Goal: Navigation & Orientation: Find specific page/section

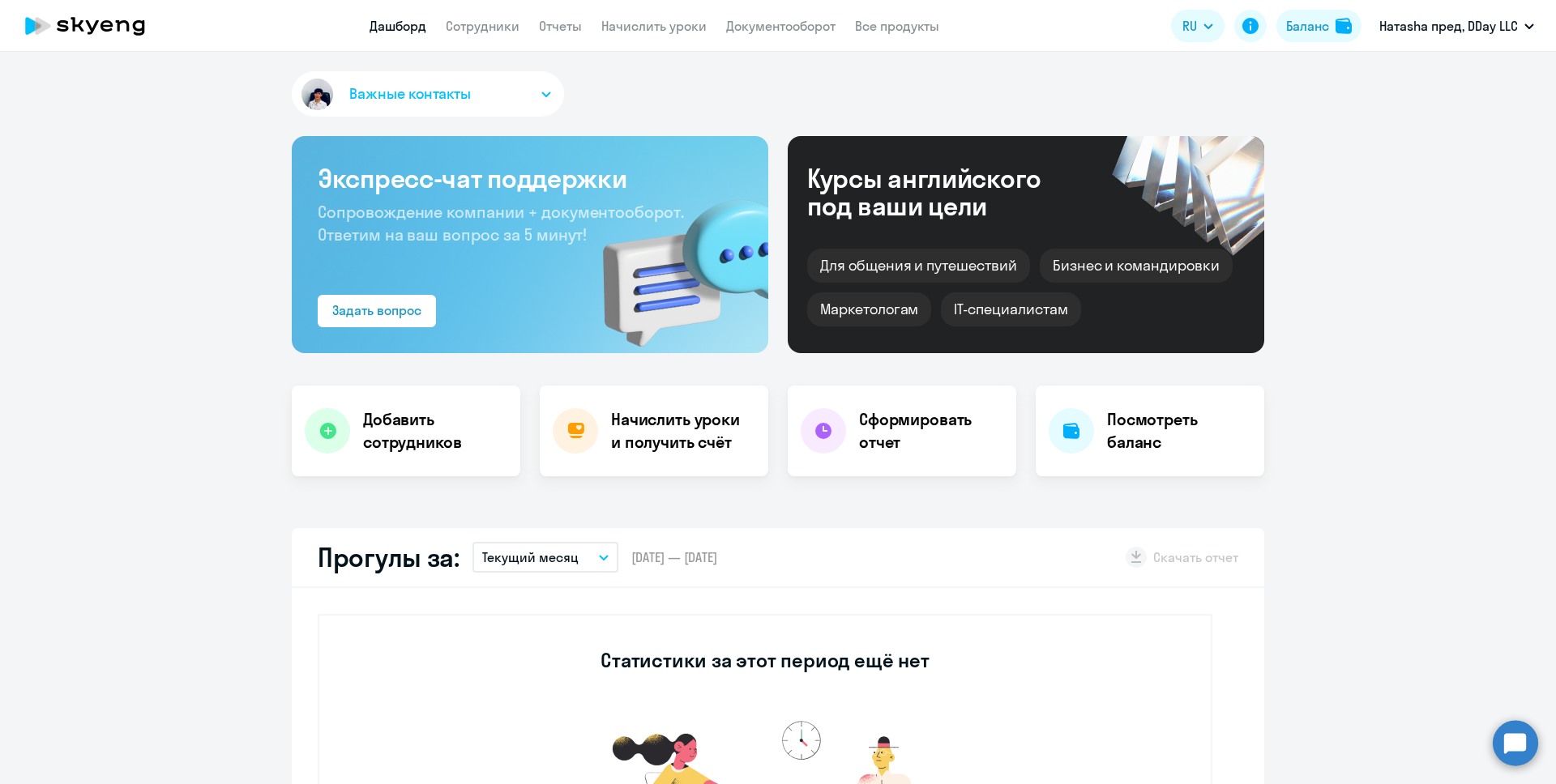
select select "30"
click at [510, 35] on app-menu-item-link "Сотрудники" at bounding box center [482, 27] width 74 height 20
click at [506, 30] on link "Сотрудники" at bounding box center [482, 26] width 74 height 17
select select "30"
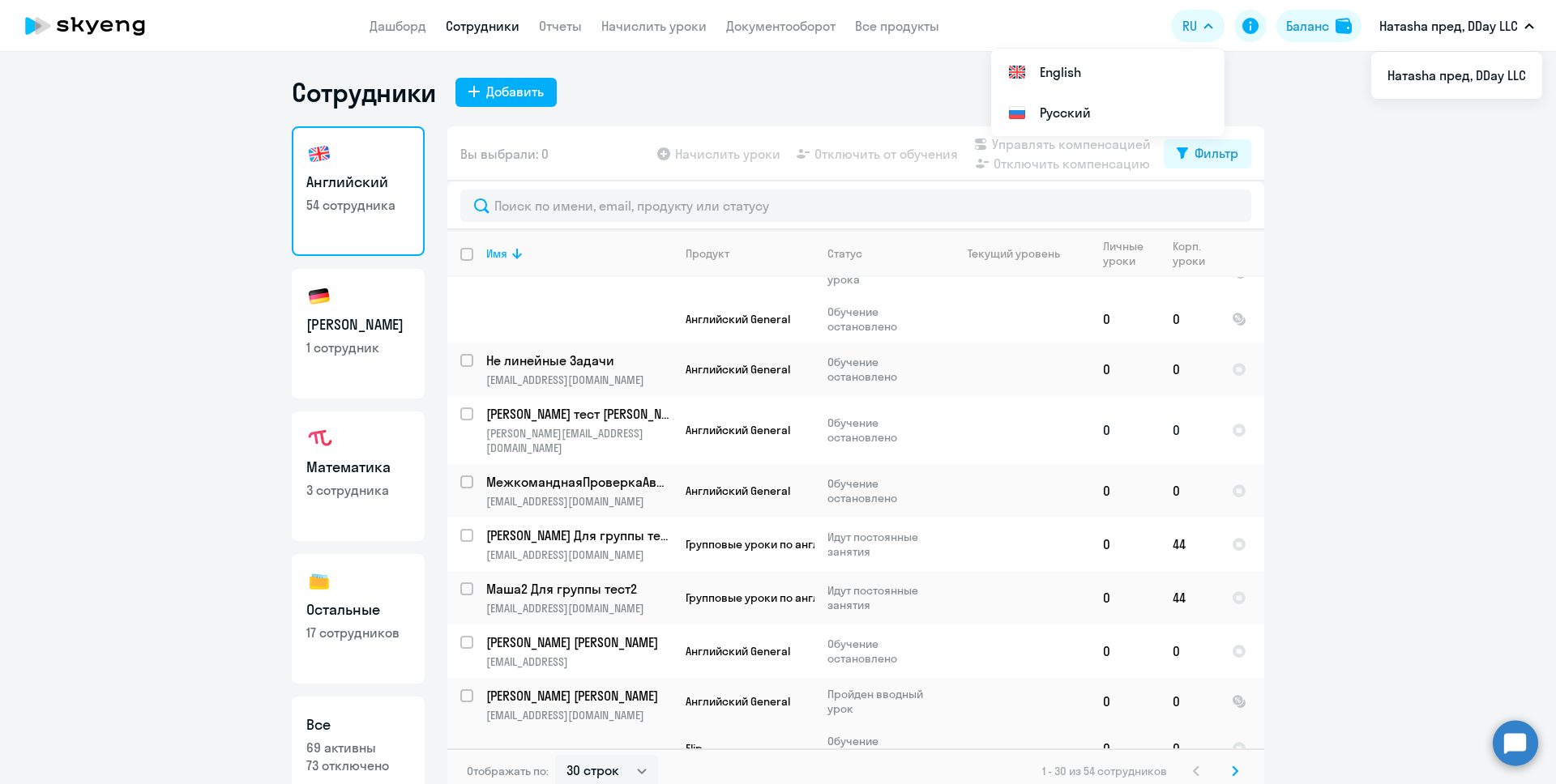
scroll to position [473, 0]
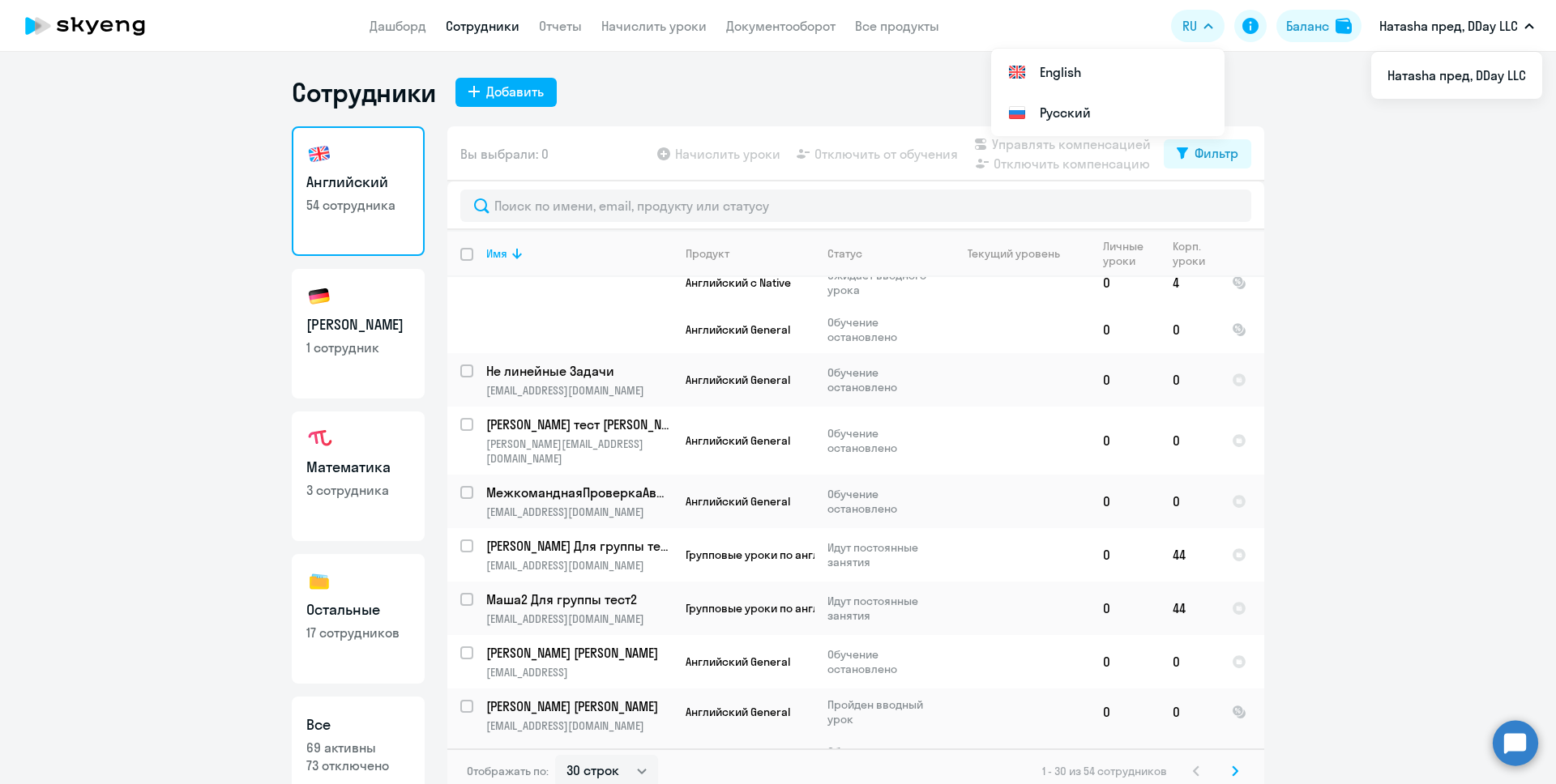
click at [385, 311] on link "Немецкий 1 сотрудник" at bounding box center [358, 333] width 133 height 130
select select "30"
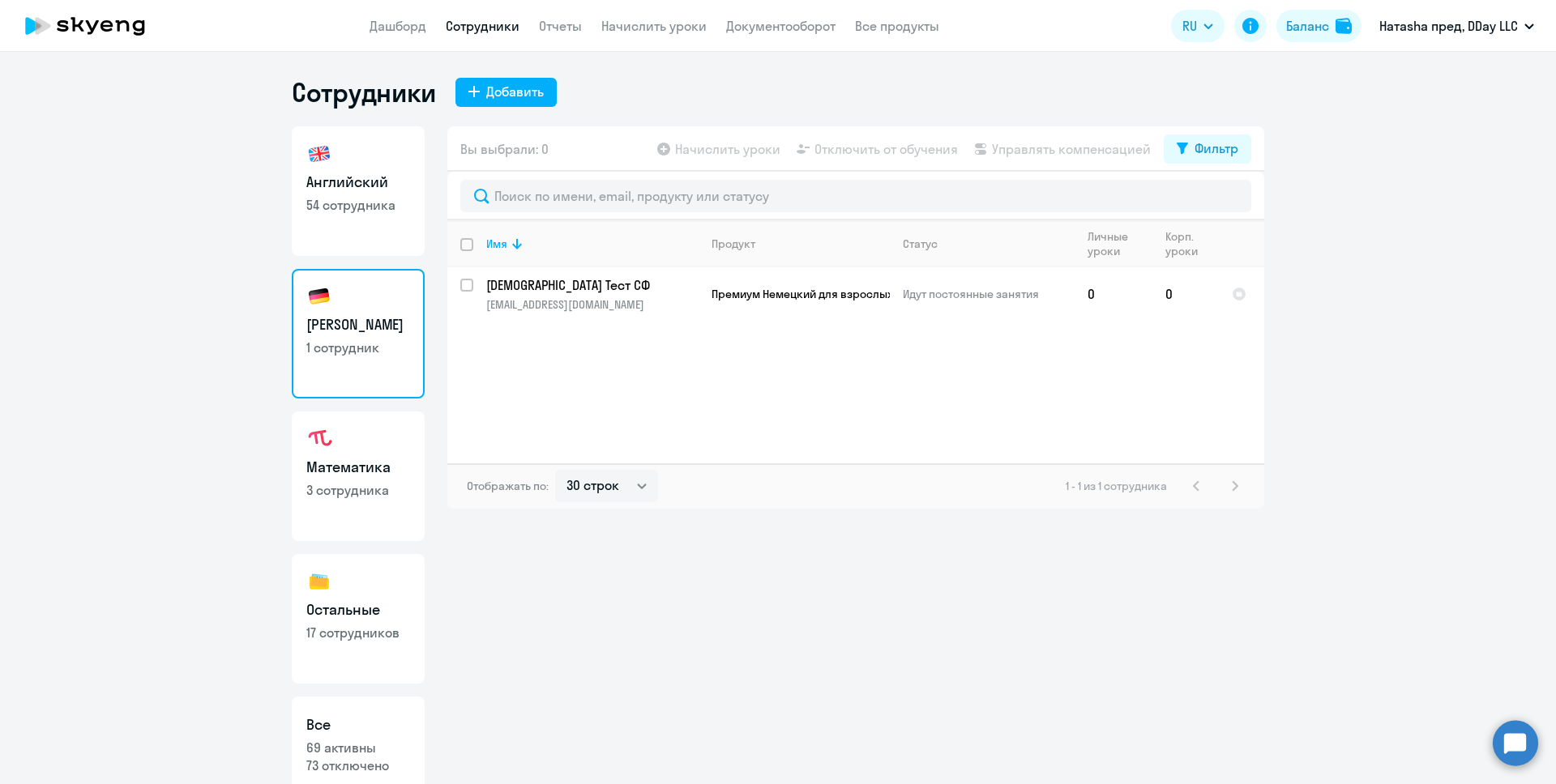
click at [384, 504] on link "Математика 3 сотрудника" at bounding box center [358, 476] width 133 height 130
select select "30"
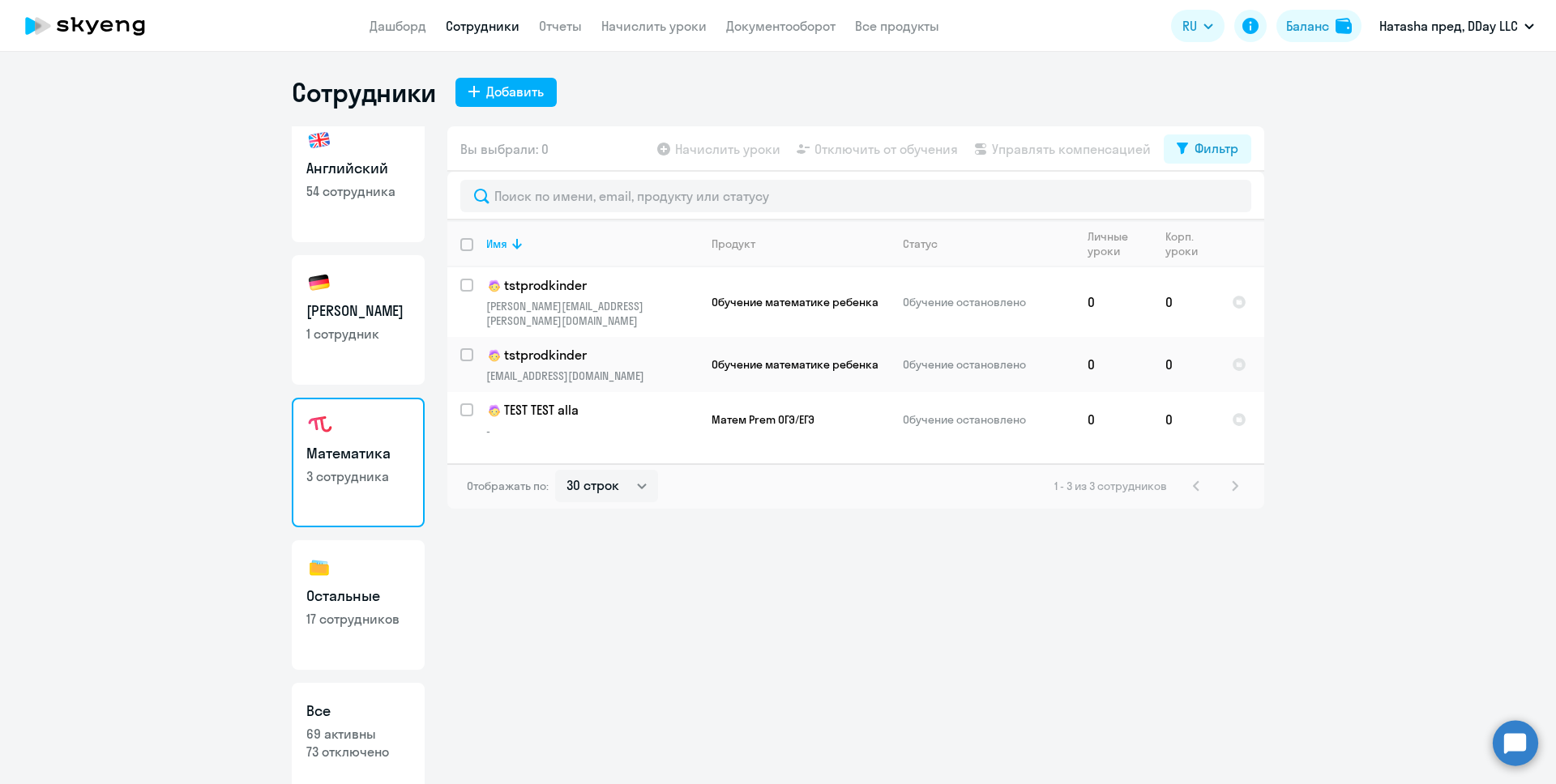
scroll to position [42, 0]
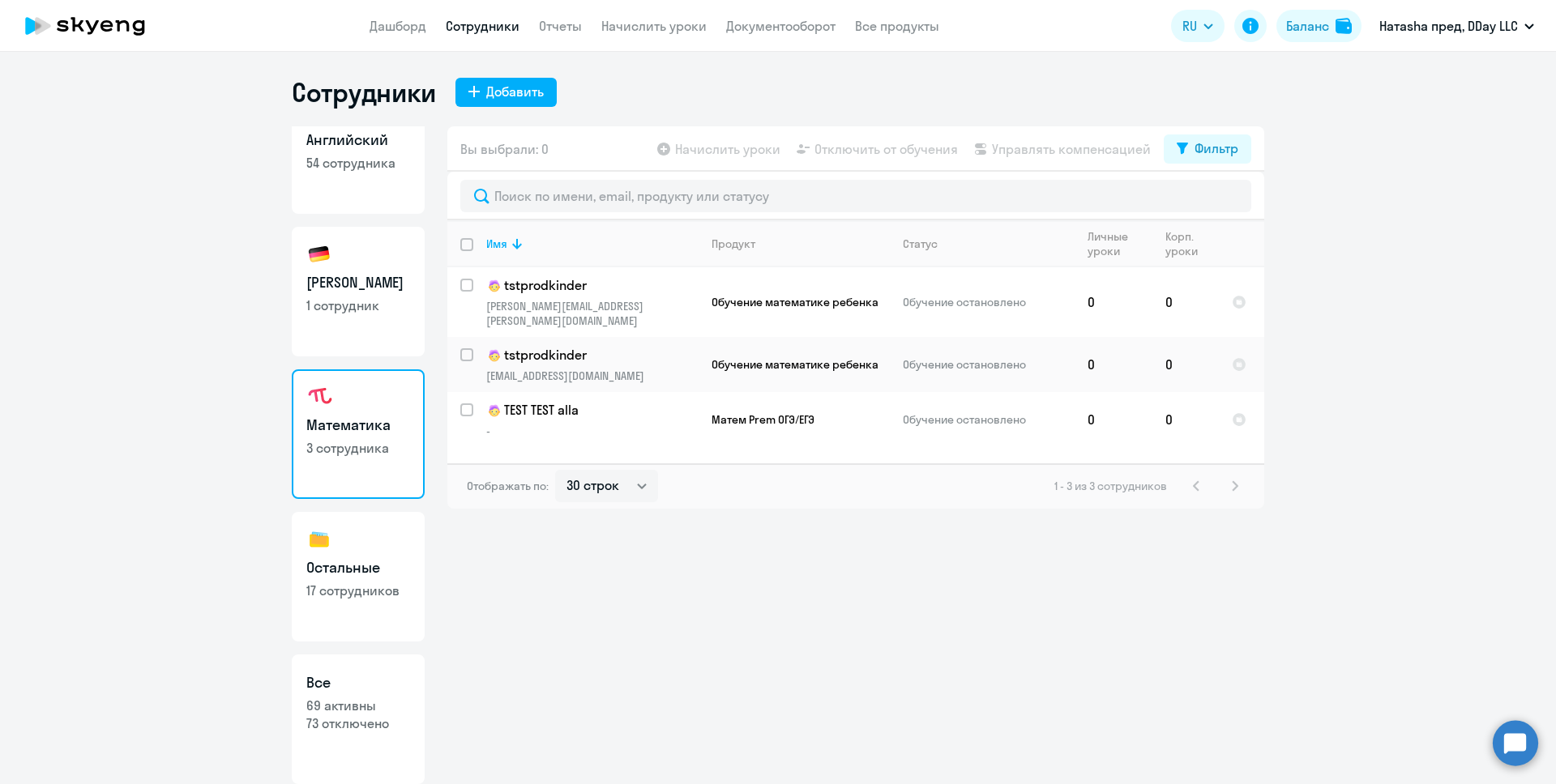
click at [383, 538] on link "Остальные 17 сотрудников" at bounding box center [358, 576] width 133 height 130
select select "30"
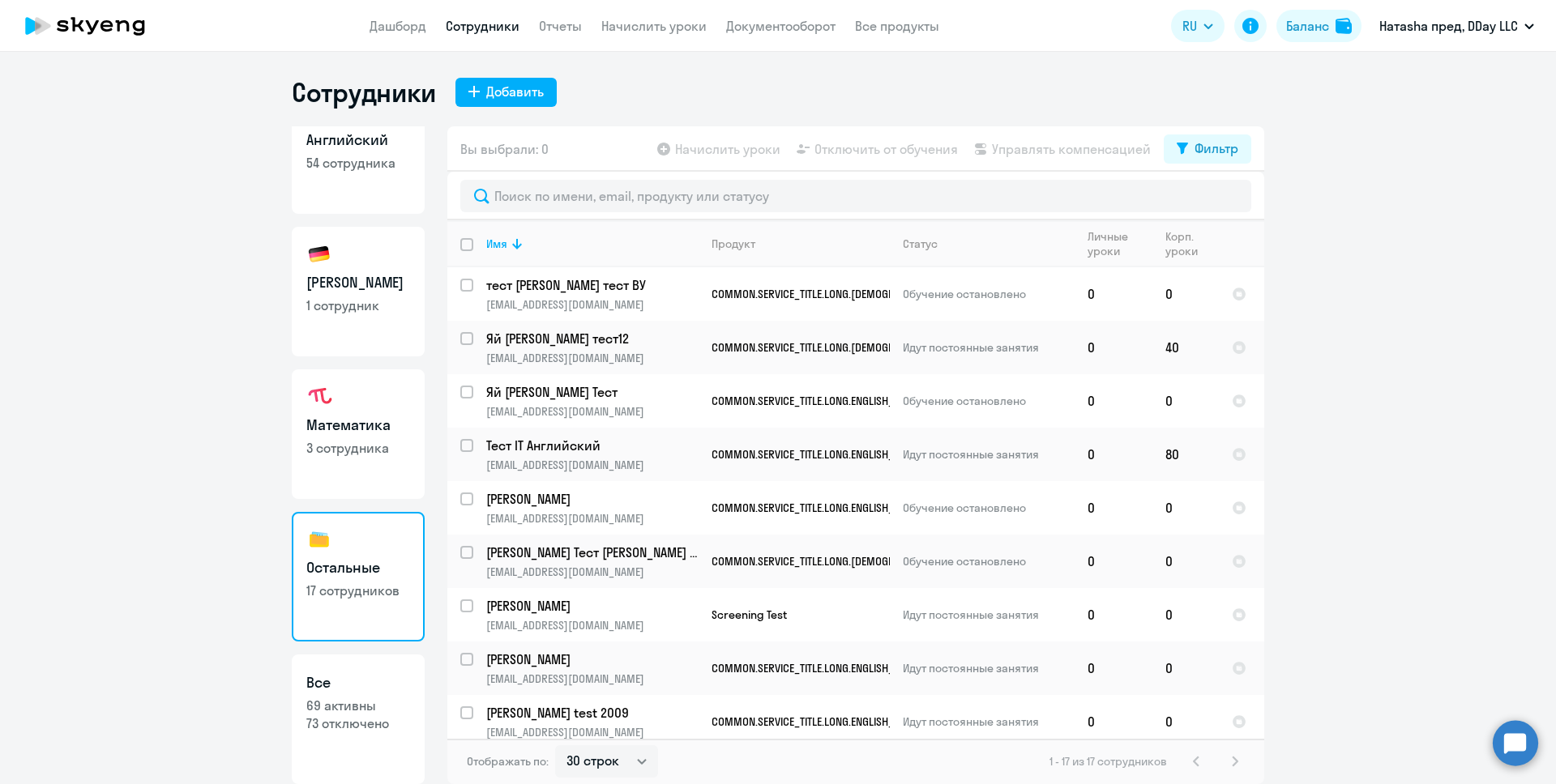
click at [375, 668] on link "Все 69 активны 73 отключено" at bounding box center [358, 719] width 133 height 130
select select "30"
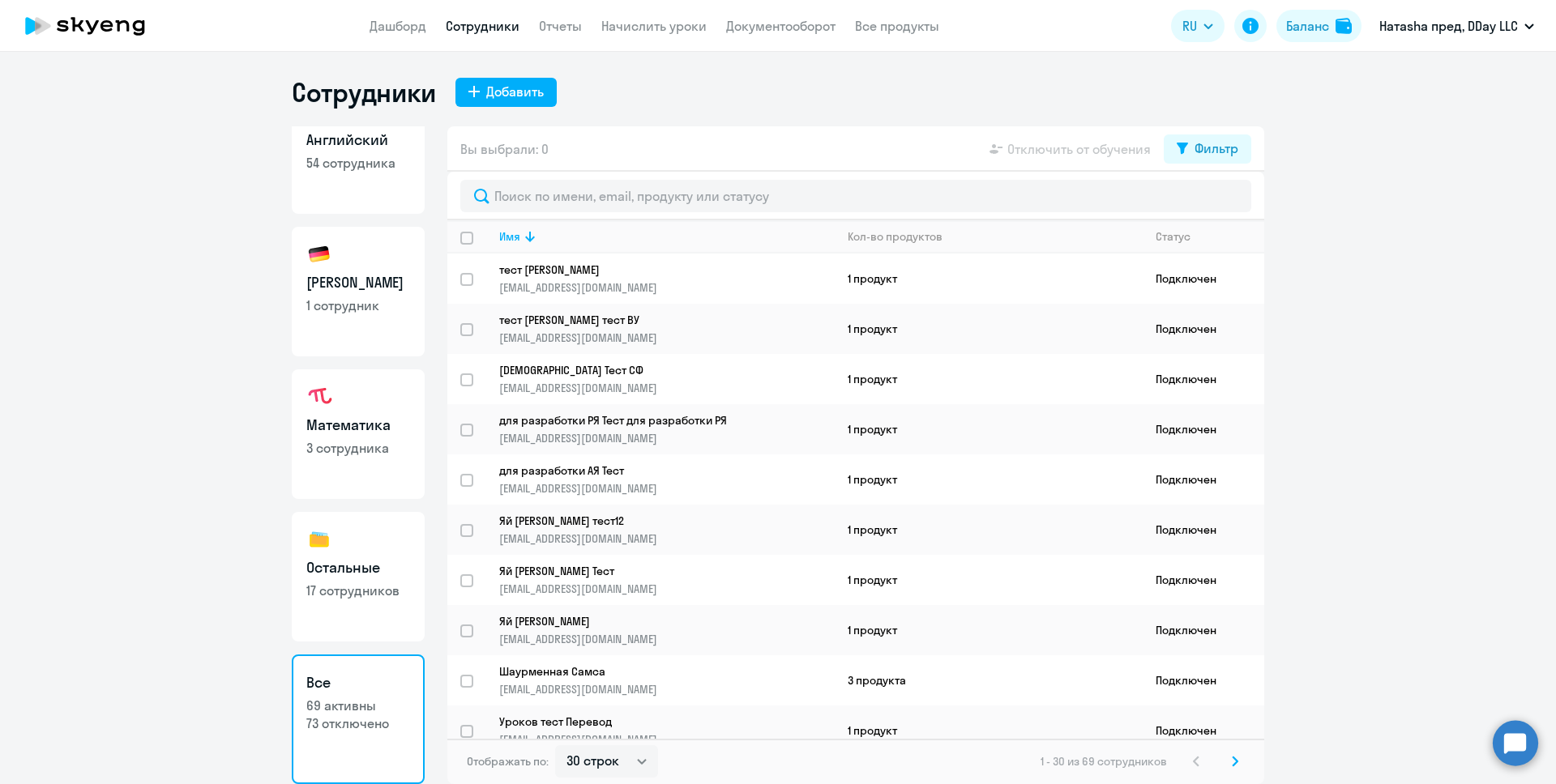
click at [396, 325] on link "Немецкий 1 сотрудник" at bounding box center [358, 291] width 133 height 130
select select "30"
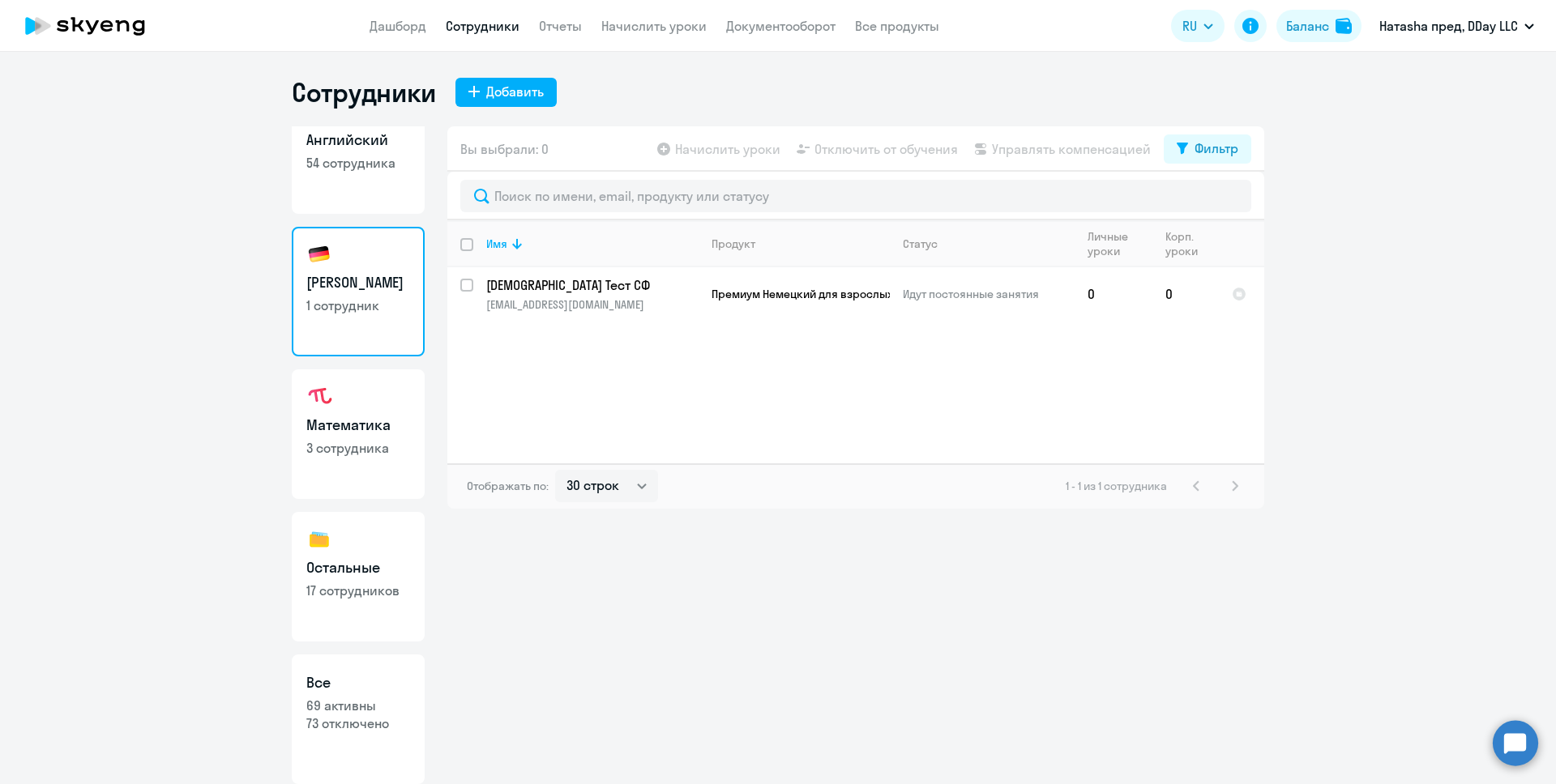
click at [377, 185] on link "Английский 54 сотрудника" at bounding box center [358, 149] width 133 height 130
select select "30"
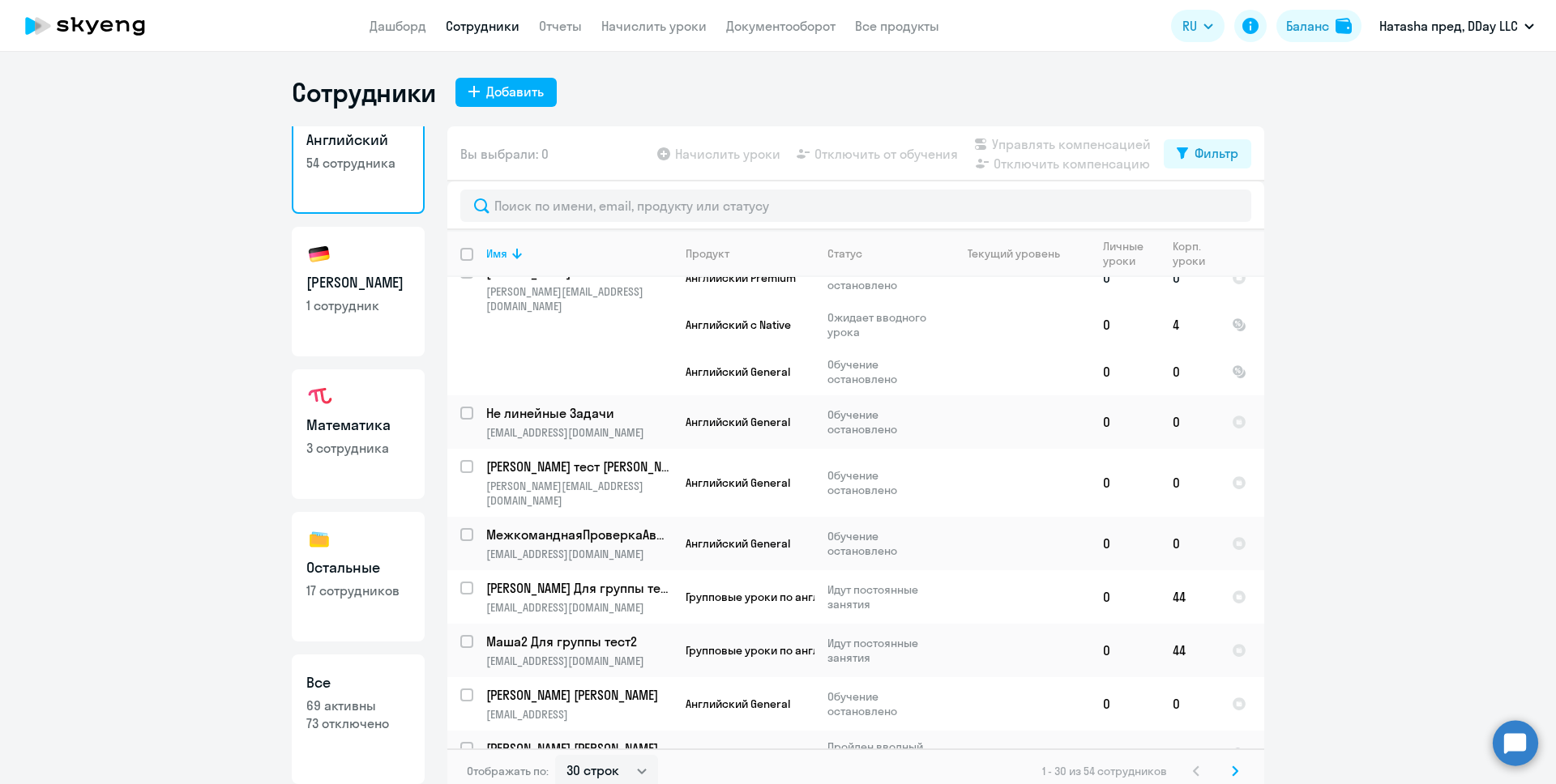
scroll to position [456, 0]
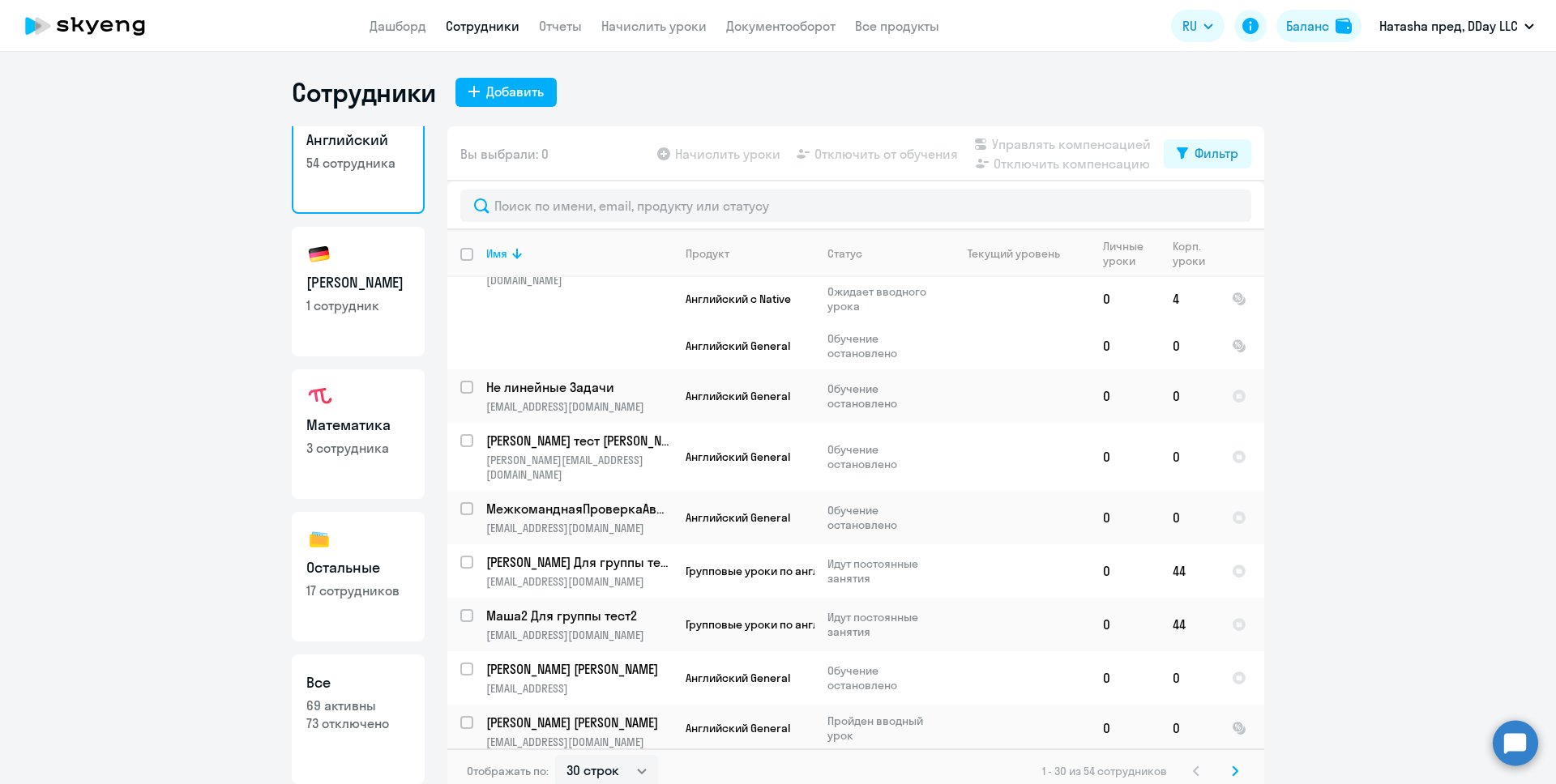
click at [381, 326] on link "Немецкий 1 сотрудник" at bounding box center [358, 291] width 133 height 130
select select "30"
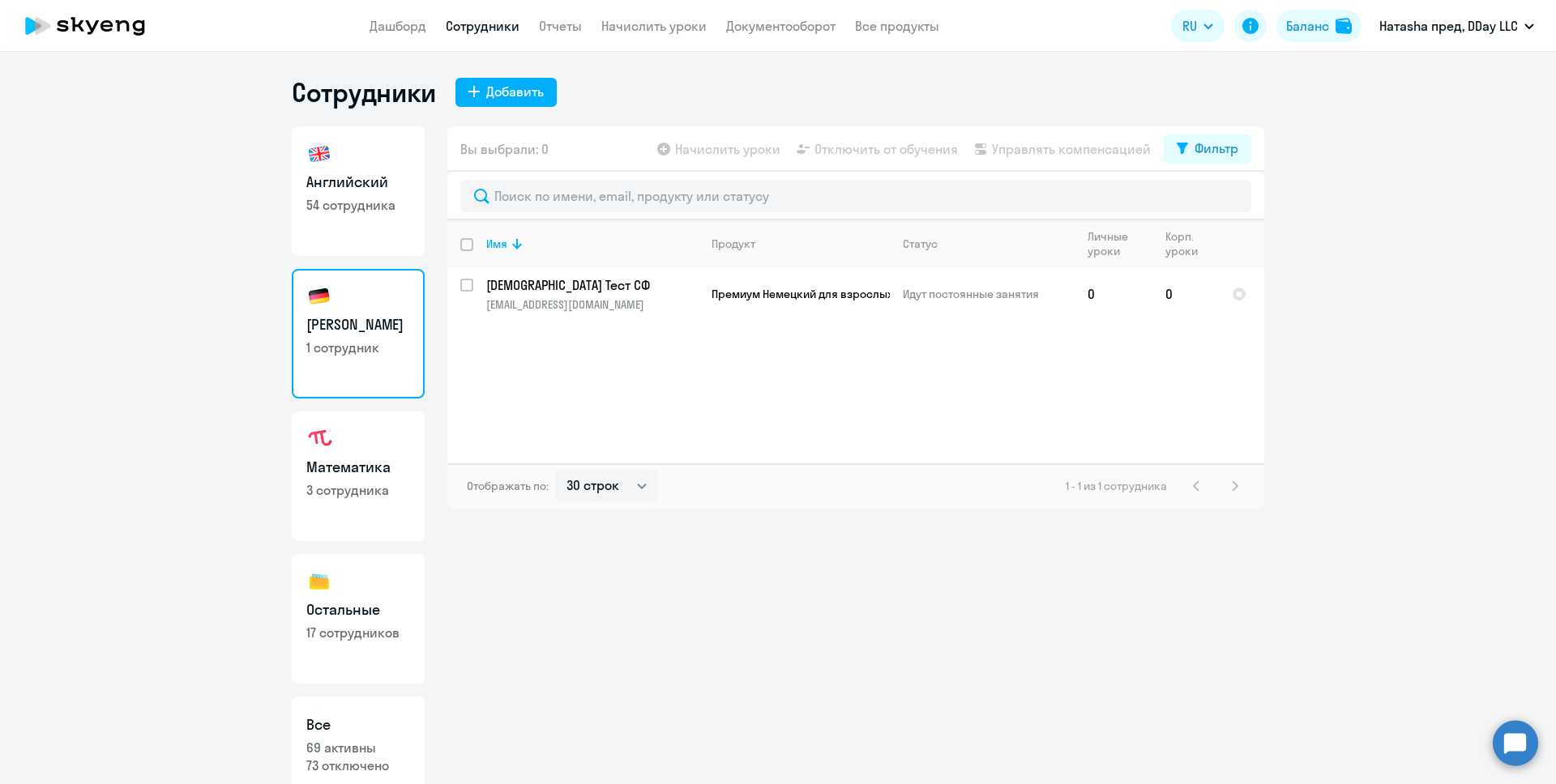
click at [393, 449] on link "Математика 3 сотрудника" at bounding box center [358, 476] width 133 height 130
select select "30"
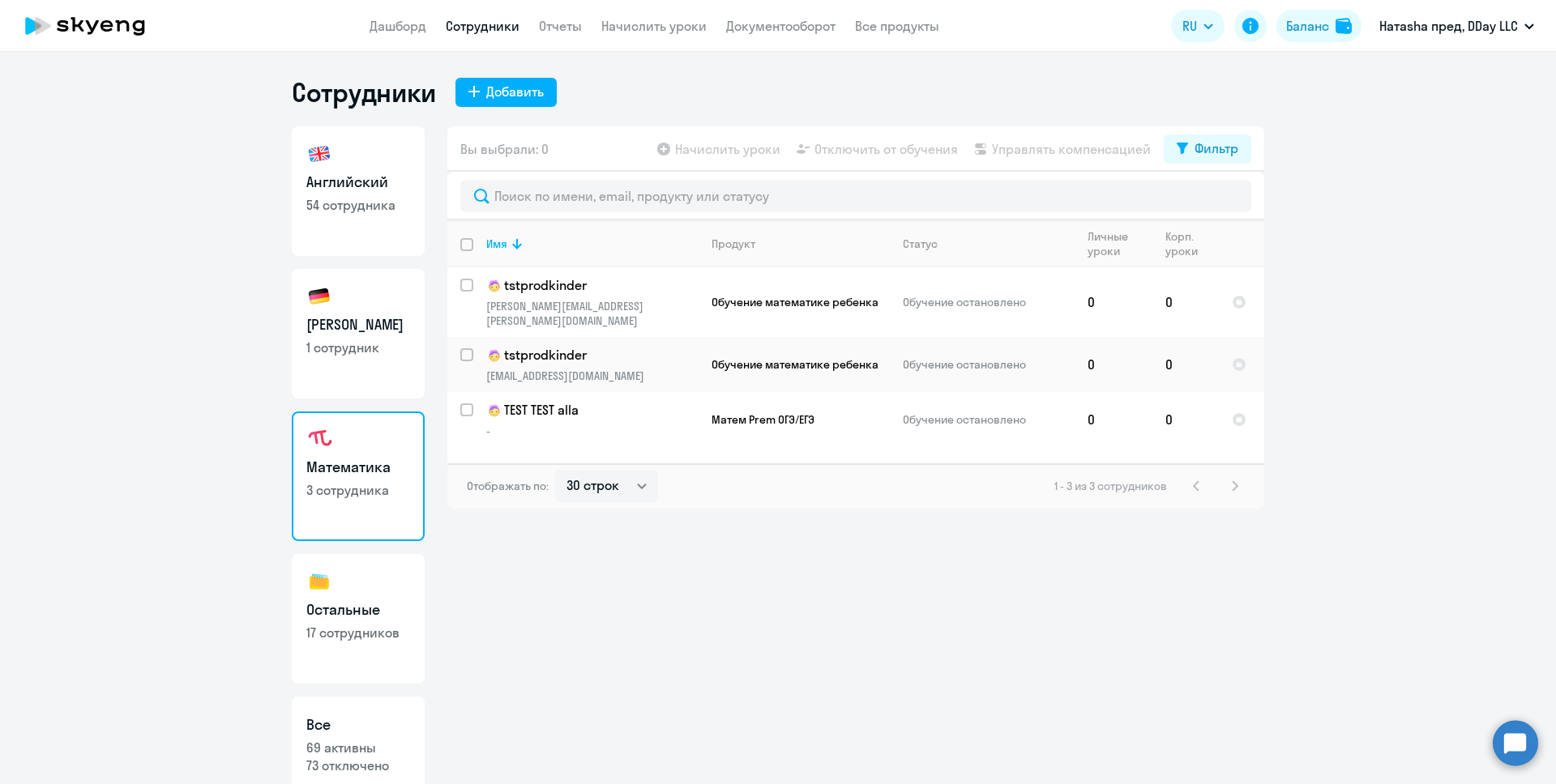
click at [366, 625] on p "17 сотрудников" at bounding box center [358, 632] width 104 height 17
select select "30"
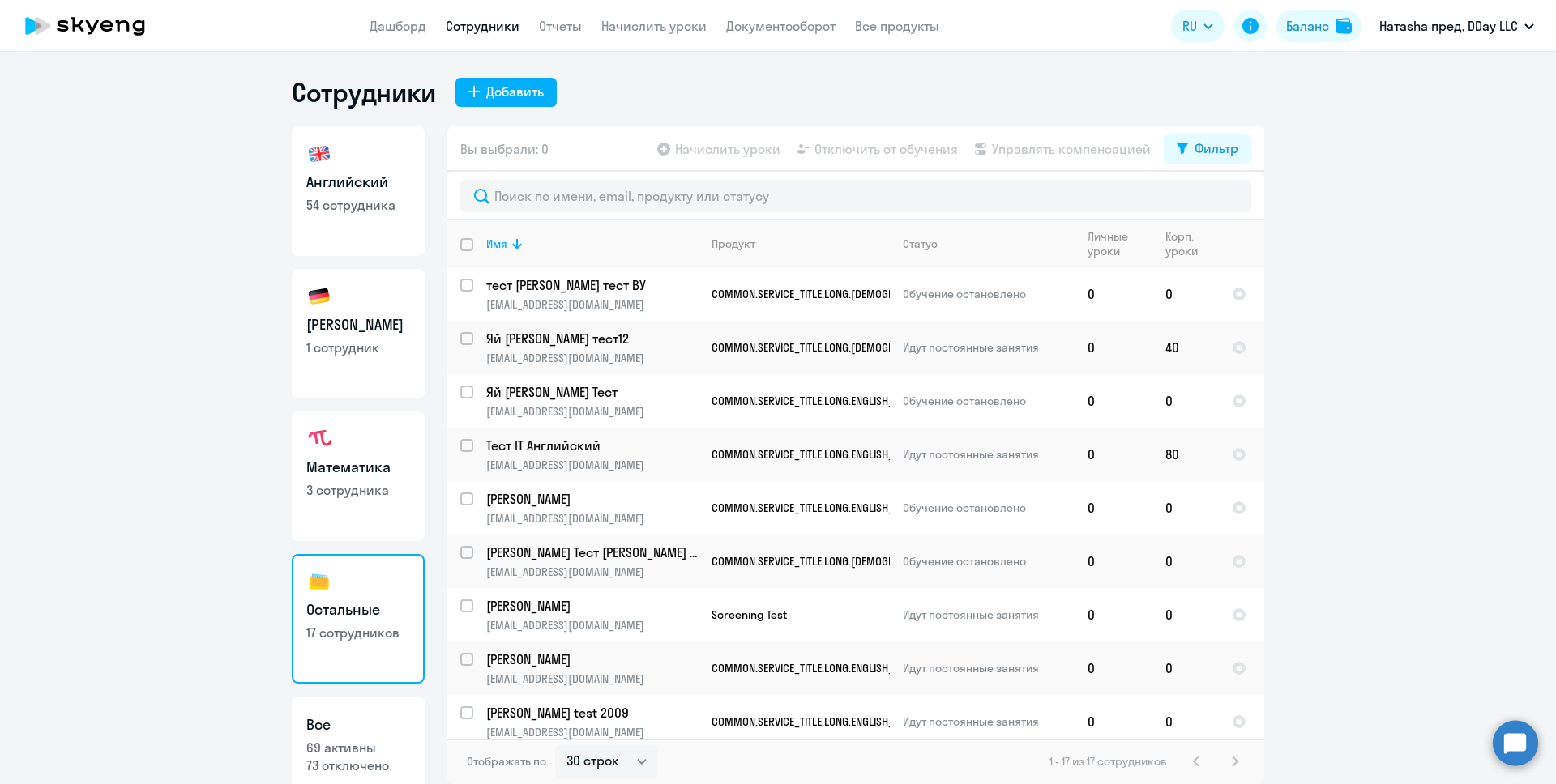
click at [388, 194] on link "Английский 54 сотрудника" at bounding box center [358, 190] width 133 height 130
select select "30"
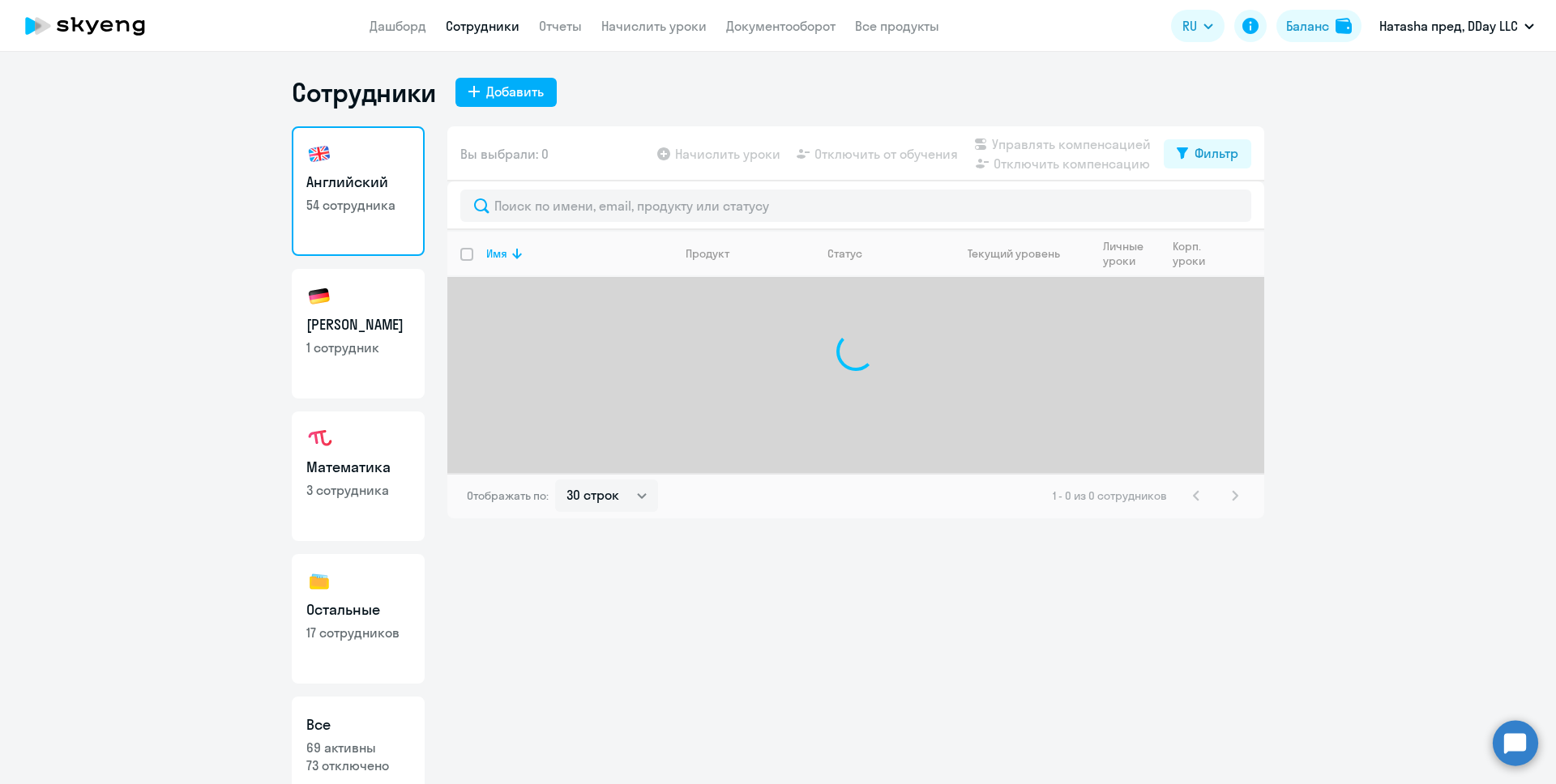
click at [369, 328] on h3 "[PERSON_NAME]" at bounding box center [358, 324] width 104 height 21
select select "30"
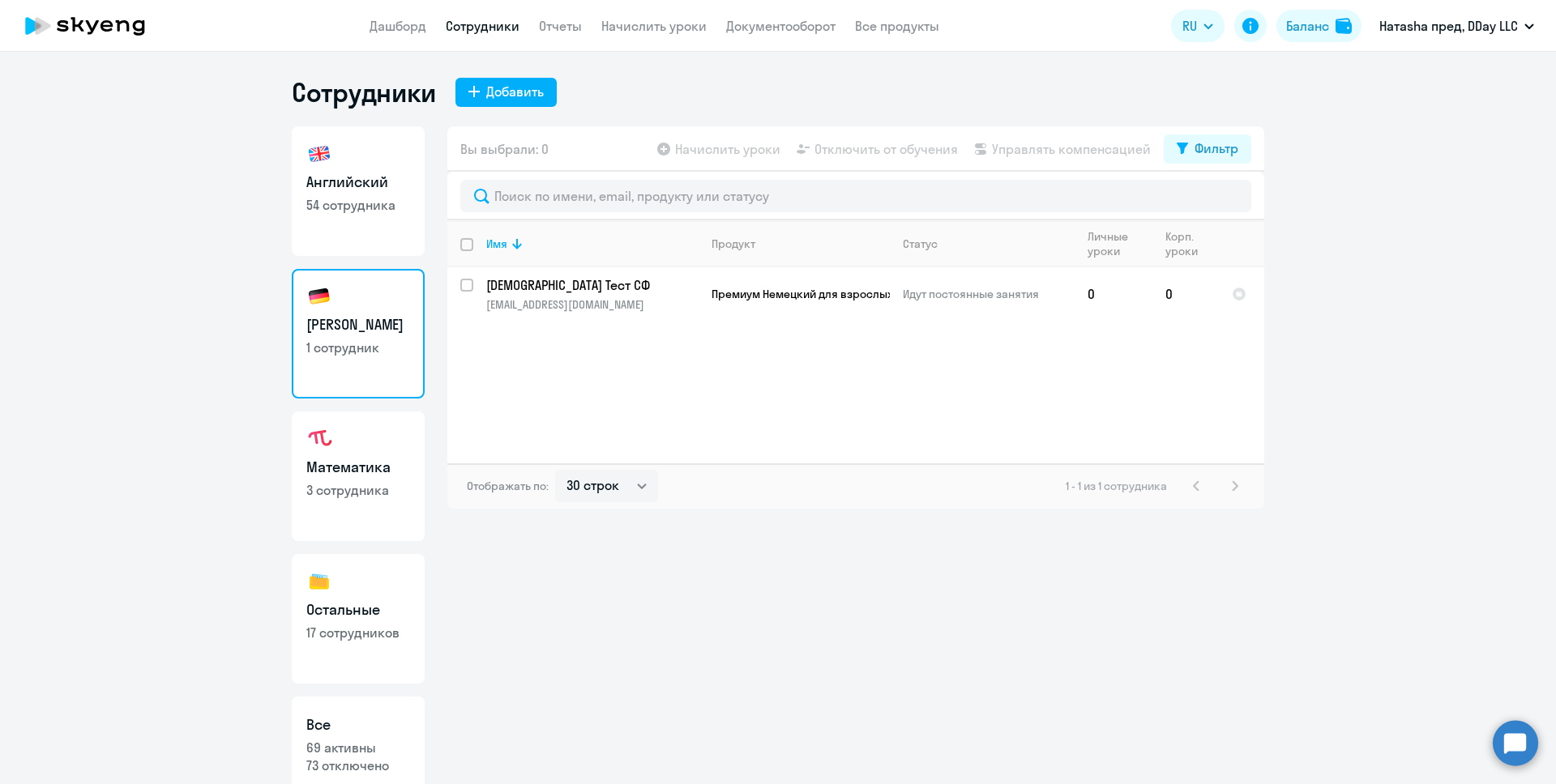
click at [730, 631] on div "Вы выбрали: 0 Начислить уроки Отключить от обучения Управлять компенсацией Филь…" at bounding box center [855, 455] width 817 height 658
click at [813, 298] on span "Премиум Немецкий для взрослых" at bounding box center [802, 294] width 181 height 15
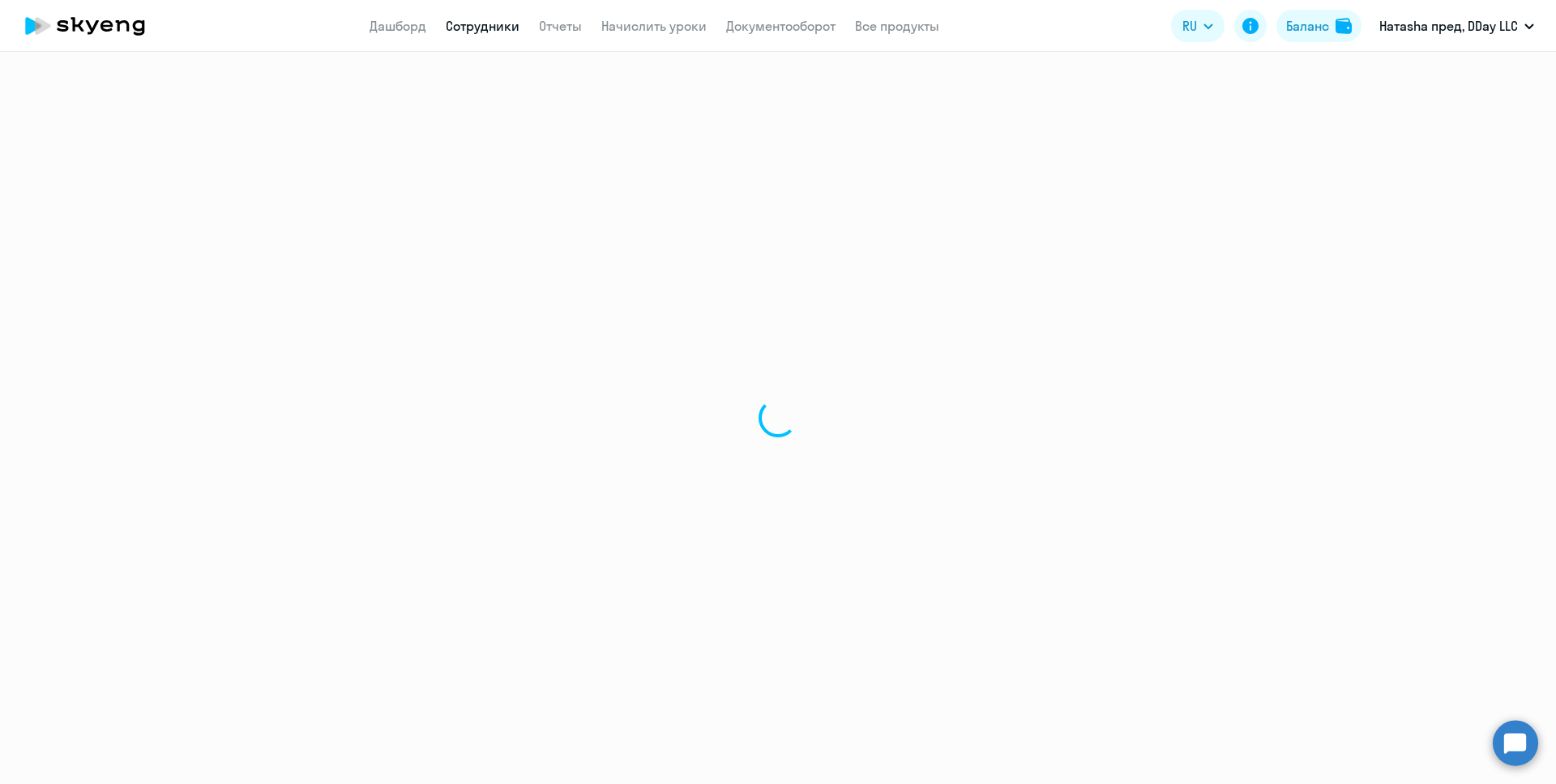
select select "german"
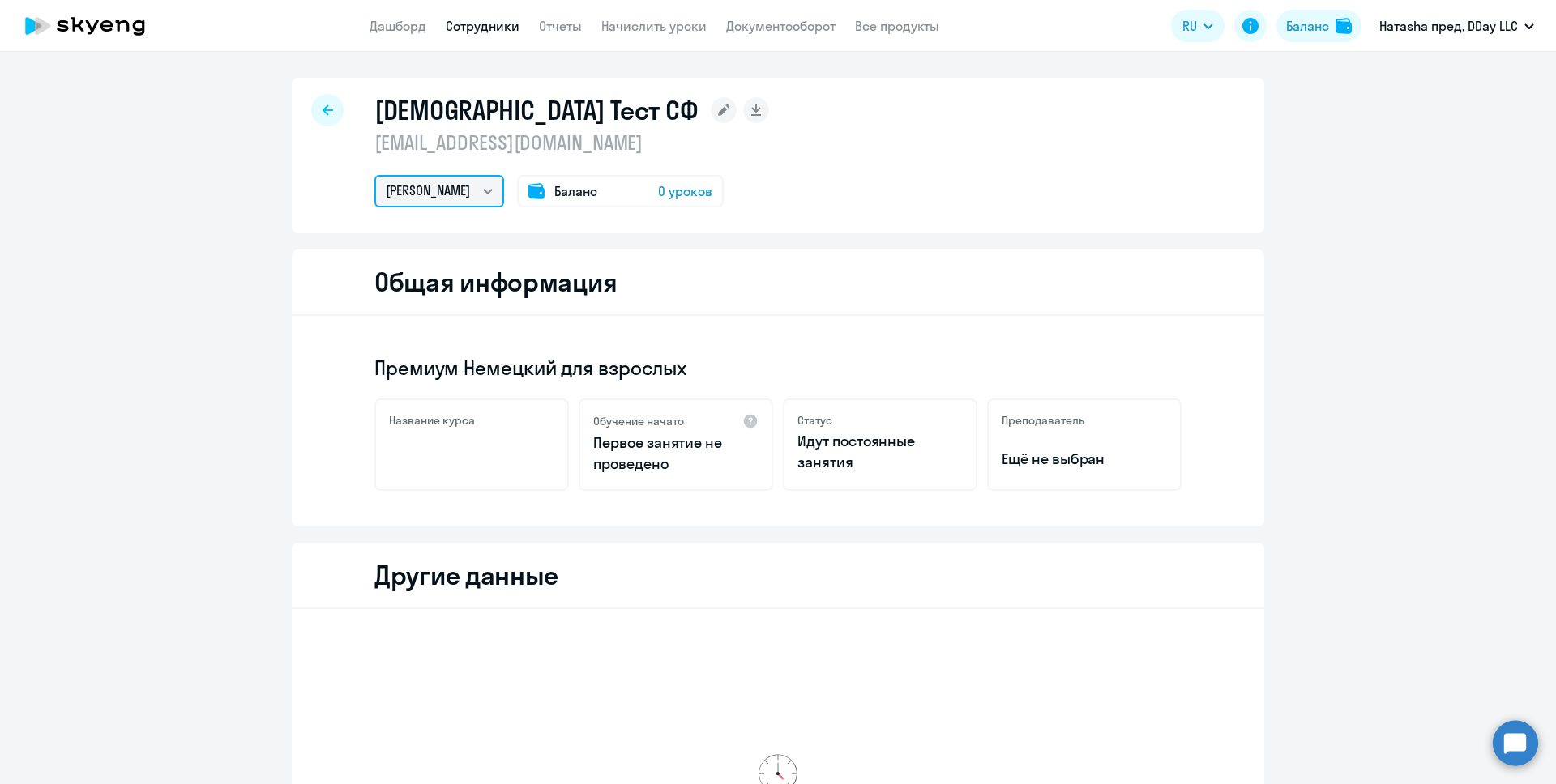
click at [440, 189] on select "[PERSON_NAME]" at bounding box center [439, 190] width 130 height 32
click at [375, 175] on select "[PERSON_NAME]" at bounding box center [439, 190] width 130 height 32
drag, startPoint x: 260, startPoint y: 247, endPoint x: 264, endPoint y: 255, distance: 8.9
click at [261, 247] on ng-component "немецкий Тест СФ germantestcofinance@gmail.com Немецкий Баланс 0 уроков Общая и…" at bounding box center [778, 605] width 1556 height 1055
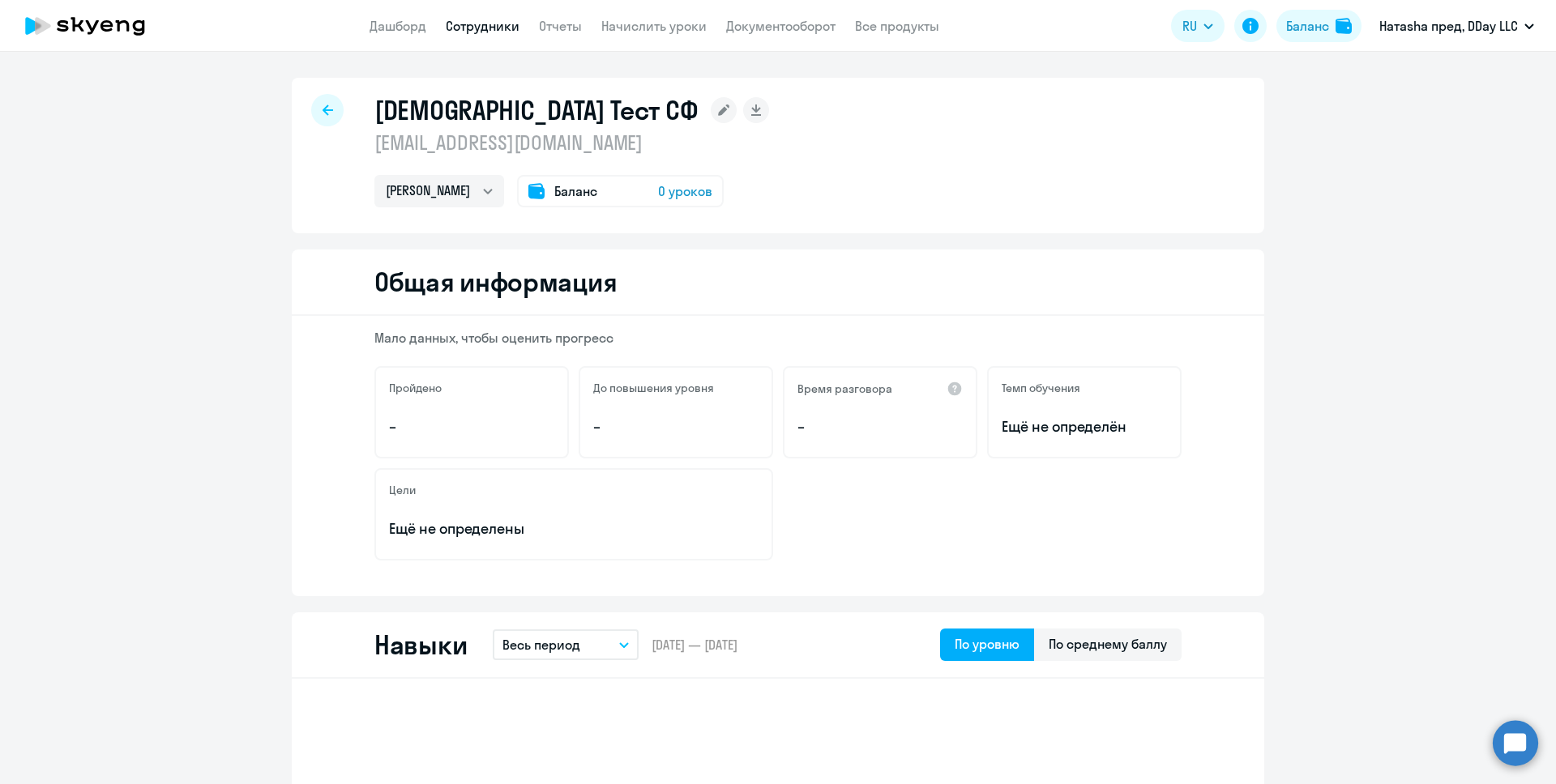
click at [322, 117] on div at bounding box center [327, 110] width 32 height 32
select select "30"
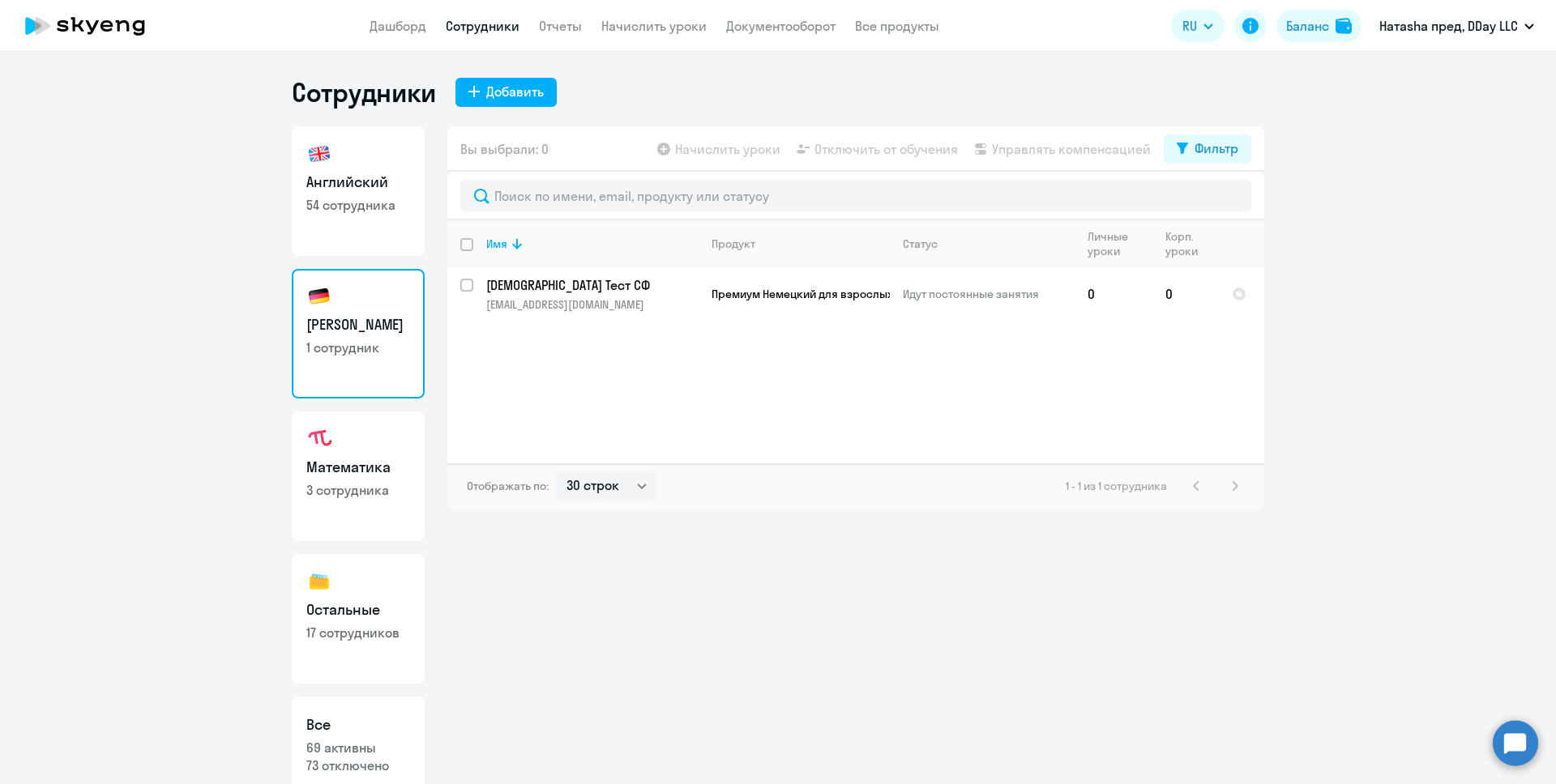
click at [326, 186] on h3 "Английский" at bounding box center [358, 182] width 104 height 21
select select "30"
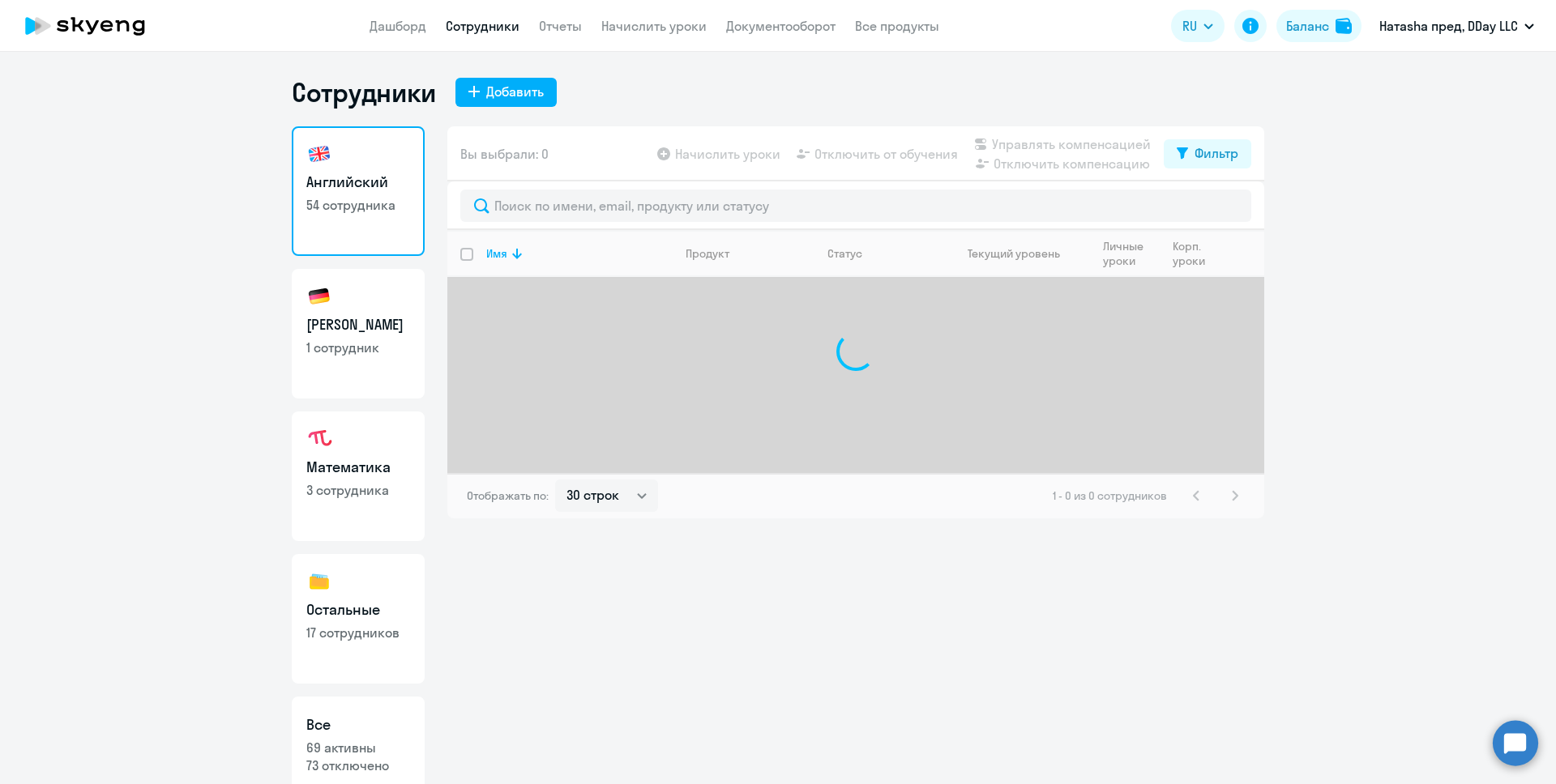
click at [360, 322] on h3 "[PERSON_NAME]" at bounding box center [358, 324] width 104 height 21
select select "30"
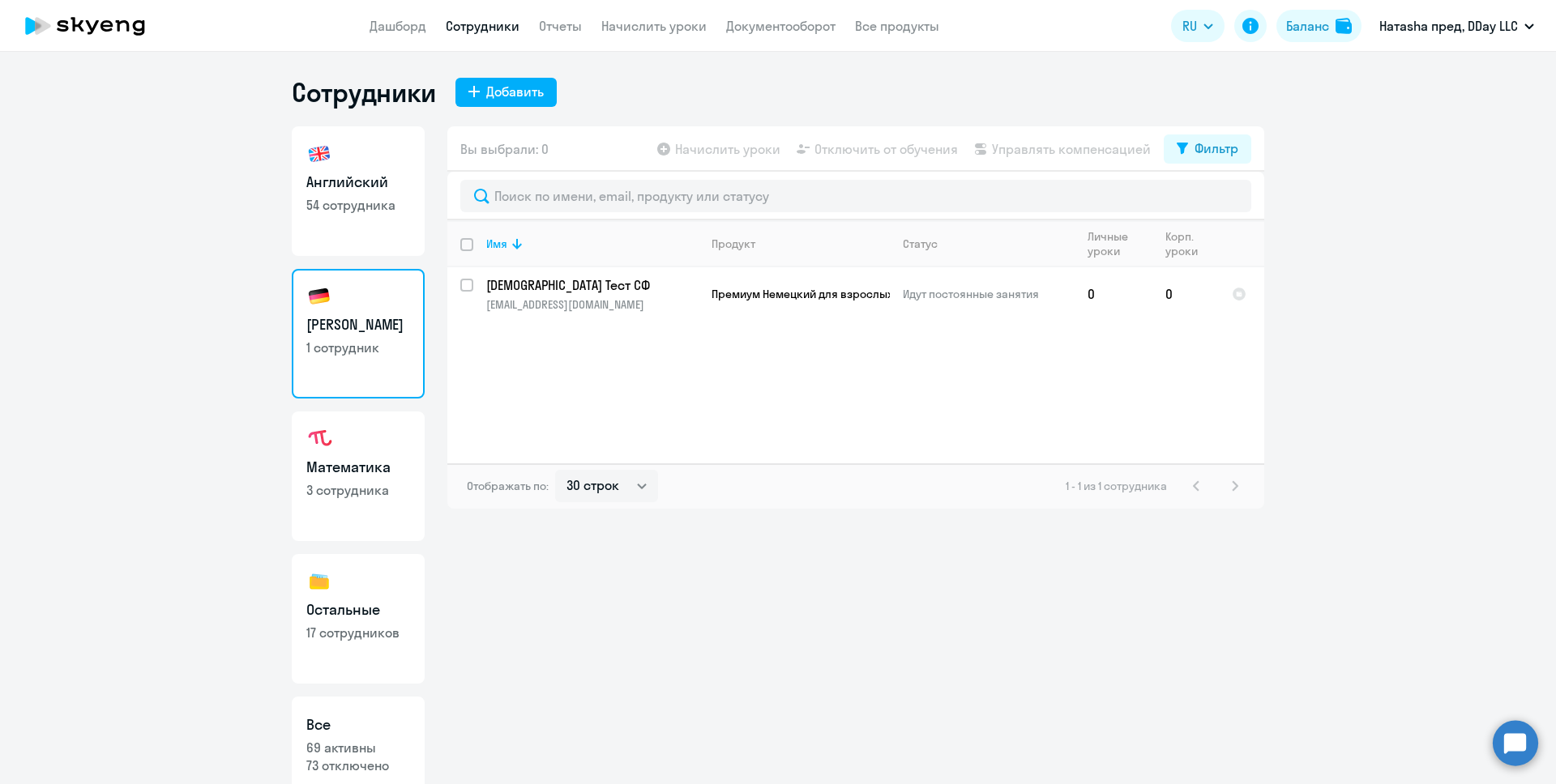
click at [210, 356] on ng-component "Сотрудники Добавить Английский 54 сотрудника Немецкий 1 сотрудник Математика 3 …" at bounding box center [778, 430] width 1556 height 708
drag, startPoint x: 726, startPoint y: 624, endPoint x: 956, endPoint y: 525, distance: 250.4
click at [726, 624] on div "Вы выбрали: 0 Начислить уроки Отключить от обучения Управлять компенсацией Филь…" at bounding box center [855, 455] width 817 height 658
click at [460, 282] on input "select row 42317656" at bounding box center [476, 294] width 32 height 32
checkbox input "true"
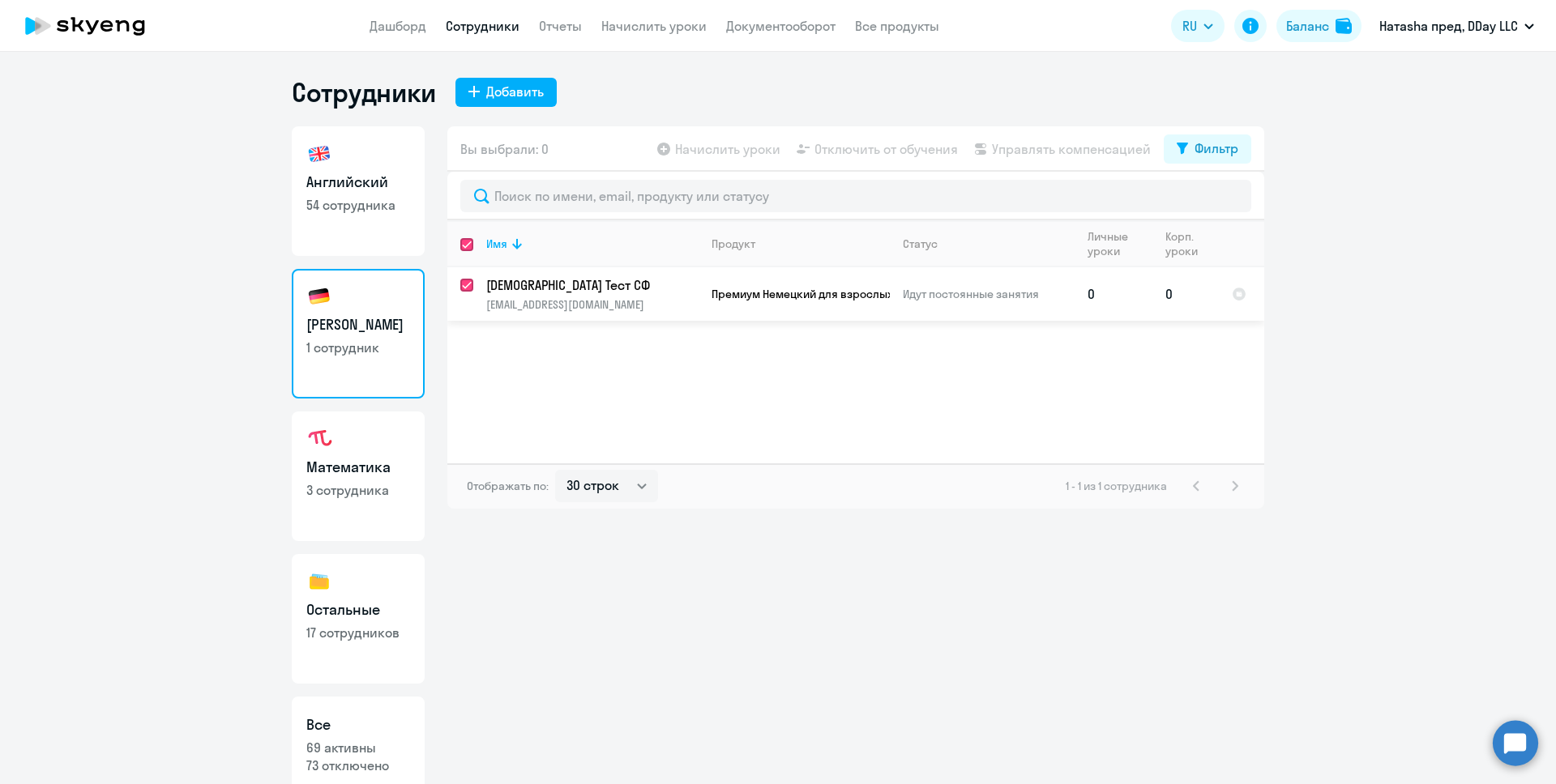
checkbox input "true"
click at [1033, 146] on app-table-action-button "Управлять компенсацией" at bounding box center [1060, 148] width 180 height 19
click at [348, 221] on link "Английский 54 сотрудника" at bounding box center [358, 190] width 133 height 130
select select "30"
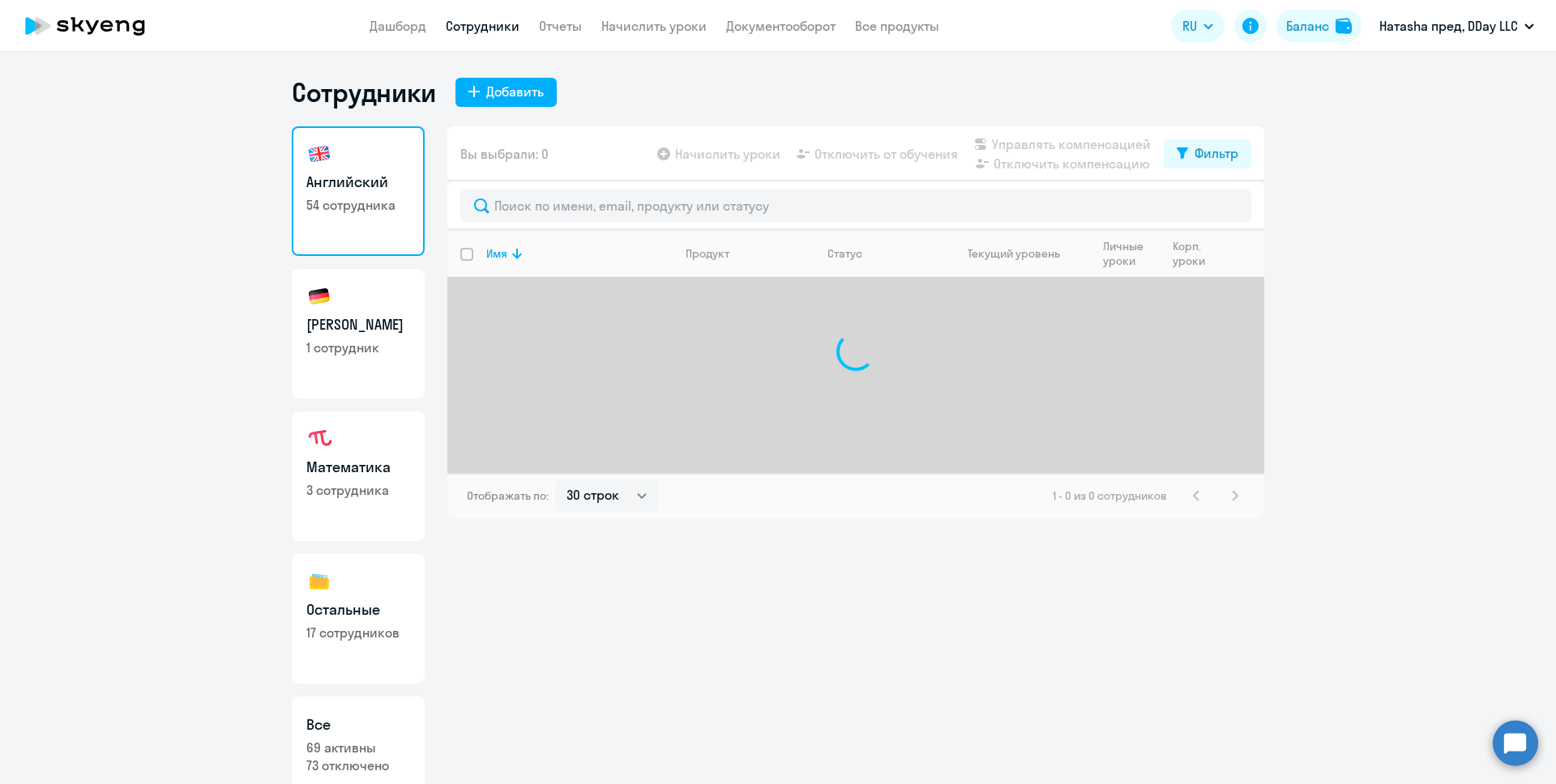
click at [356, 360] on link "Немецкий 1 сотрудник" at bounding box center [358, 333] width 133 height 130
select select "30"
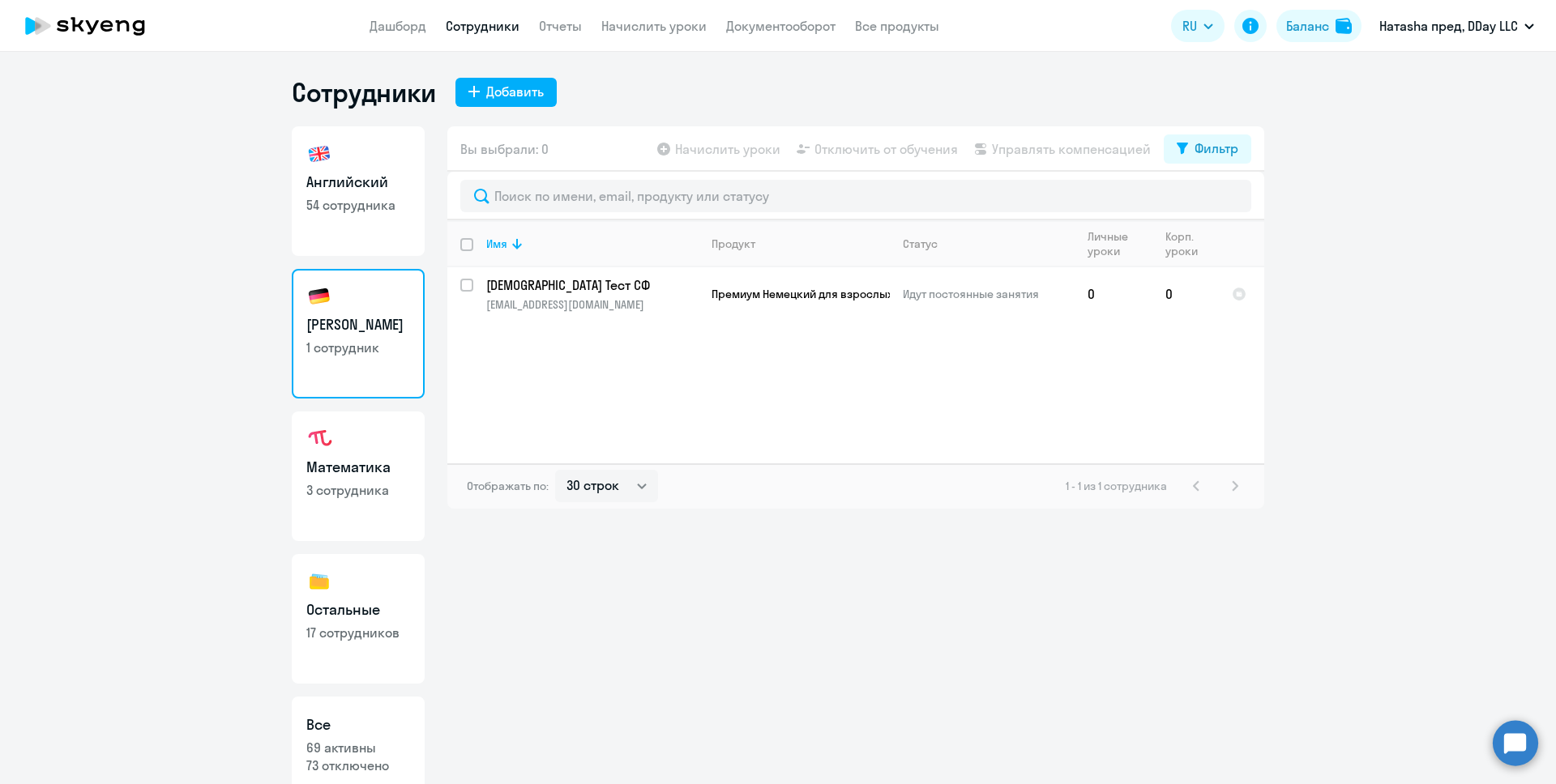
click at [385, 442] on link "Математика 3 сотрудника" at bounding box center [358, 476] width 133 height 130
select select "30"
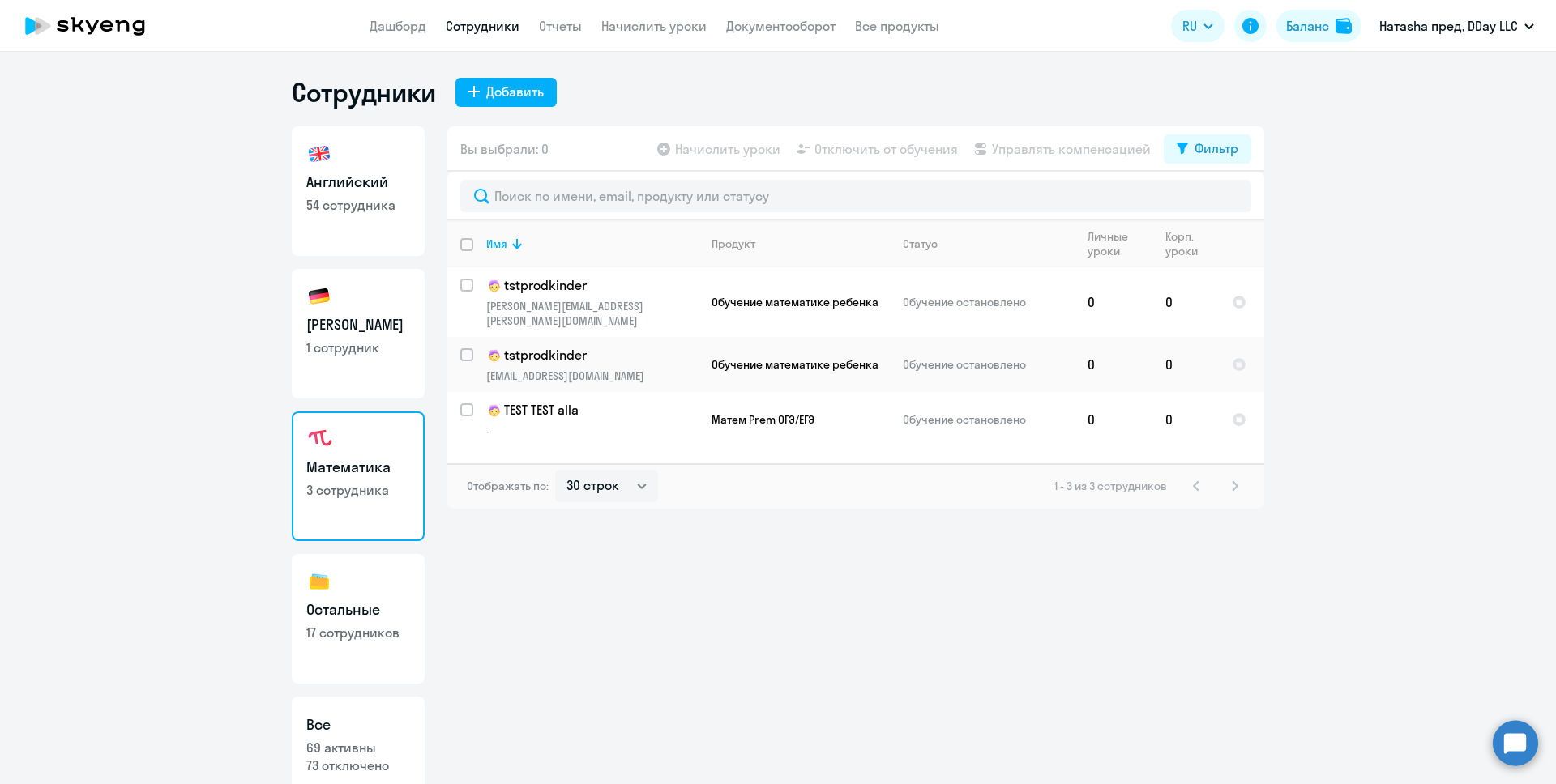
click at [386, 356] on link "Немецкий 1 сотрудник" at bounding box center [358, 333] width 133 height 130
select select "30"
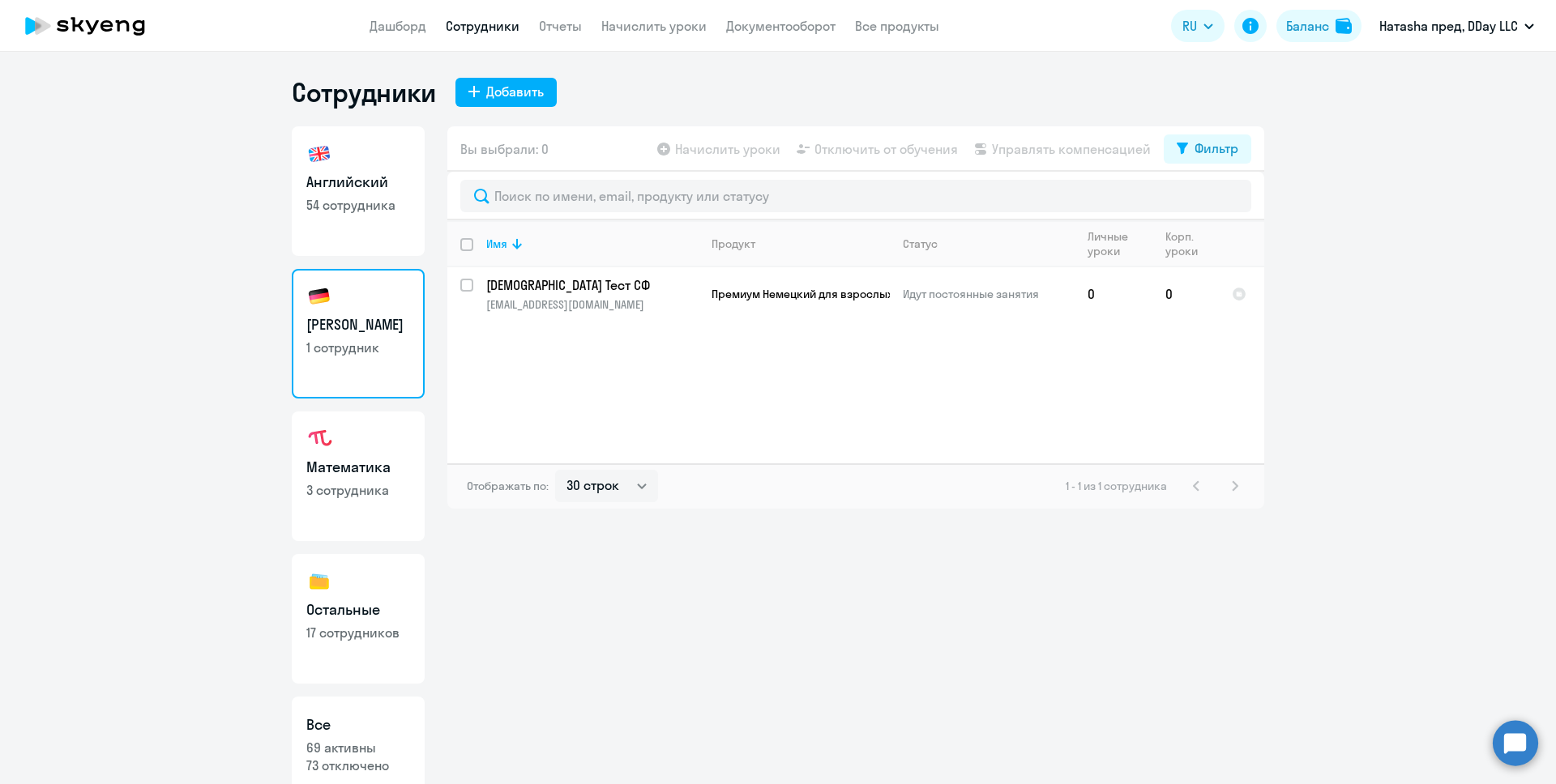
click at [387, 246] on link "Английский 54 сотрудника" at bounding box center [358, 190] width 133 height 130
select select "30"
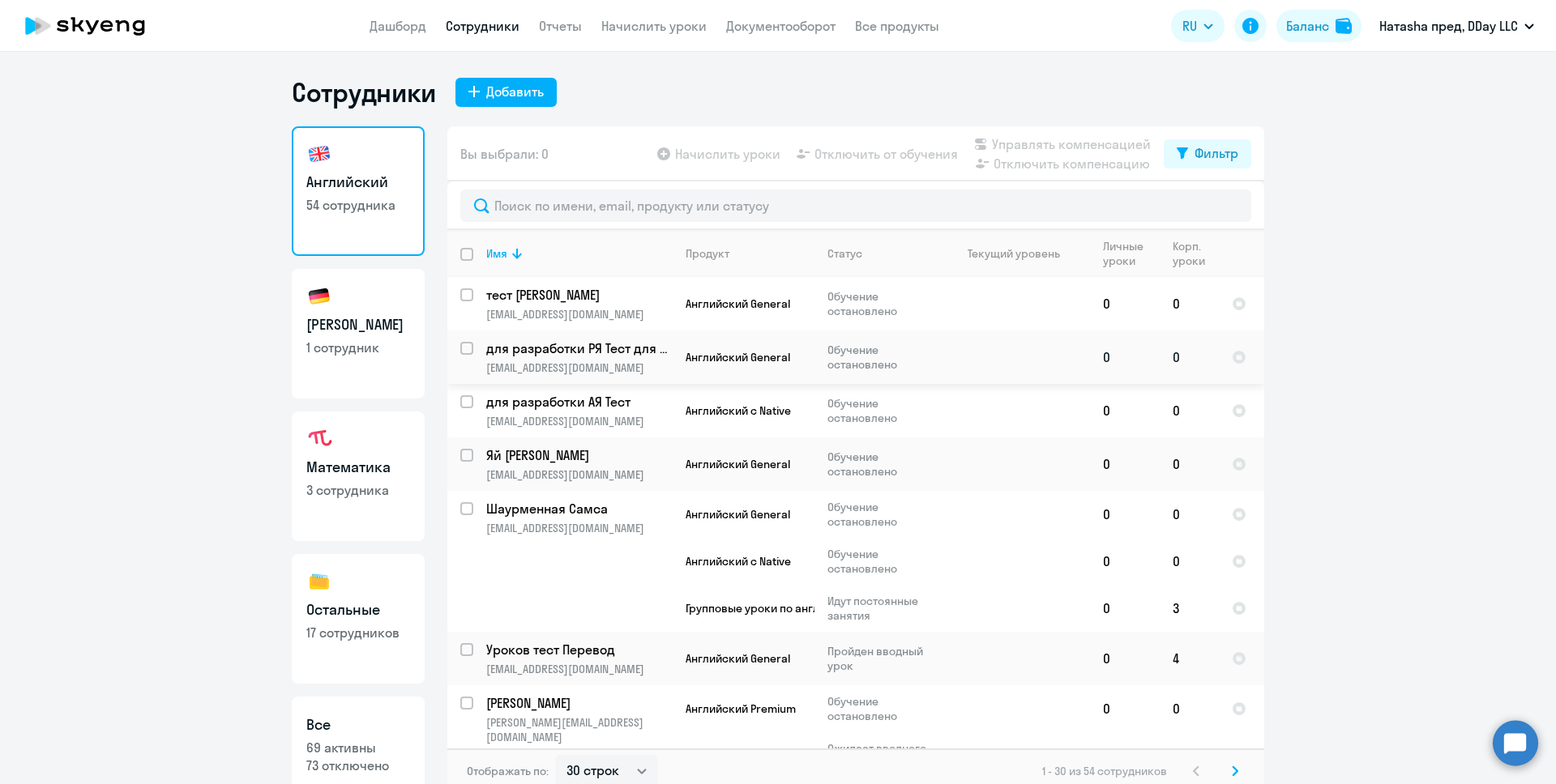
click at [462, 346] on input "select row 39381901" at bounding box center [476, 357] width 32 height 32
checkbox input "true"
click at [386, 477] on h3 "Математика" at bounding box center [358, 467] width 104 height 21
select select "30"
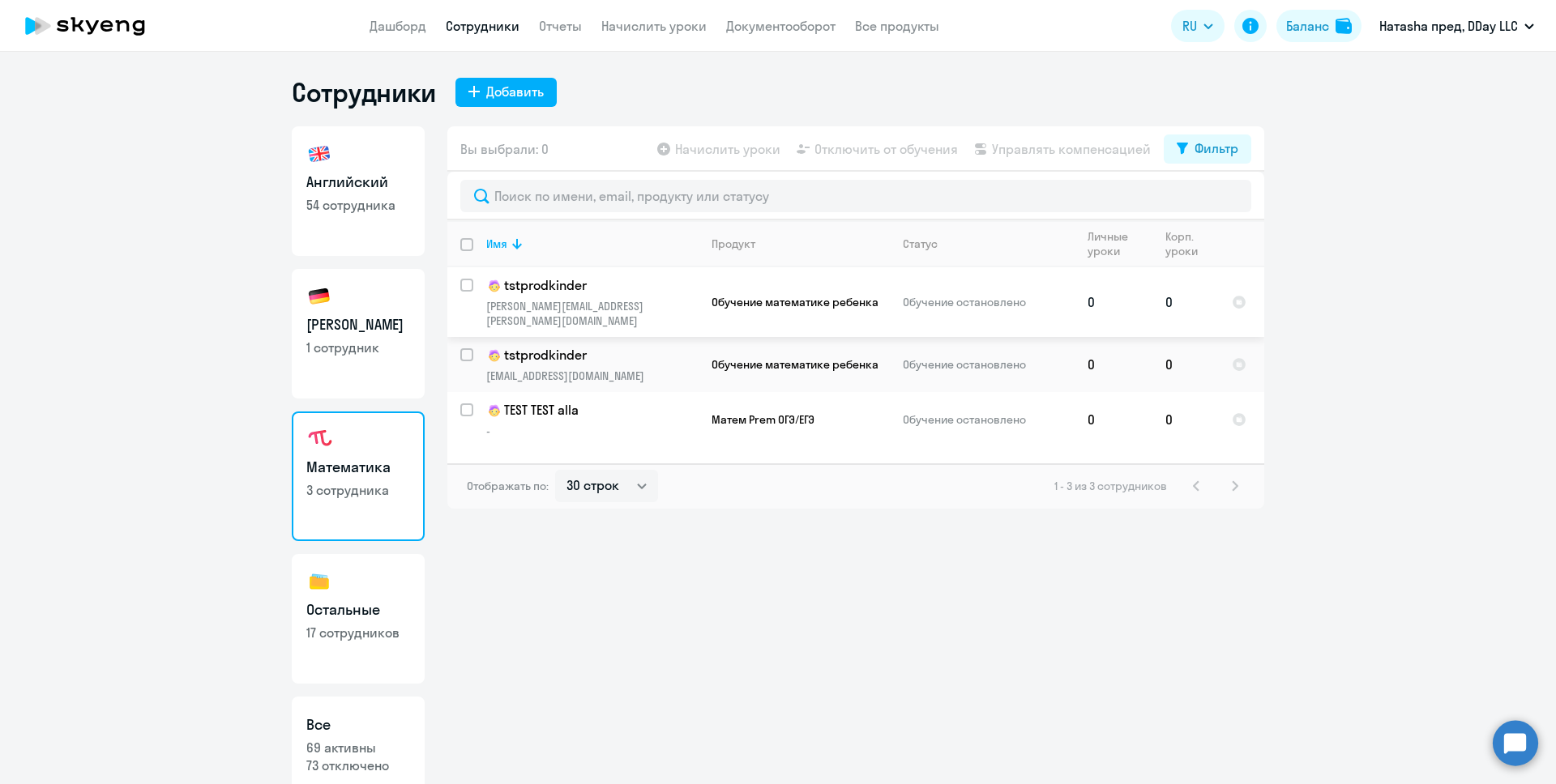
click at [463, 283] on input "select row 38700278" at bounding box center [476, 294] width 32 height 32
checkbox input "true"
click at [465, 335] on div at bounding box center [468, 354] width 39 height 39
checkbox input "true"
drag, startPoint x: 469, startPoint y: 389, endPoint x: 469, endPoint y: 379, distance: 10.0
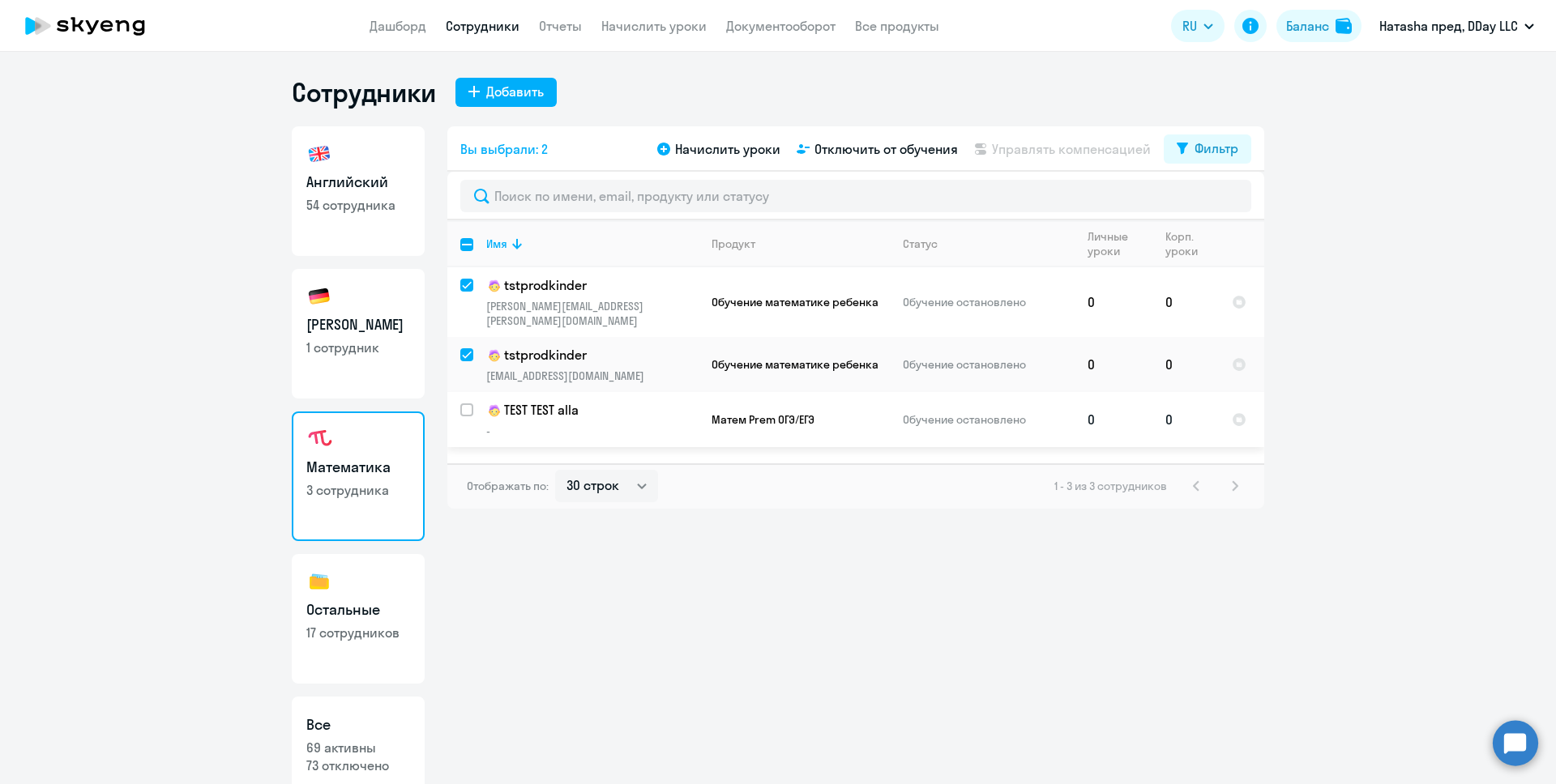
click at [469, 403] on input "select row 16584026" at bounding box center [476, 419] width 32 height 32
checkbox input "true"
click at [470, 348] on input "deselect row 38700250" at bounding box center [476, 363] width 32 height 32
checkbox input "false"
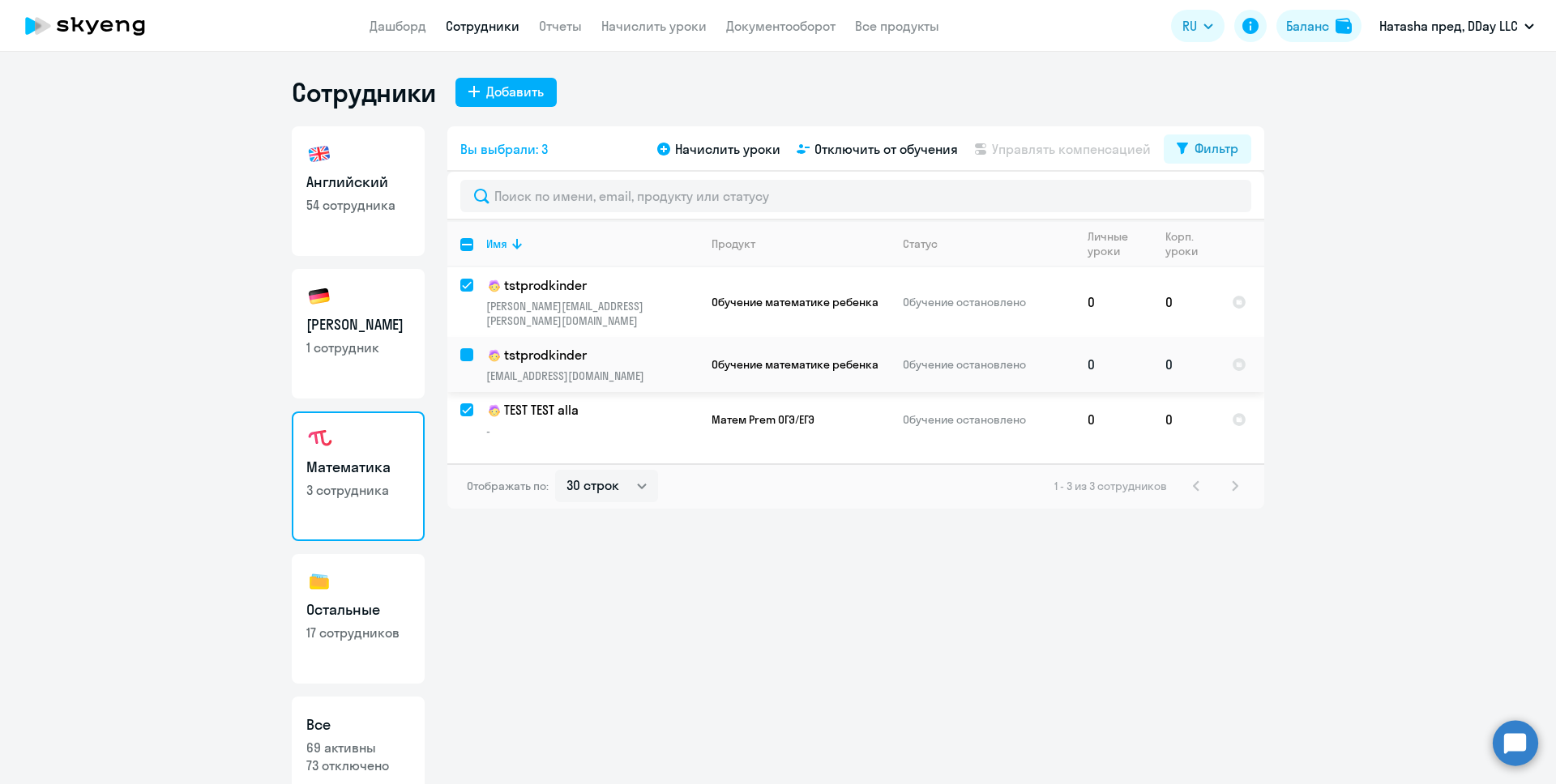
checkbox input "false"
click at [468, 283] on input "deselect row 38700278" at bounding box center [476, 294] width 32 height 32
checkbox input "false"
click at [471, 403] on input "deselect row 16584026" at bounding box center [476, 419] width 32 height 32
checkbox input "false"
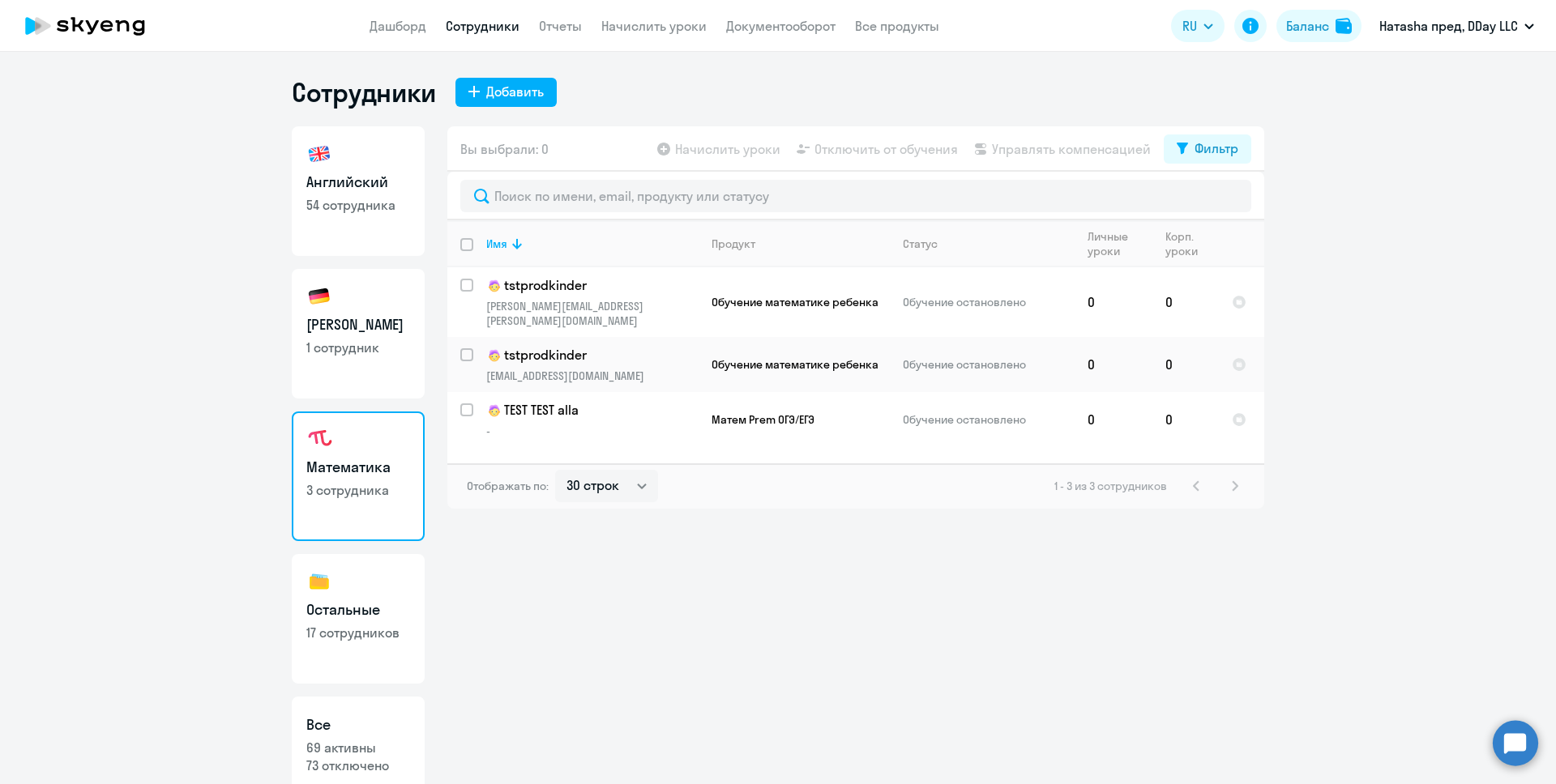
click at [389, 386] on link "Немецкий 1 сотрудник" at bounding box center [358, 333] width 133 height 130
select select "30"
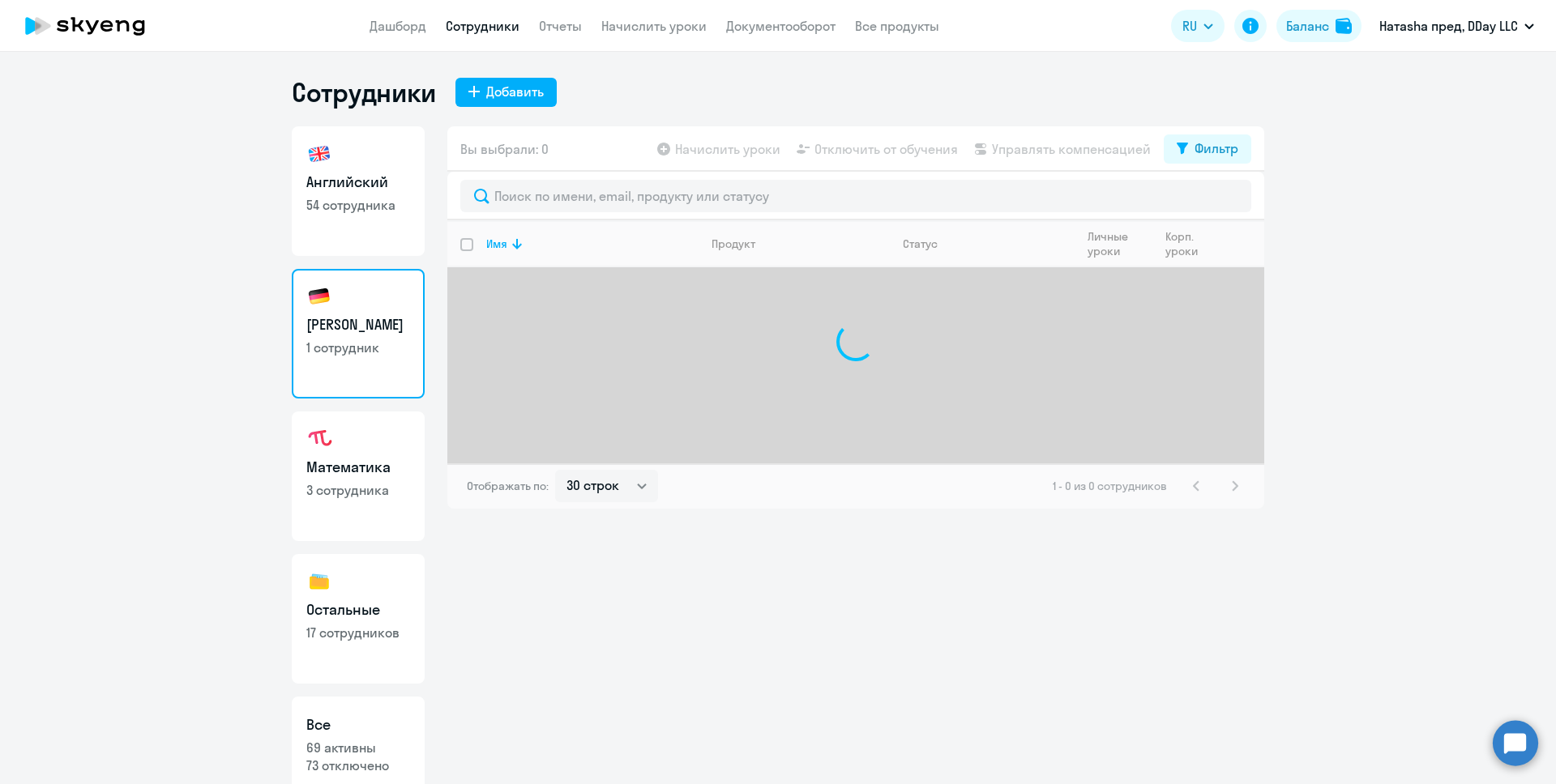
click at [379, 587] on link "Остальные 17 сотрудников" at bounding box center [358, 618] width 133 height 130
select select "30"
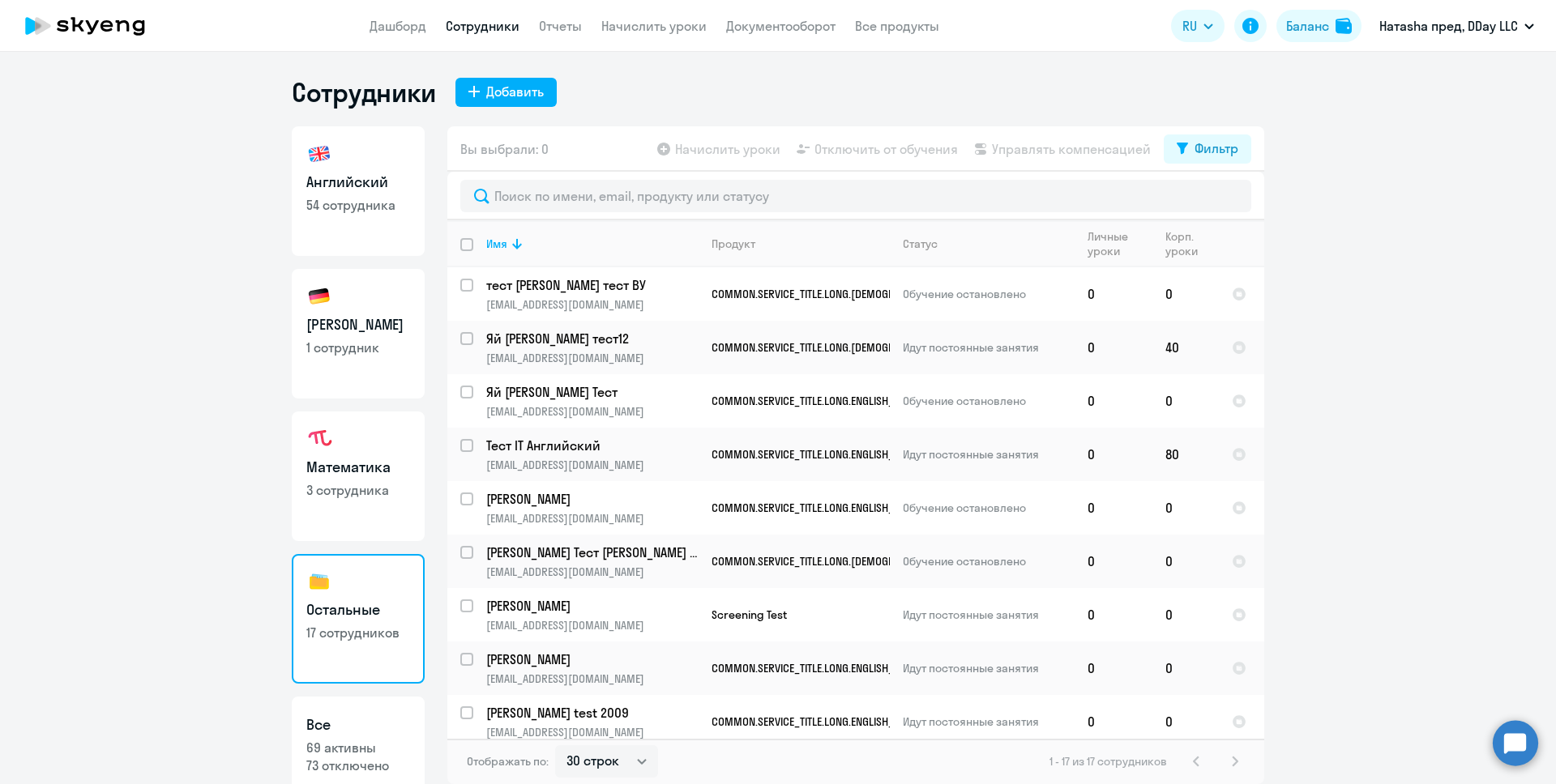
click at [360, 319] on h3 "[PERSON_NAME]" at bounding box center [358, 324] width 104 height 21
select select "30"
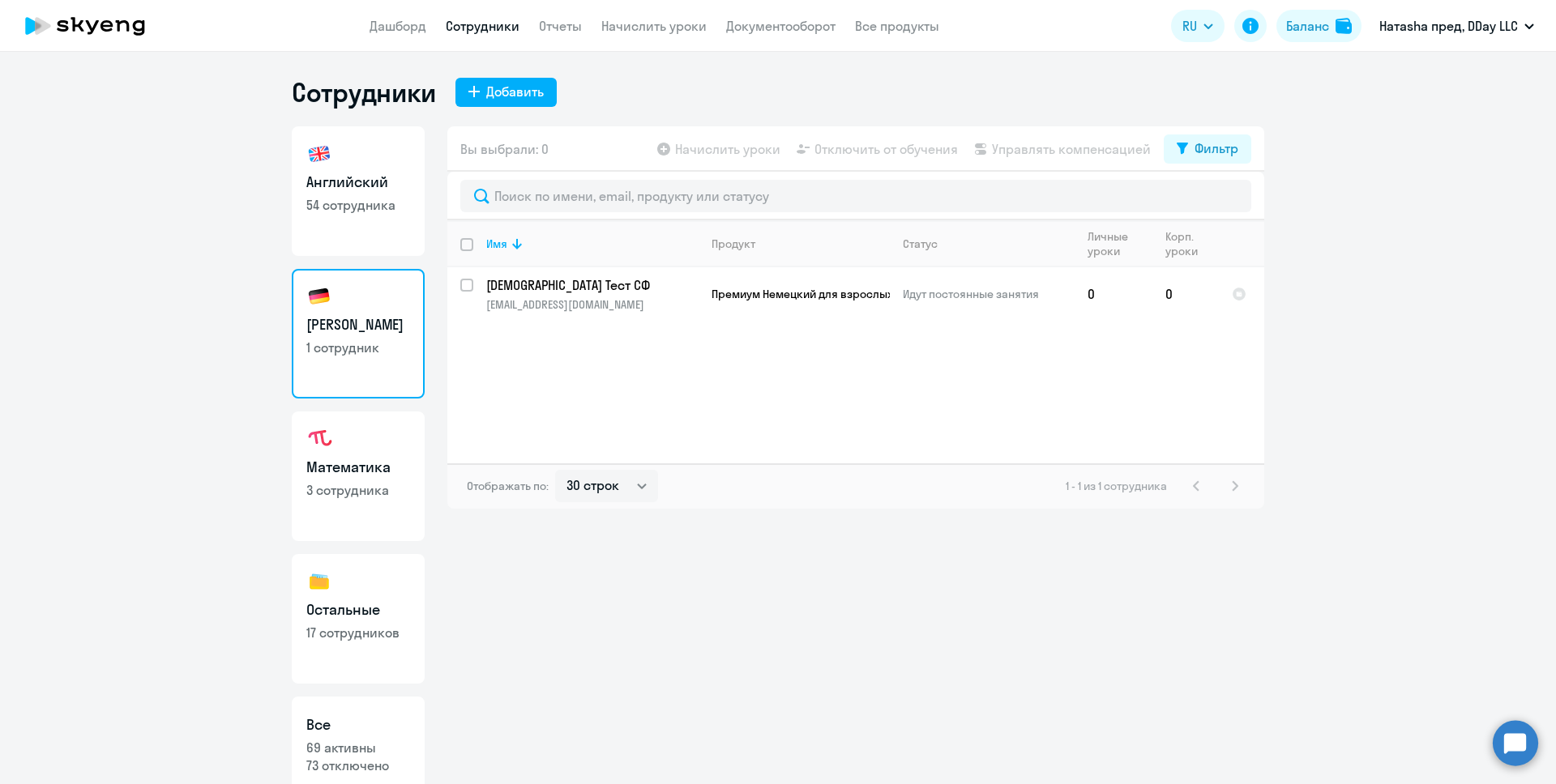
click at [369, 223] on link "Английский 54 сотрудника" at bounding box center [358, 190] width 133 height 130
select select "30"
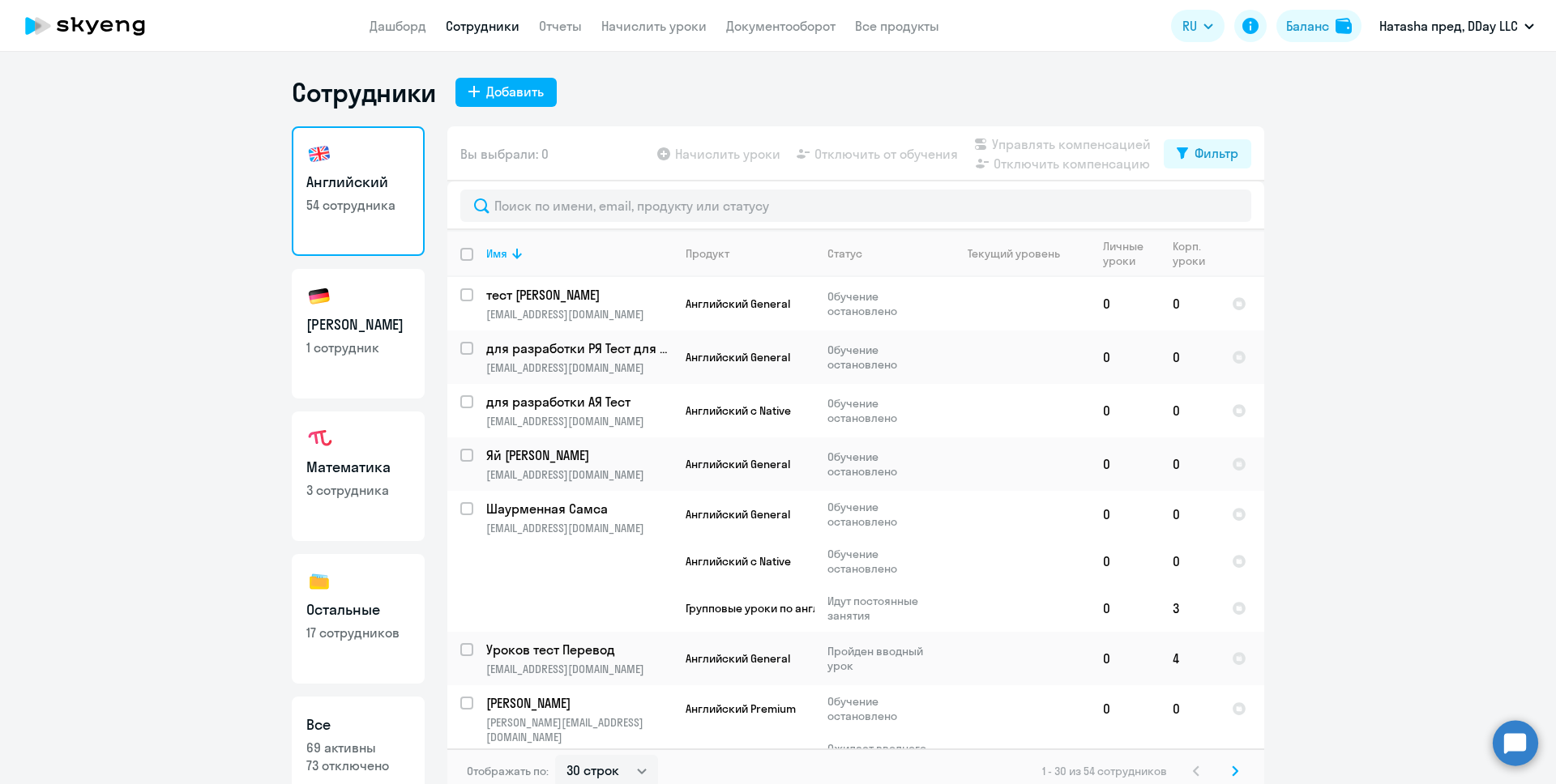
click at [337, 476] on h3 "Математика" at bounding box center [358, 467] width 104 height 21
select select "30"
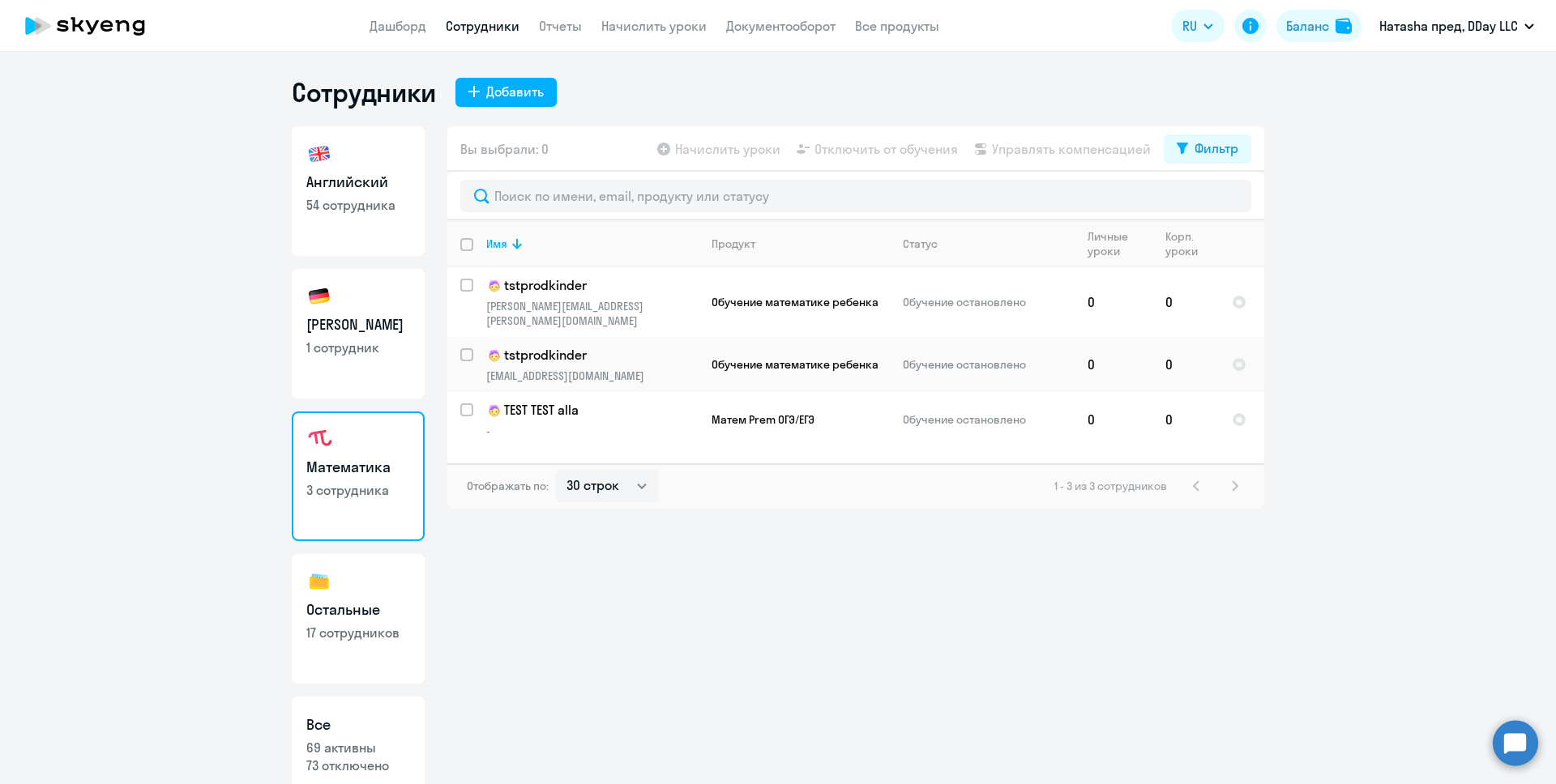
click at [354, 583] on link "Остальные 17 сотрудников" at bounding box center [358, 618] width 133 height 130
select select "30"
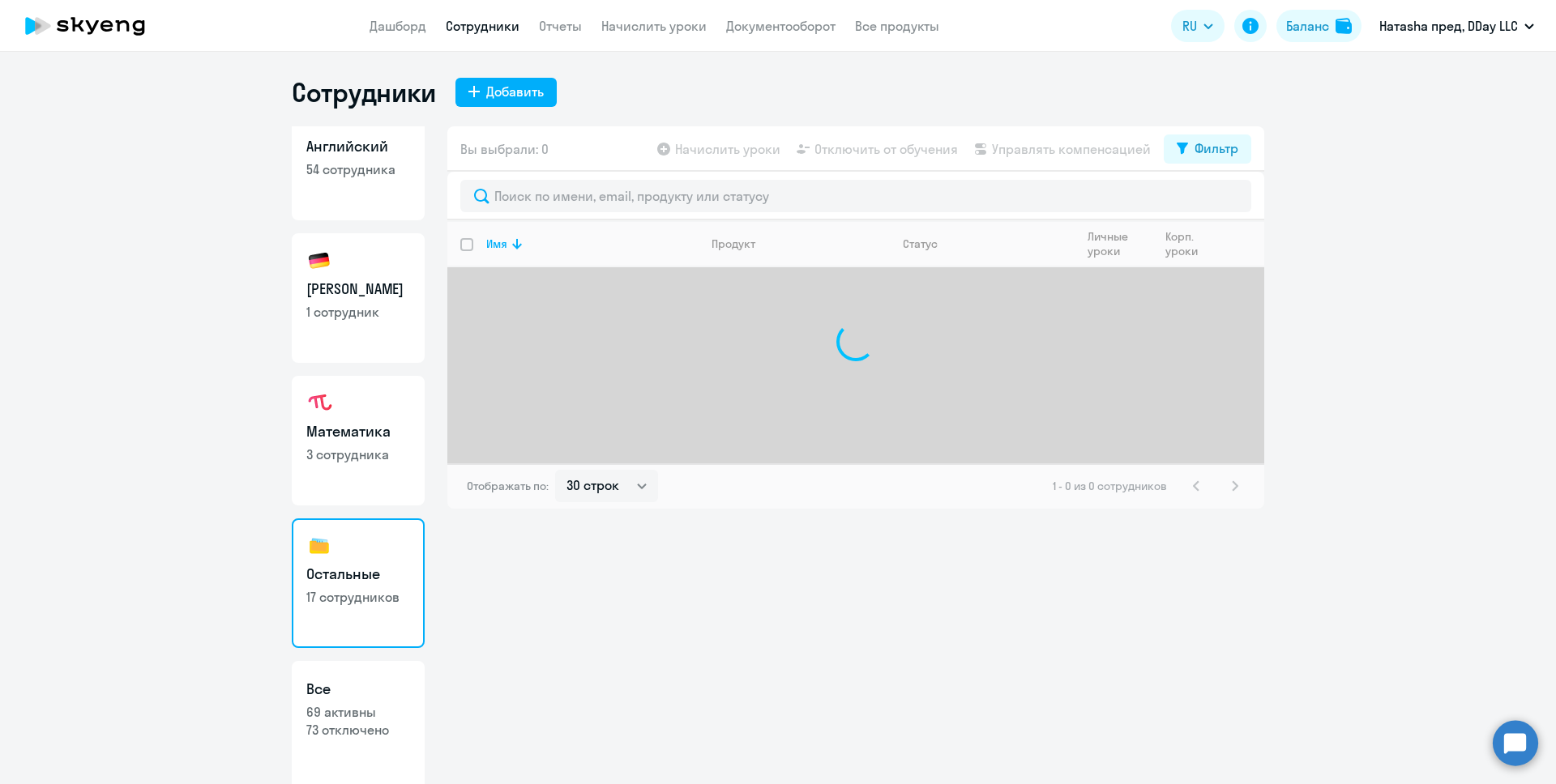
scroll to position [42, 0]
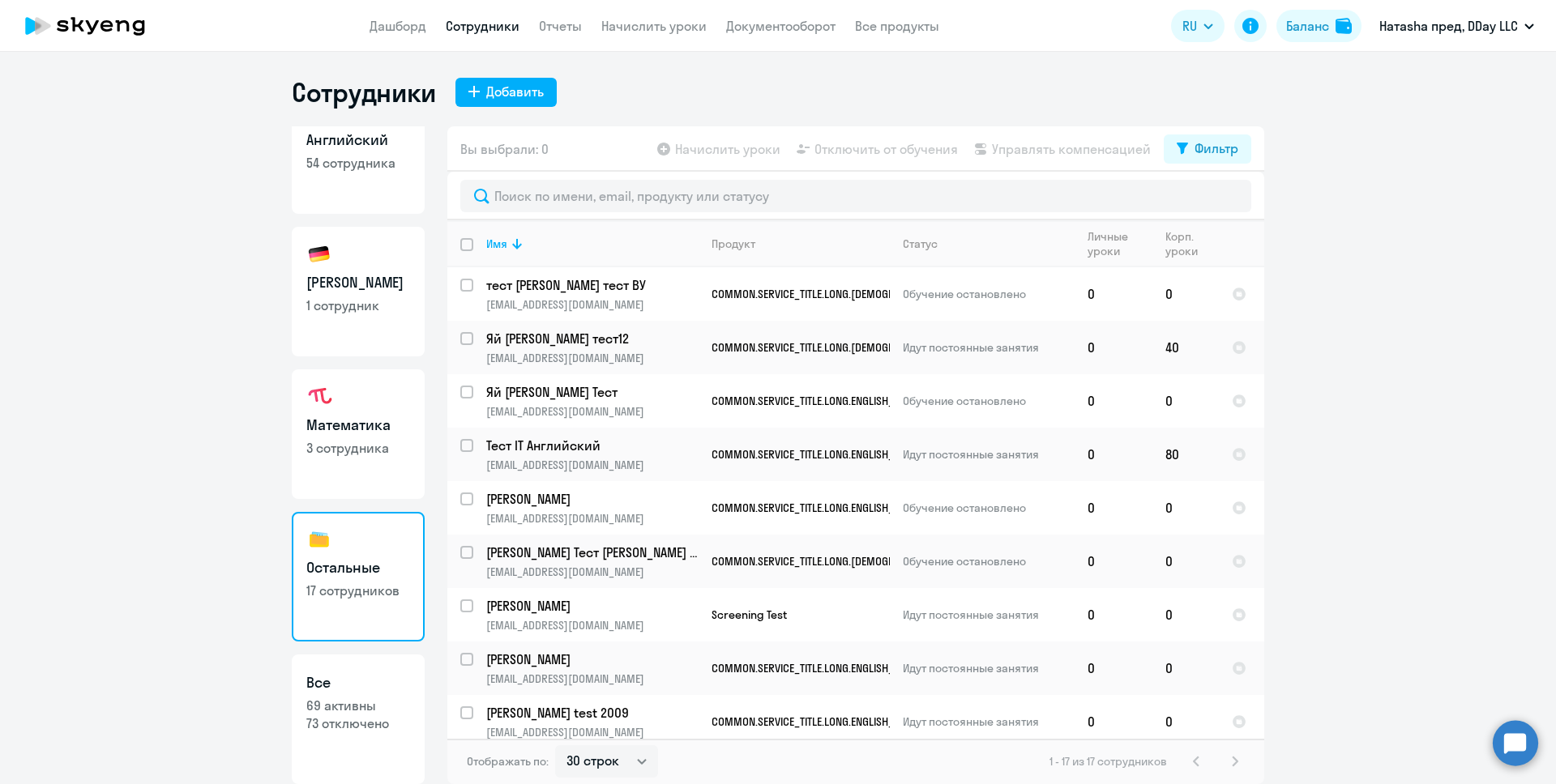
click at [383, 683] on h3 "Все" at bounding box center [358, 682] width 104 height 21
select select "30"
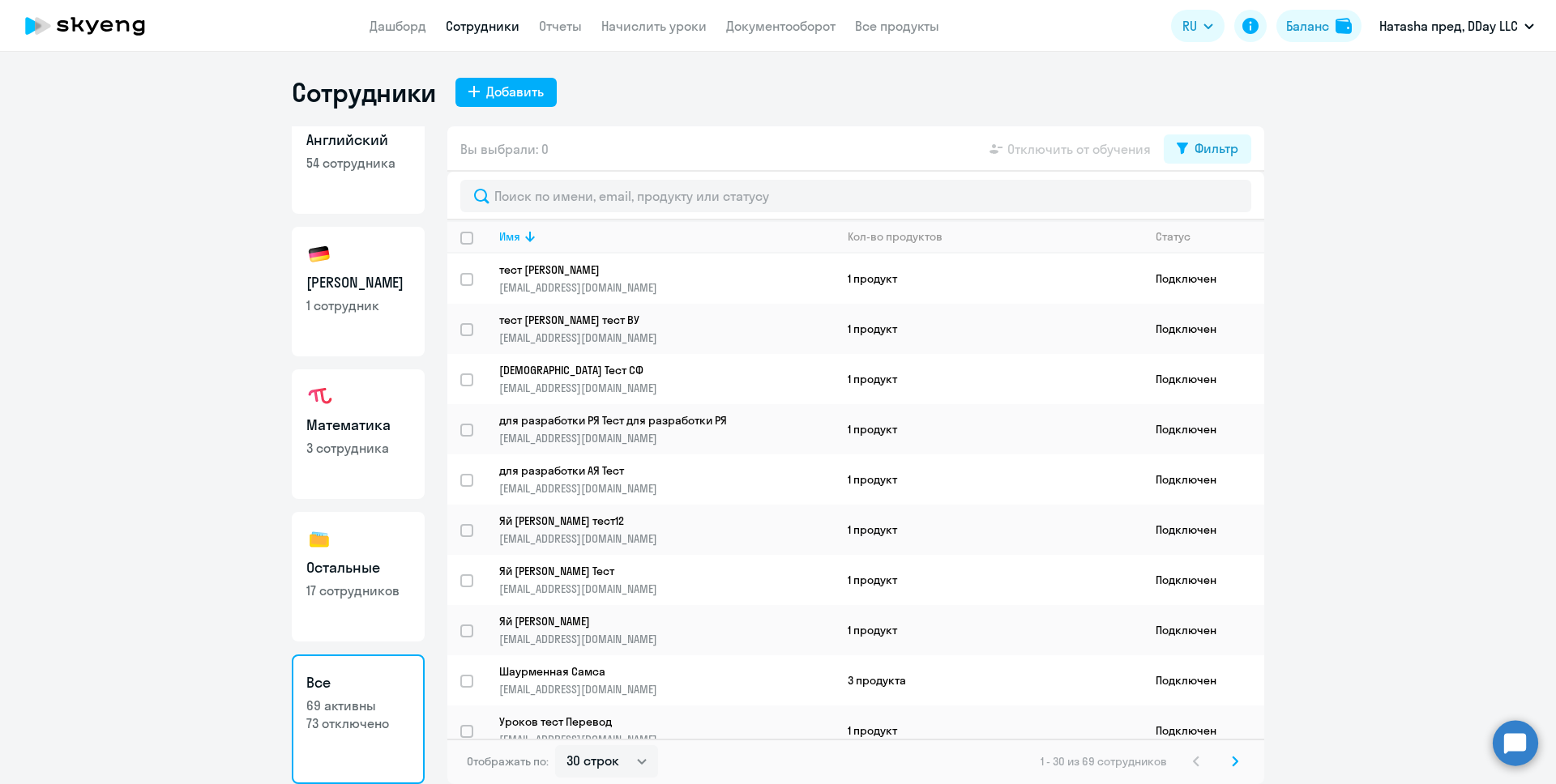
click at [370, 275] on h3 "[PERSON_NAME]" at bounding box center [358, 282] width 104 height 21
select select "30"
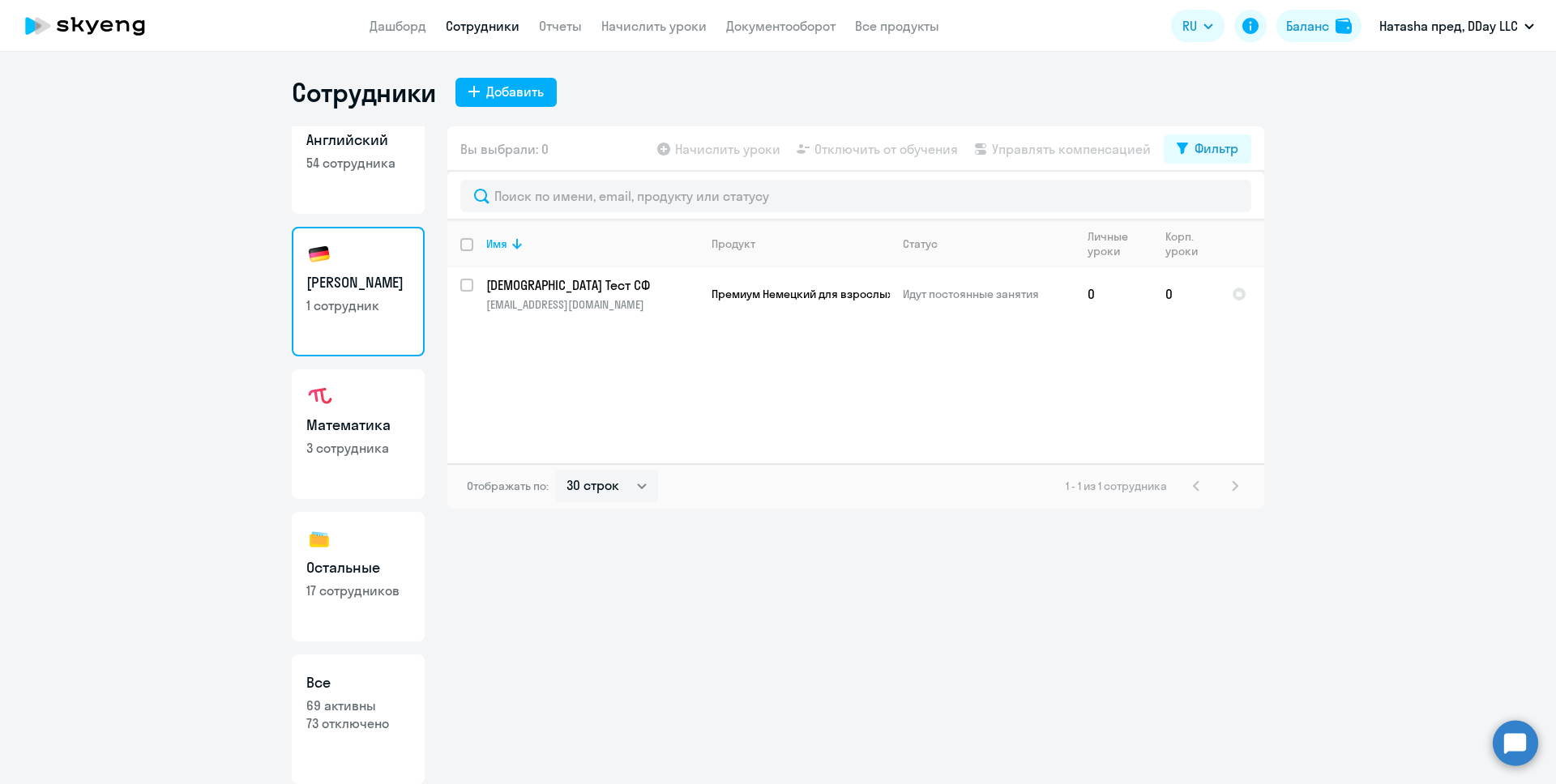
click at [373, 194] on link "Английский 54 сотрудника" at bounding box center [358, 149] width 133 height 130
select select "30"
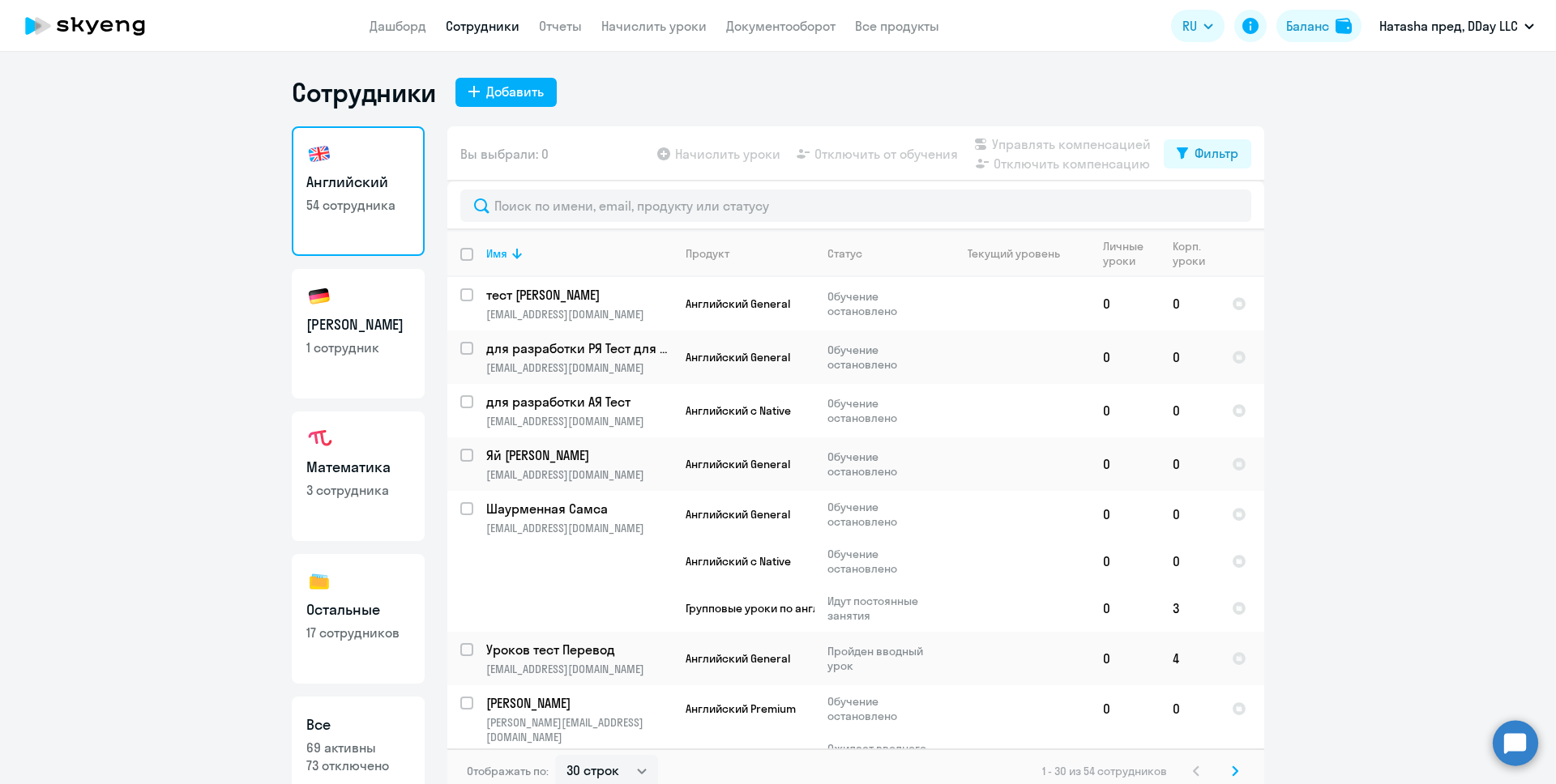
click at [356, 344] on p "1 сотрудник" at bounding box center [358, 347] width 104 height 17
select select "30"
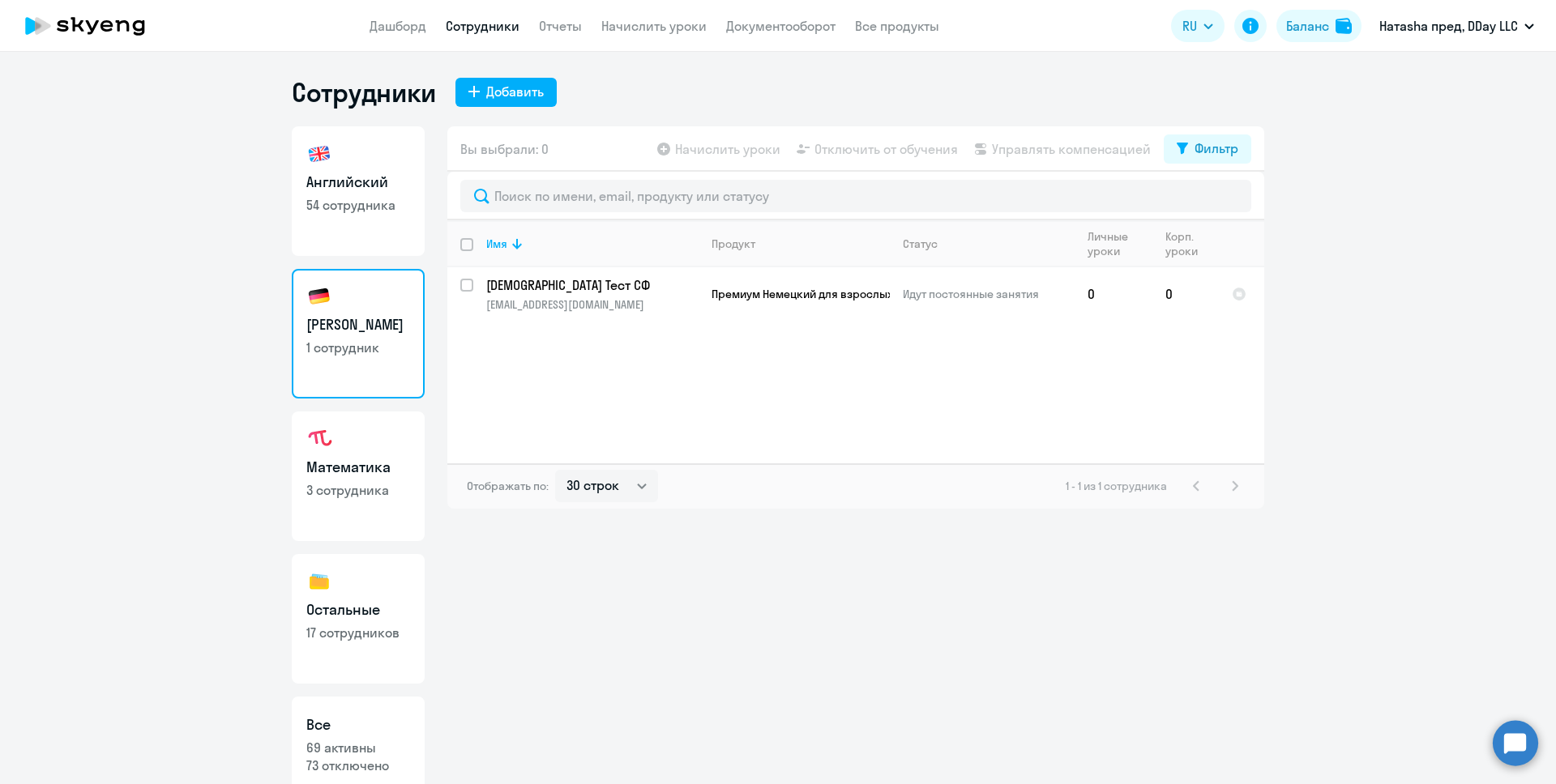
click at [395, 468] on h3 "Математика" at bounding box center [358, 467] width 104 height 21
select select "30"
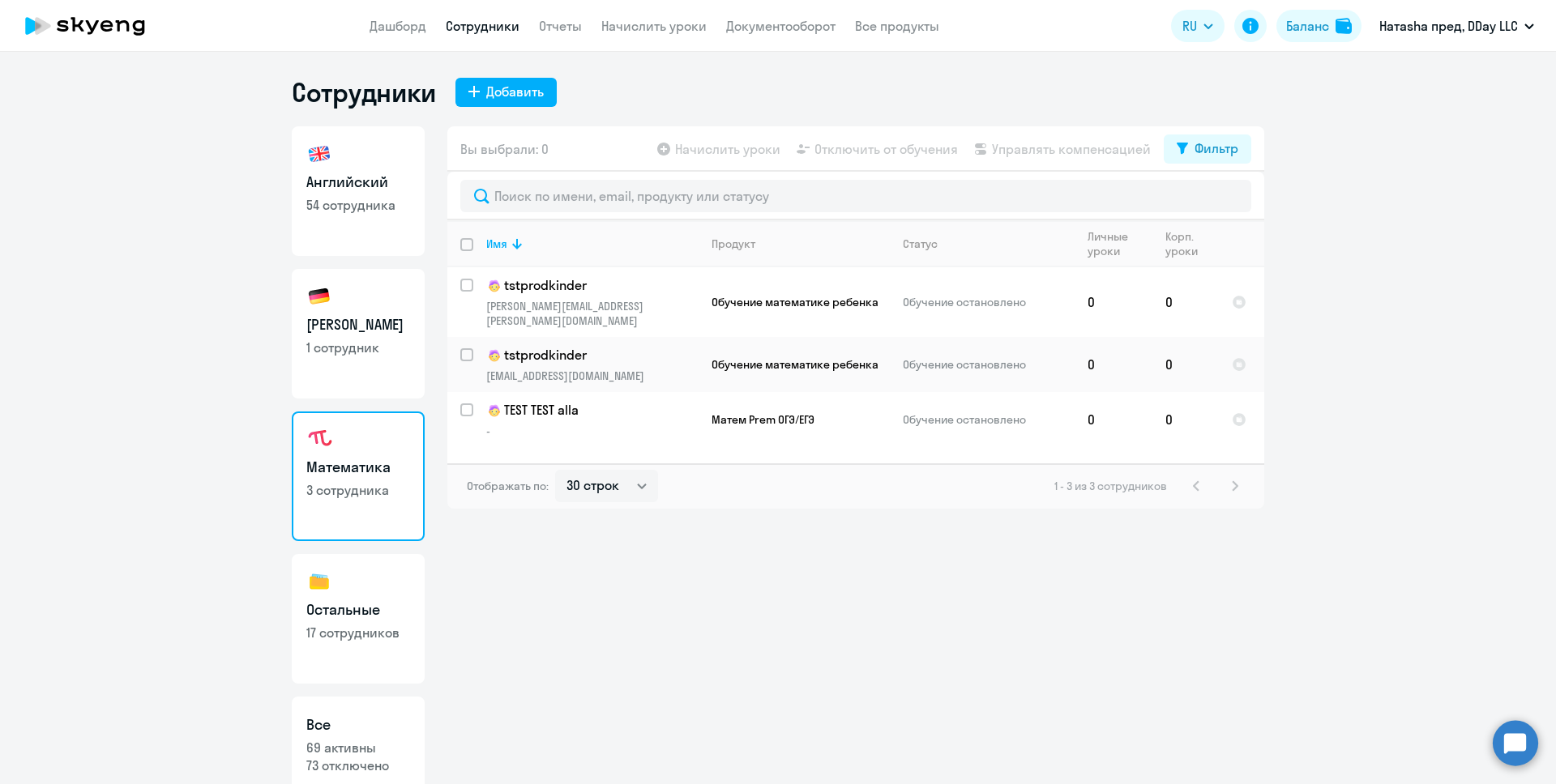
click at [381, 335] on link "Немецкий 1 сотрудник" at bounding box center [358, 333] width 133 height 130
select select "30"
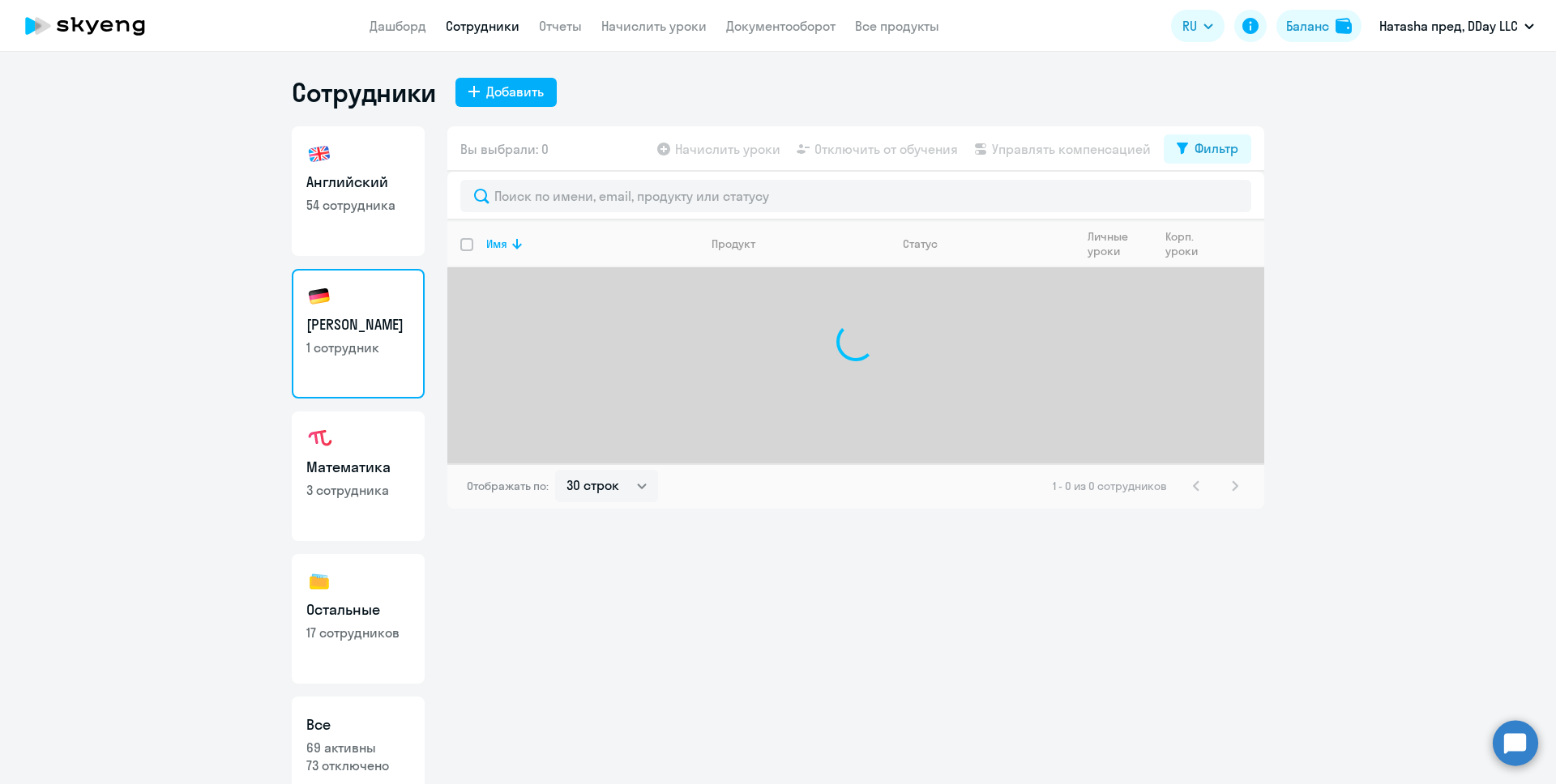
click at [389, 205] on p "54 сотрудника" at bounding box center [358, 204] width 104 height 17
select select "30"
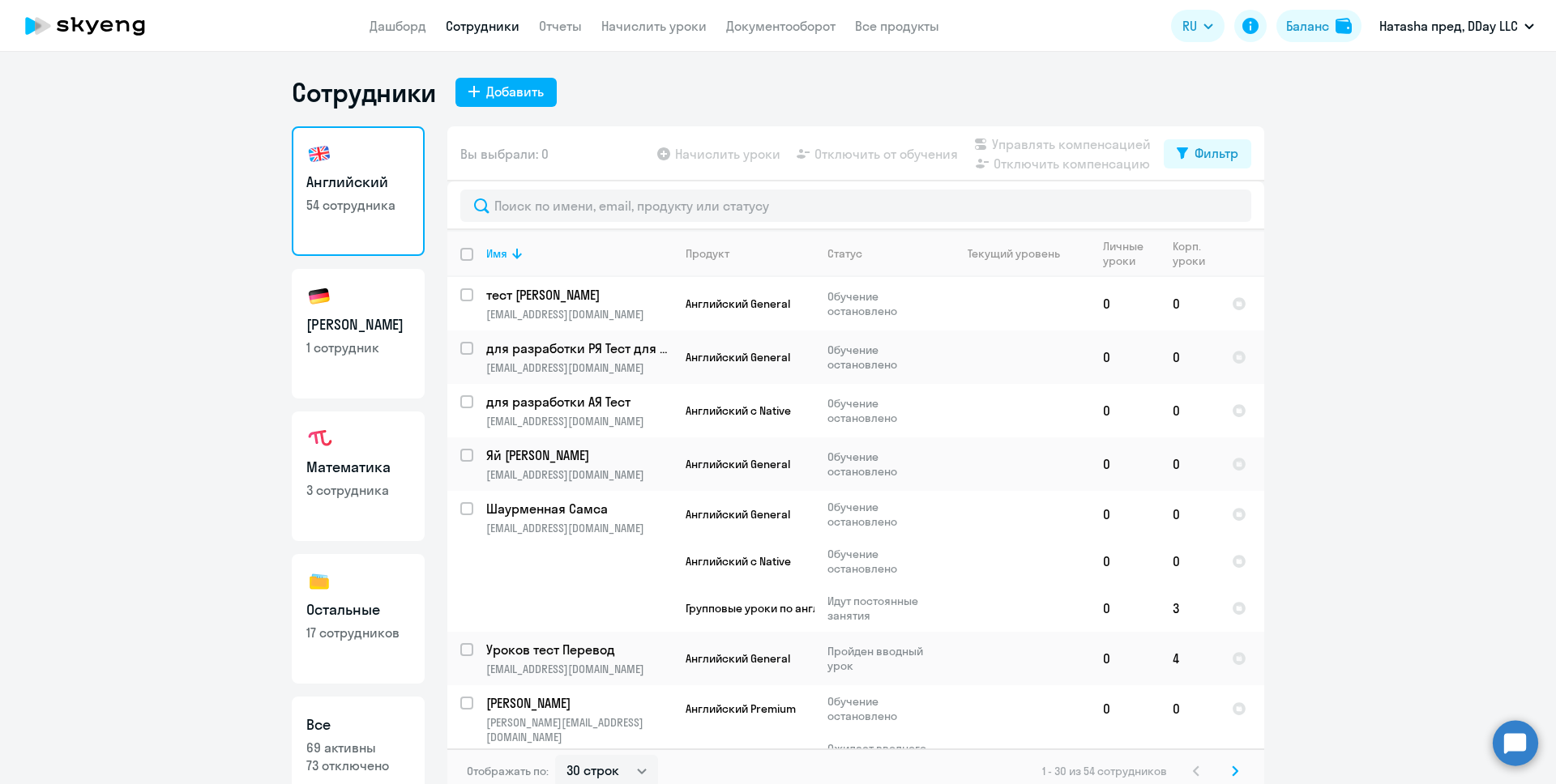
click at [313, 309] on link "Немецкий 1 сотрудник" at bounding box center [358, 333] width 133 height 130
select select "30"
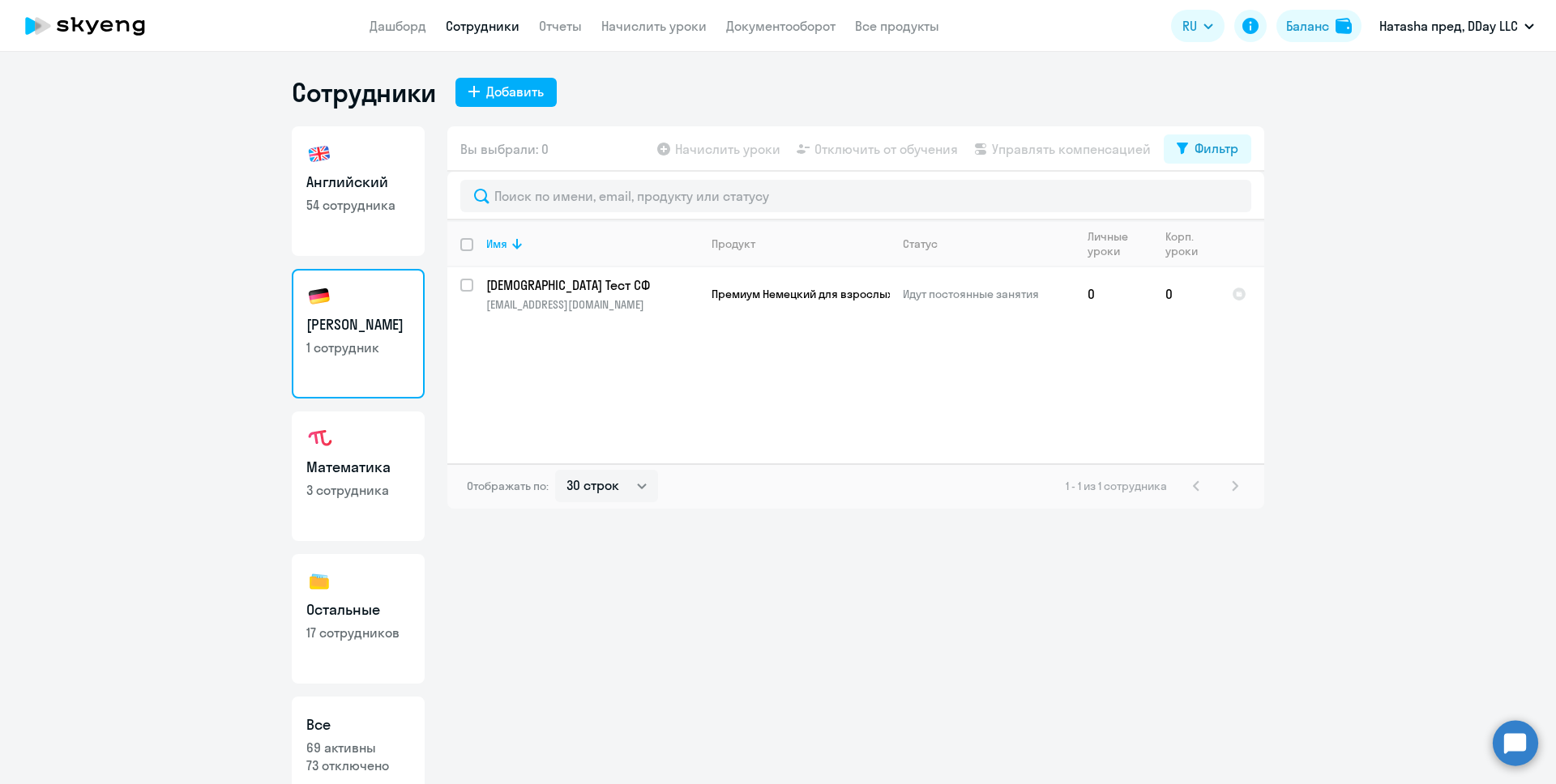
click at [329, 478] on link "Математика 3 сотрудника" at bounding box center [358, 476] width 133 height 130
select select "30"
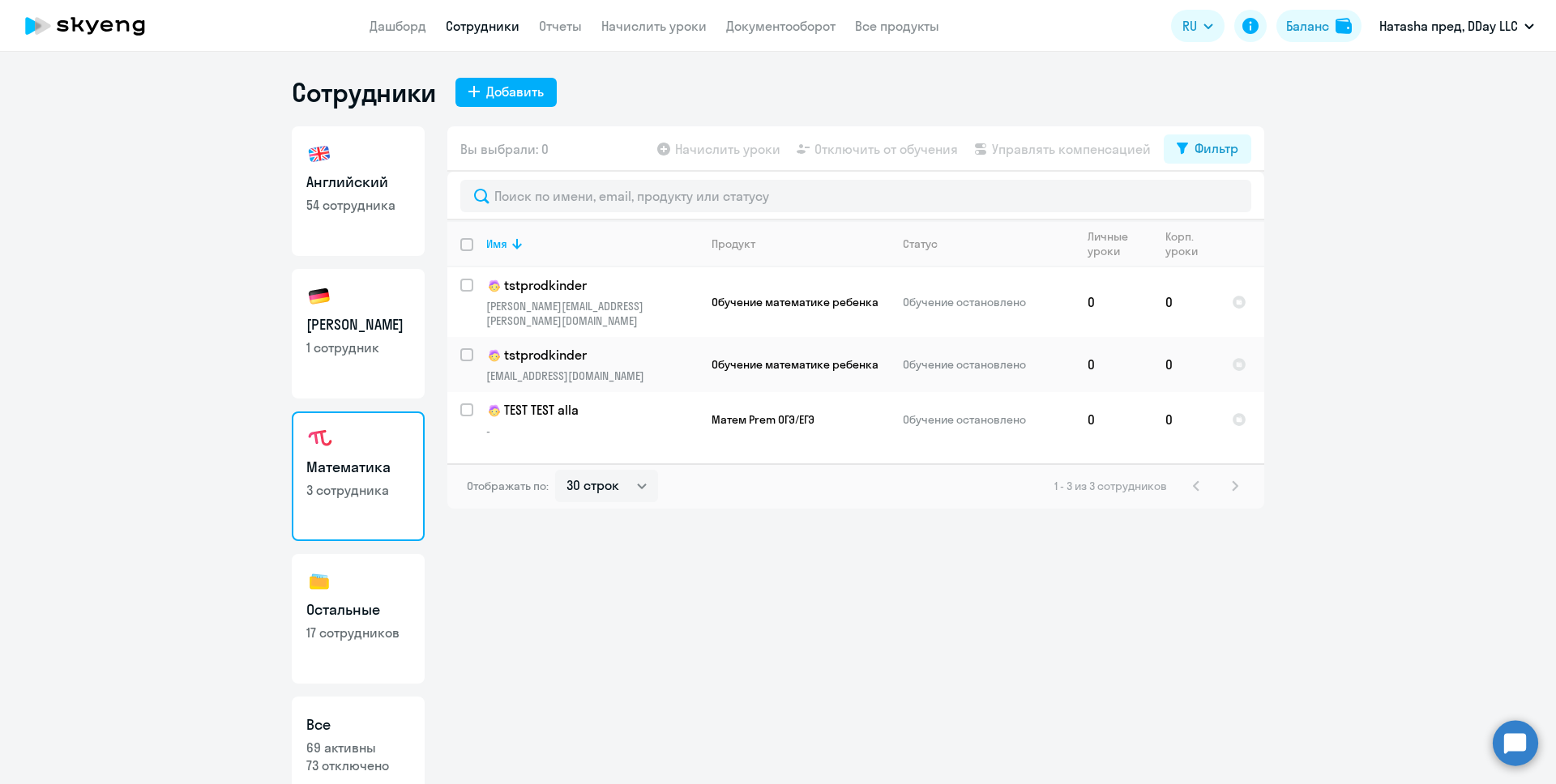
click at [311, 301] on img at bounding box center [319, 296] width 26 height 26
select select "30"
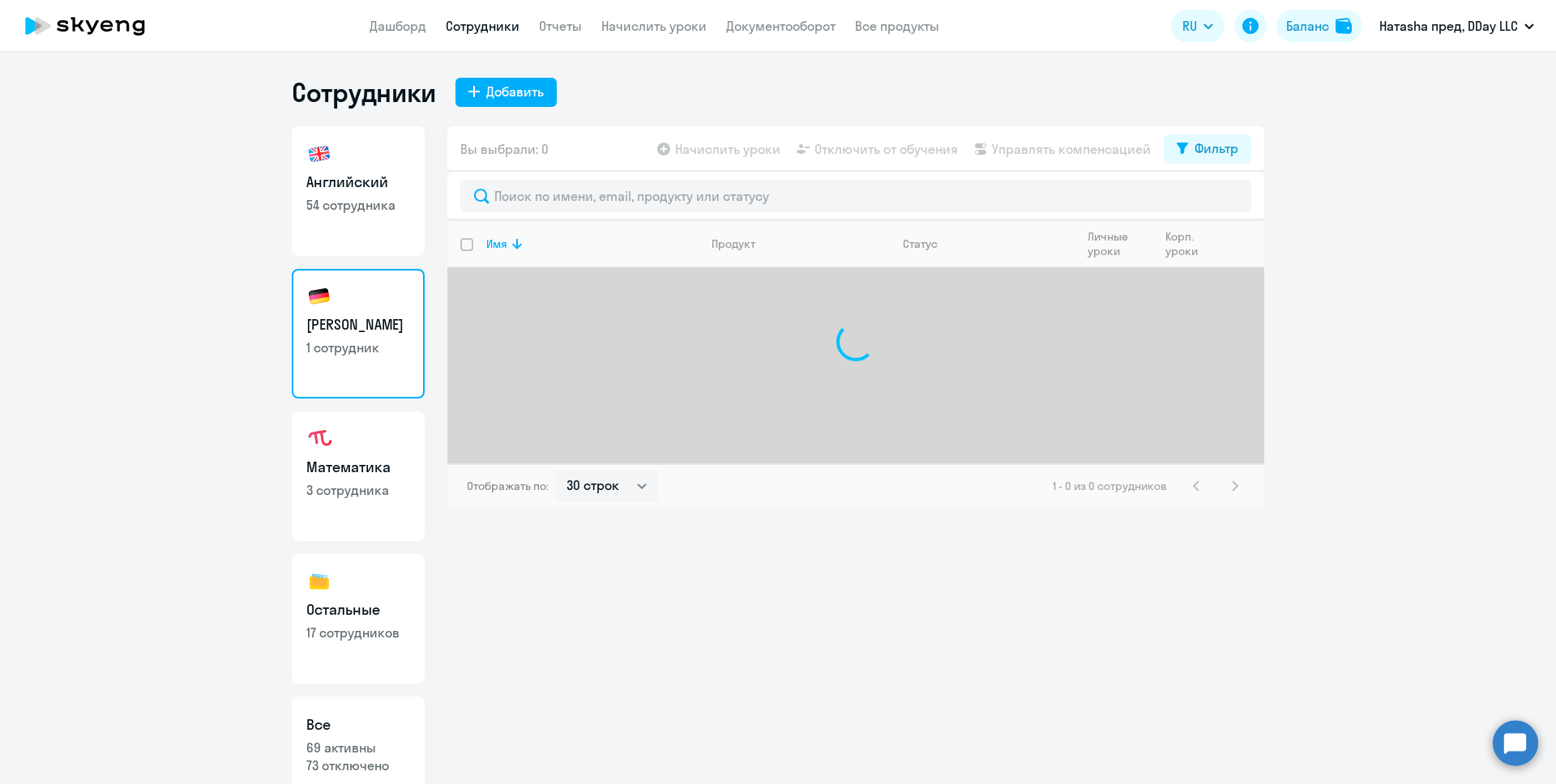
click at [366, 198] on p "54 сотрудника" at bounding box center [358, 204] width 104 height 17
select select "30"
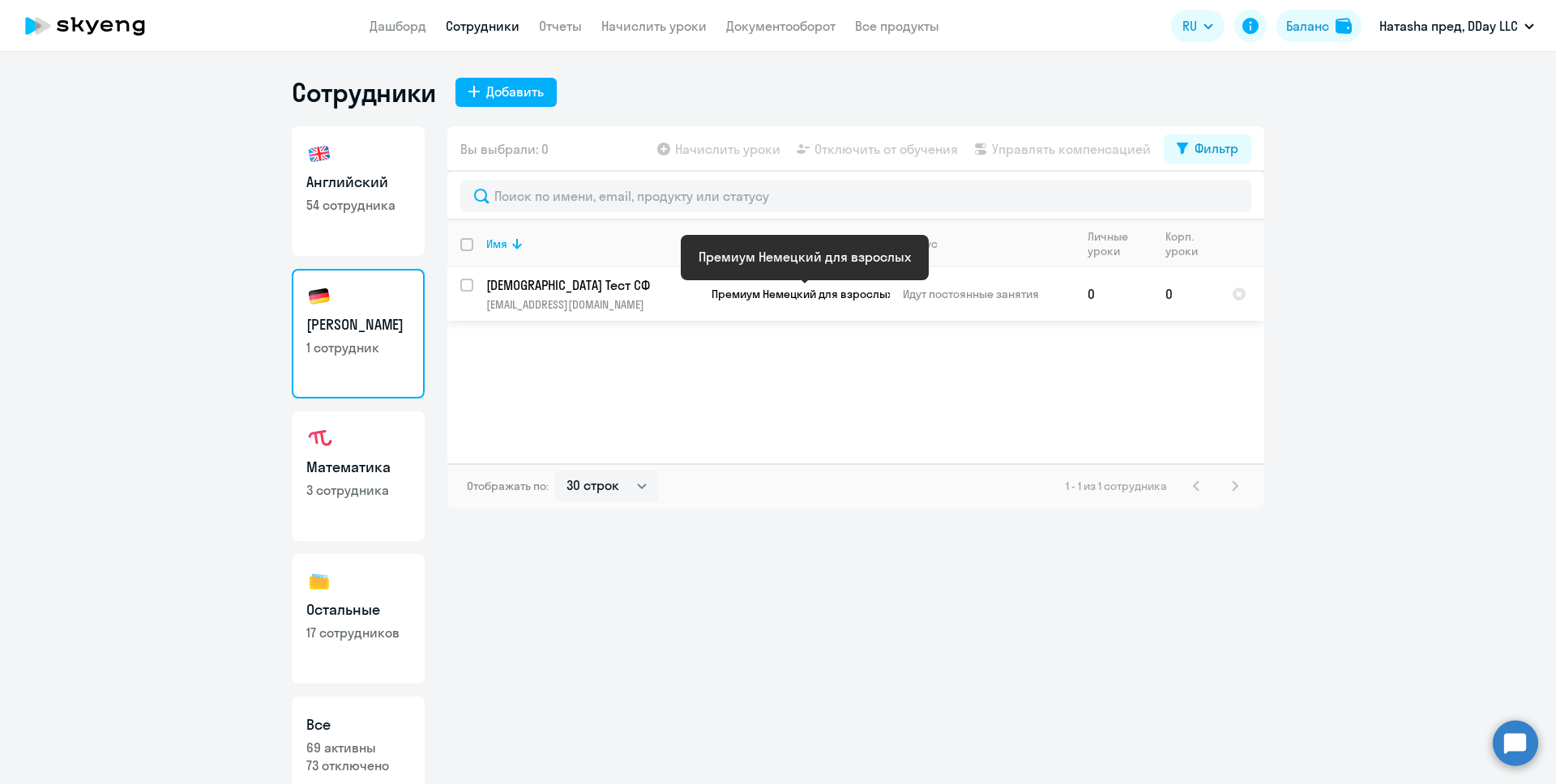
click at [767, 294] on span "Премиум Немецкий для взрослых" at bounding box center [802, 294] width 181 height 15
select select "german"
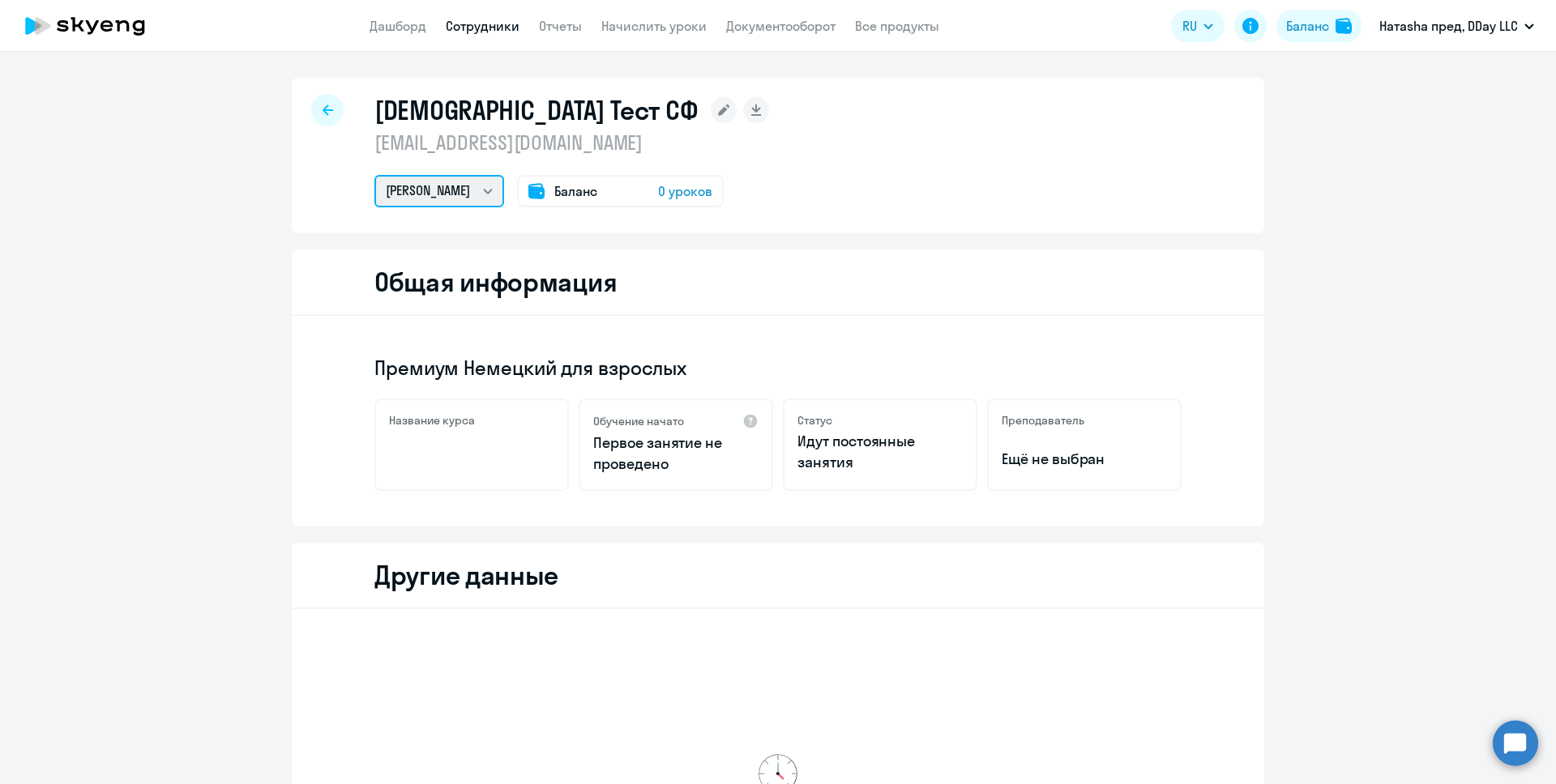
click at [437, 189] on select "[PERSON_NAME]" at bounding box center [439, 190] width 130 height 32
click at [319, 100] on div at bounding box center [327, 110] width 32 height 32
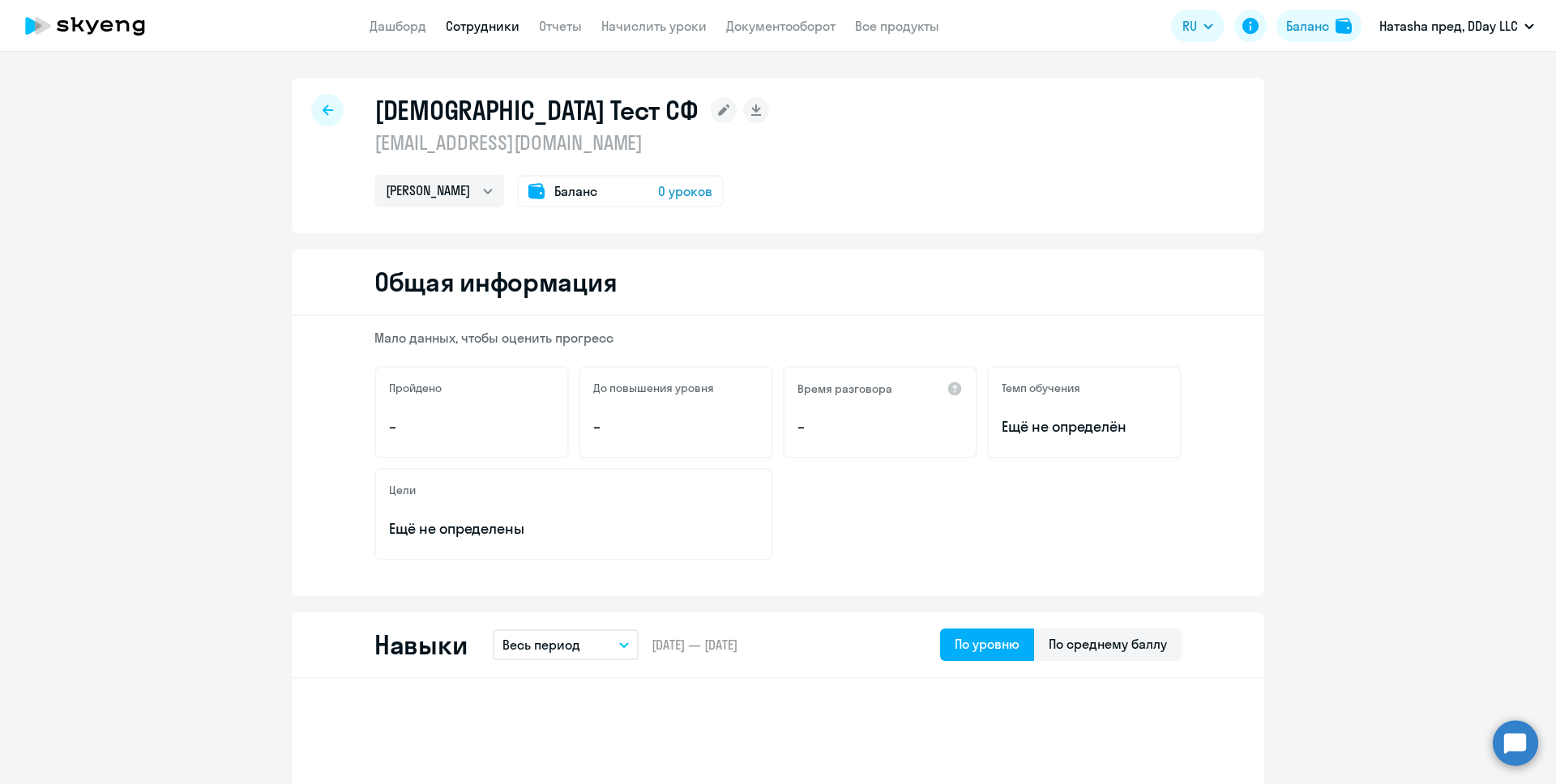
click at [319, 100] on div at bounding box center [327, 110] width 32 height 32
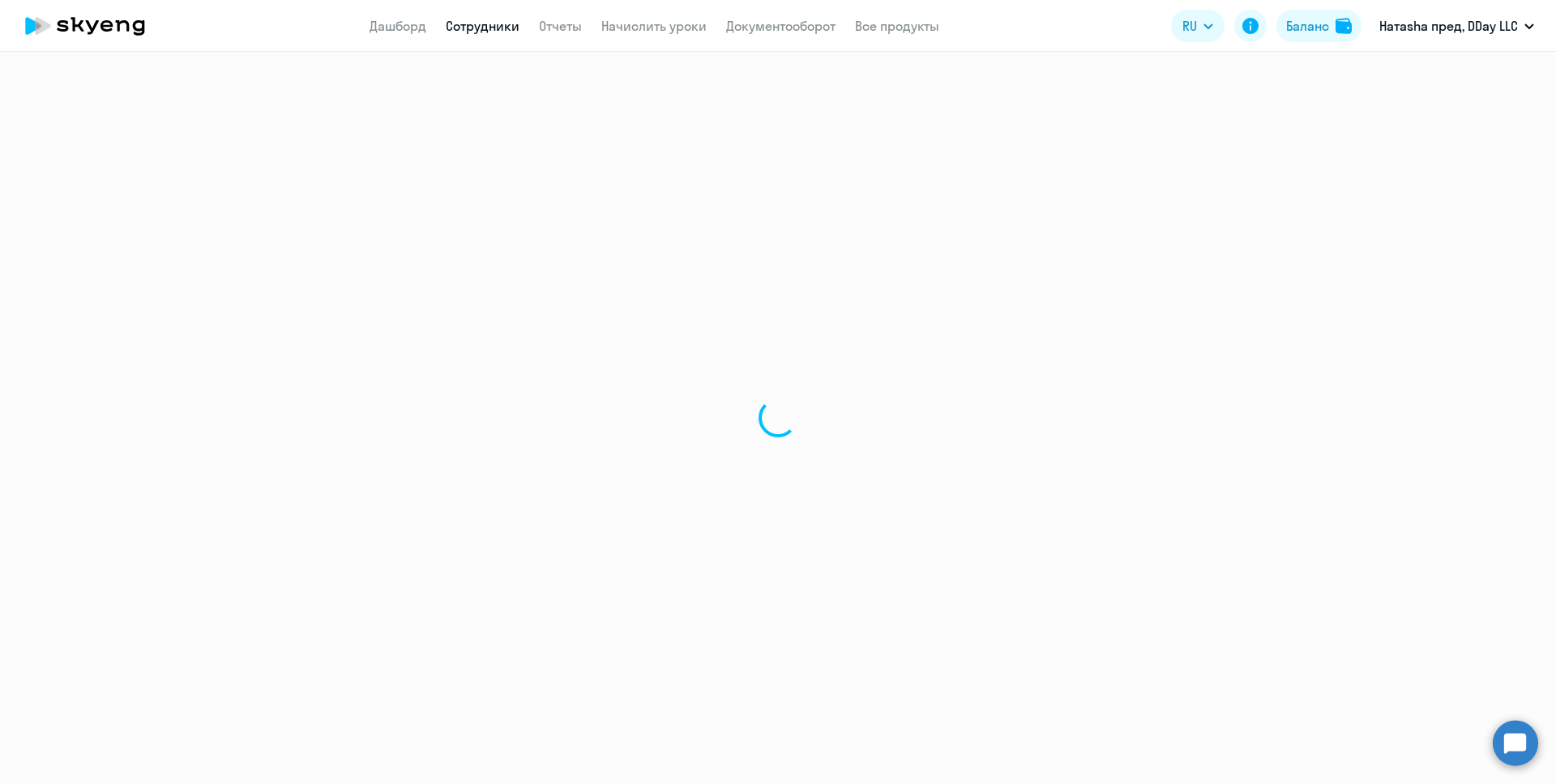
select select "30"
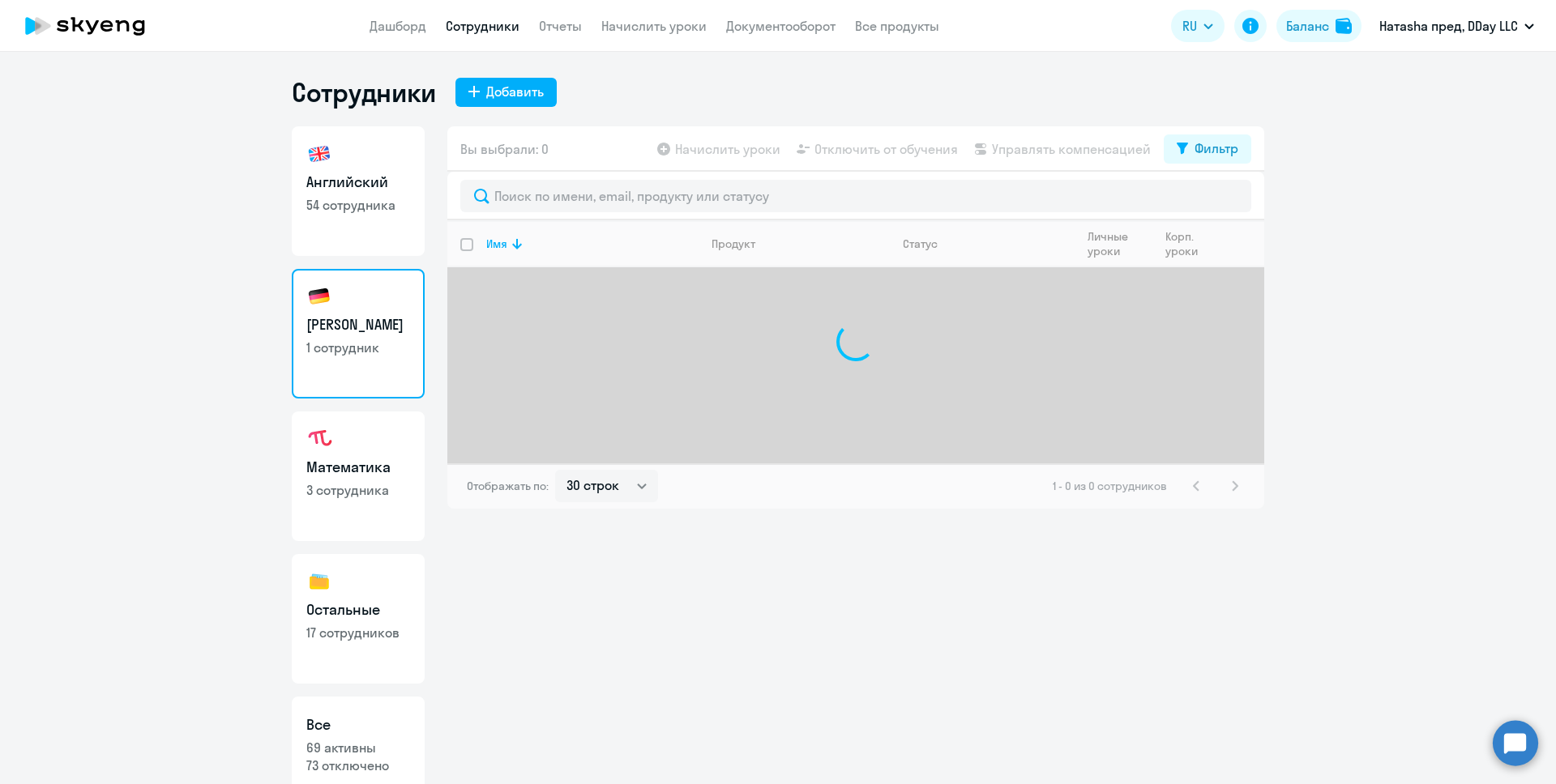
select select "30"
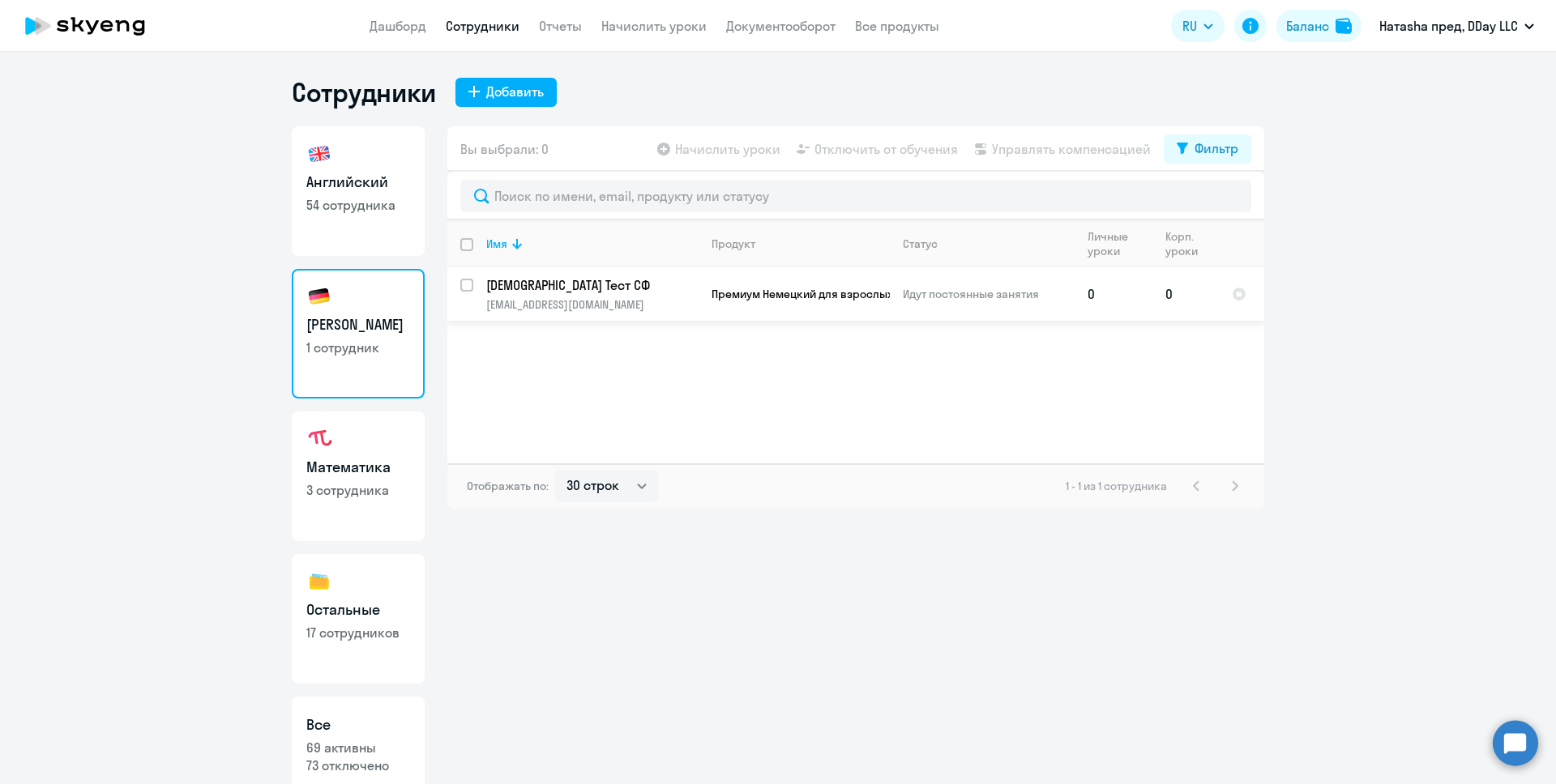
click at [760, 307] on td "Премиум Немецкий для взрослых" at bounding box center [795, 294] width 192 height 53
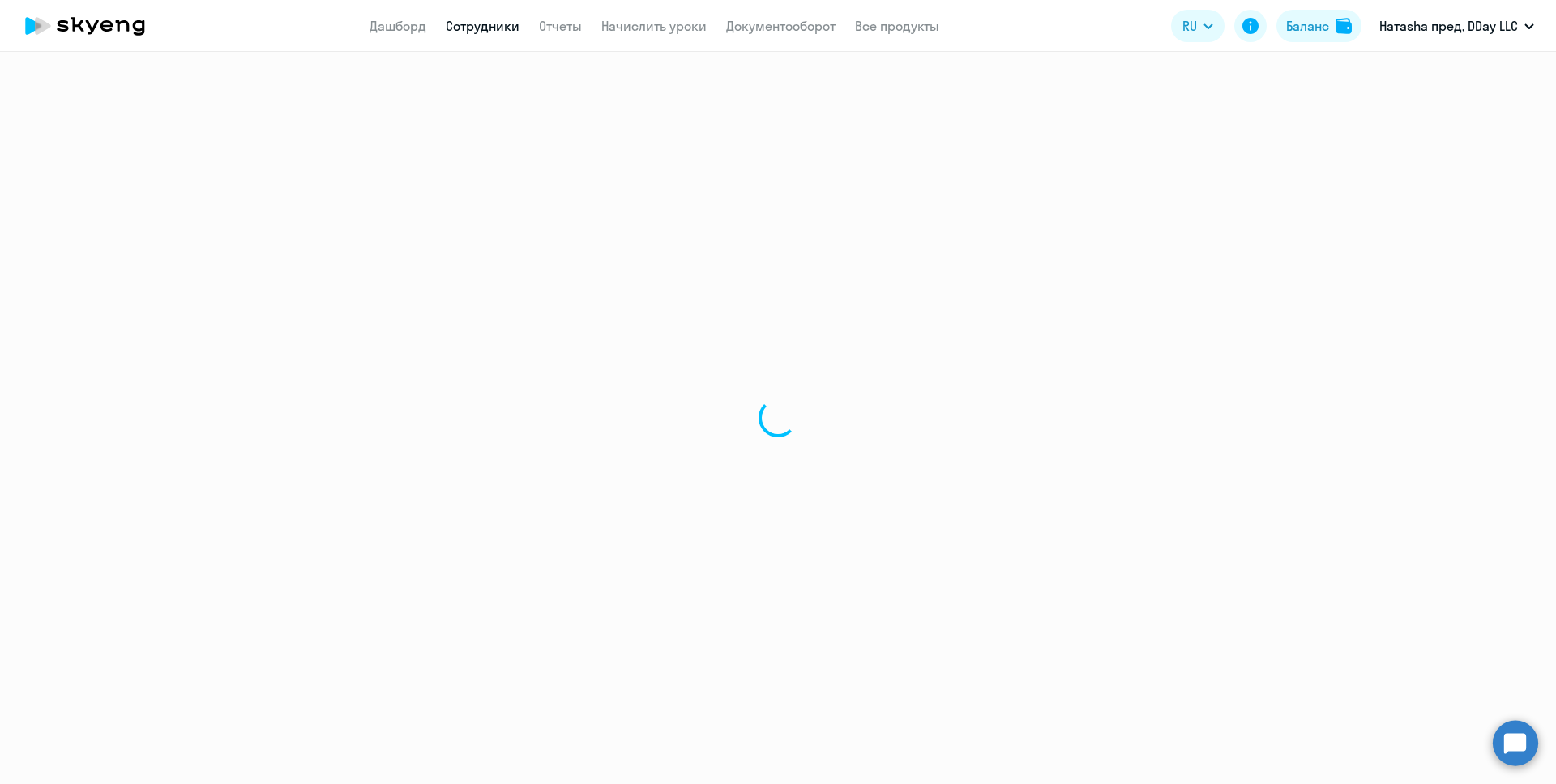
select select "german"
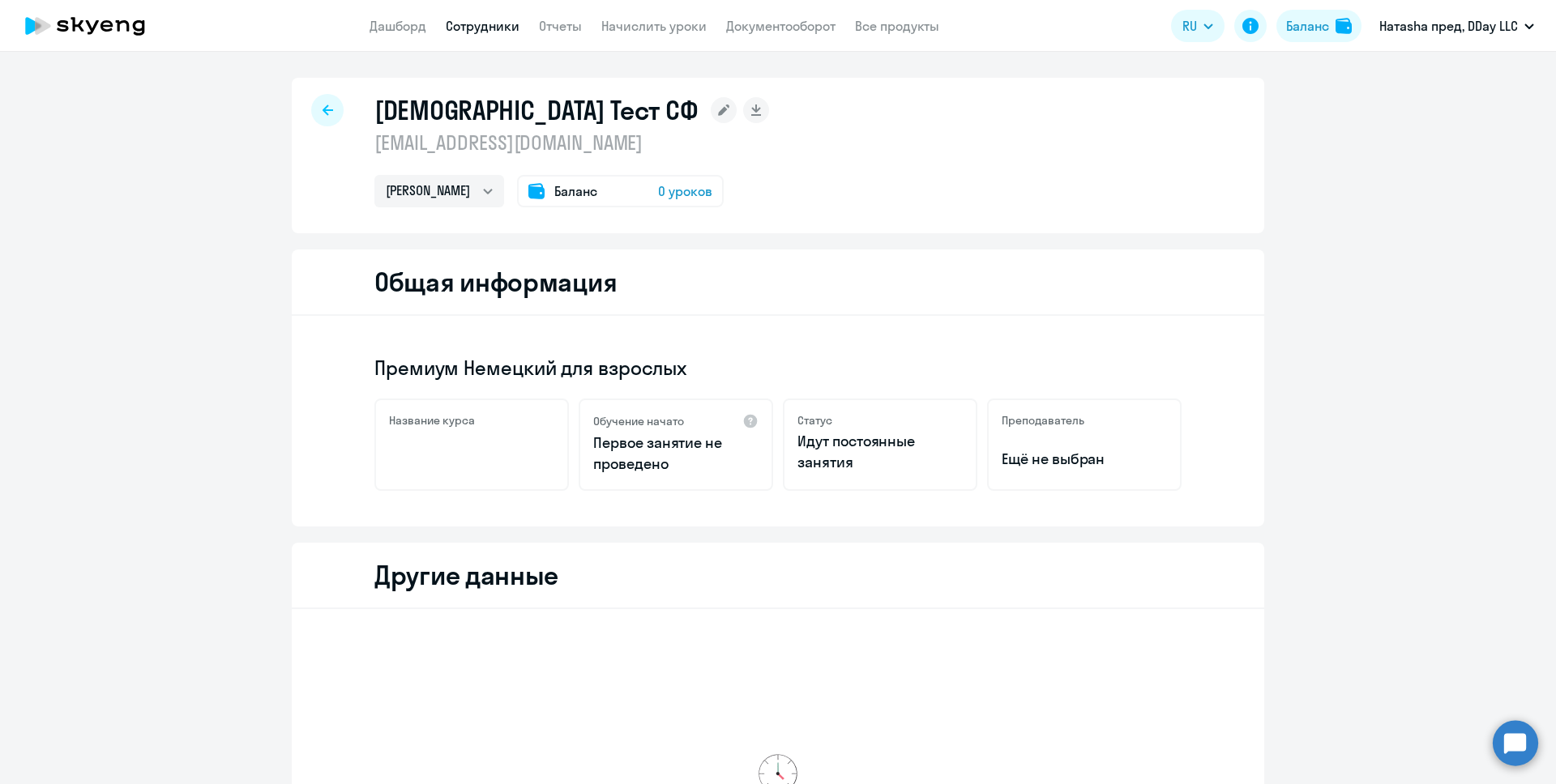
click at [297, 98] on div "немецкий Тест СФ germantestcofinance@gmail.com Немецкий Баланс 0 уроков" at bounding box center [778, 155] width 972 height 156
click at [322, 105] on icon at bounding box center [327, 110] width 10 height 11
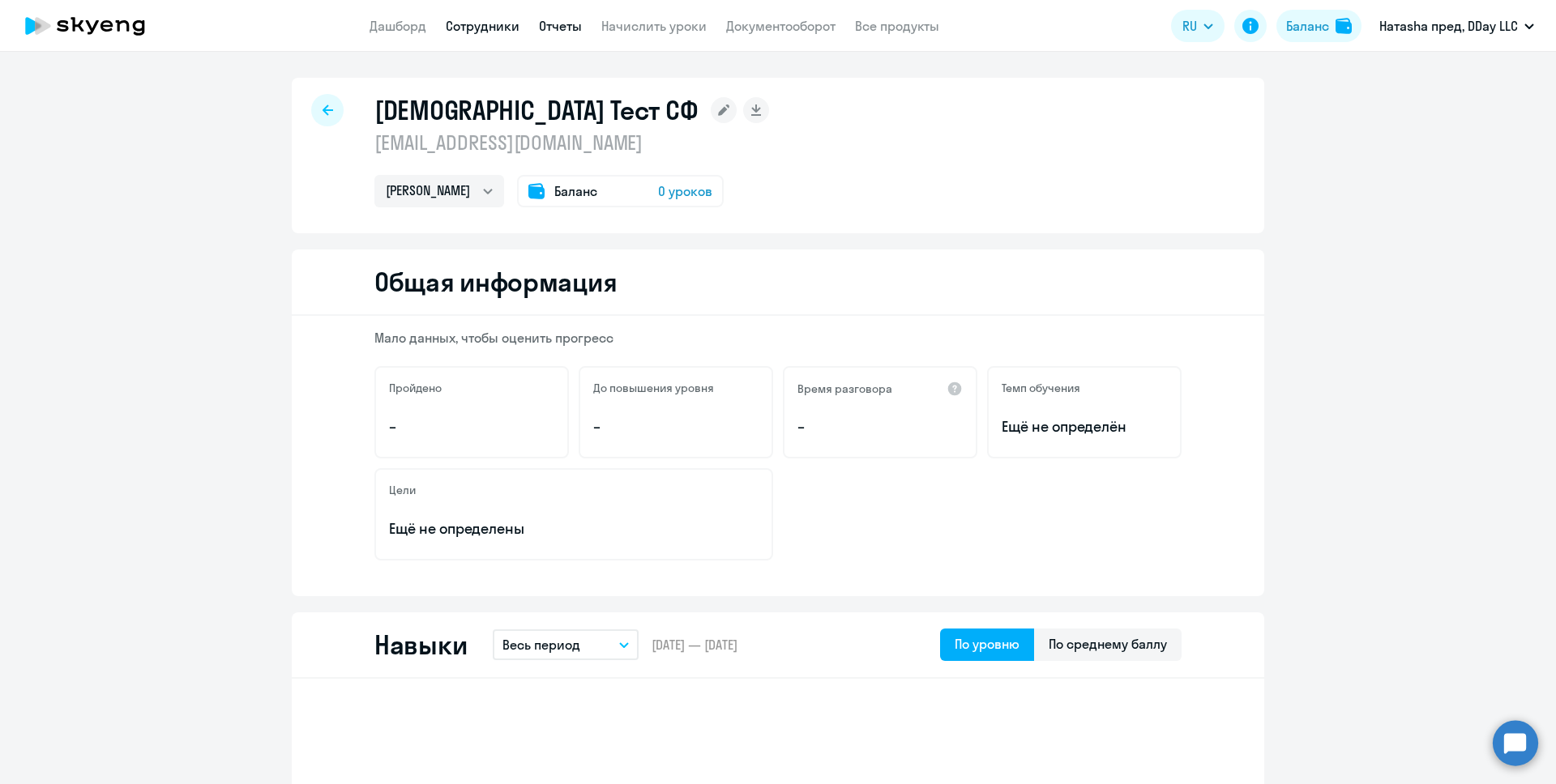
click at [575, 25] on link "Отчеты" at bounding box center [560, 26] width 43 height 17
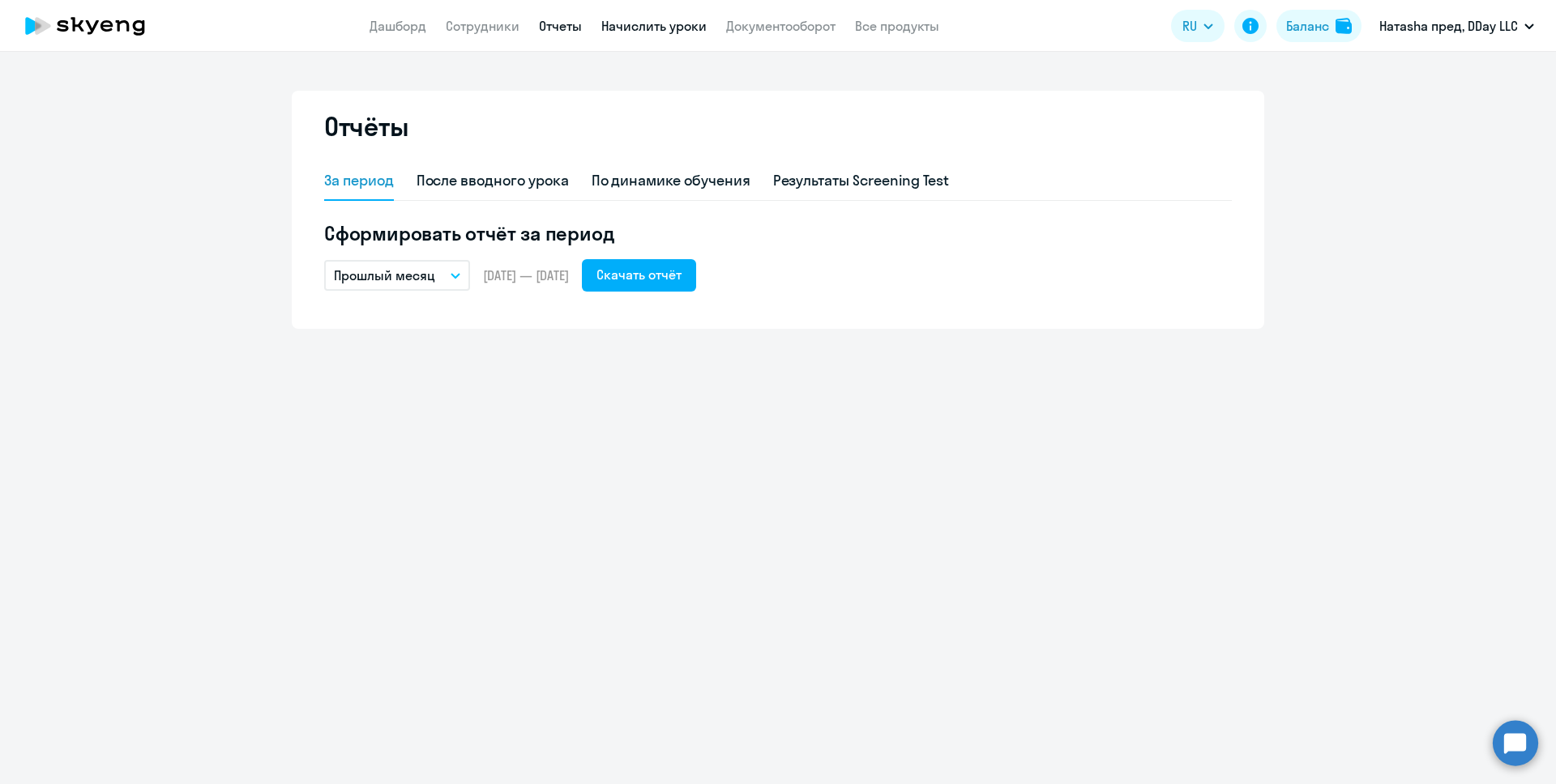
click at [625, 24] on link "Начислить уроки" at bounding box center [654, 26] width 105 height 17
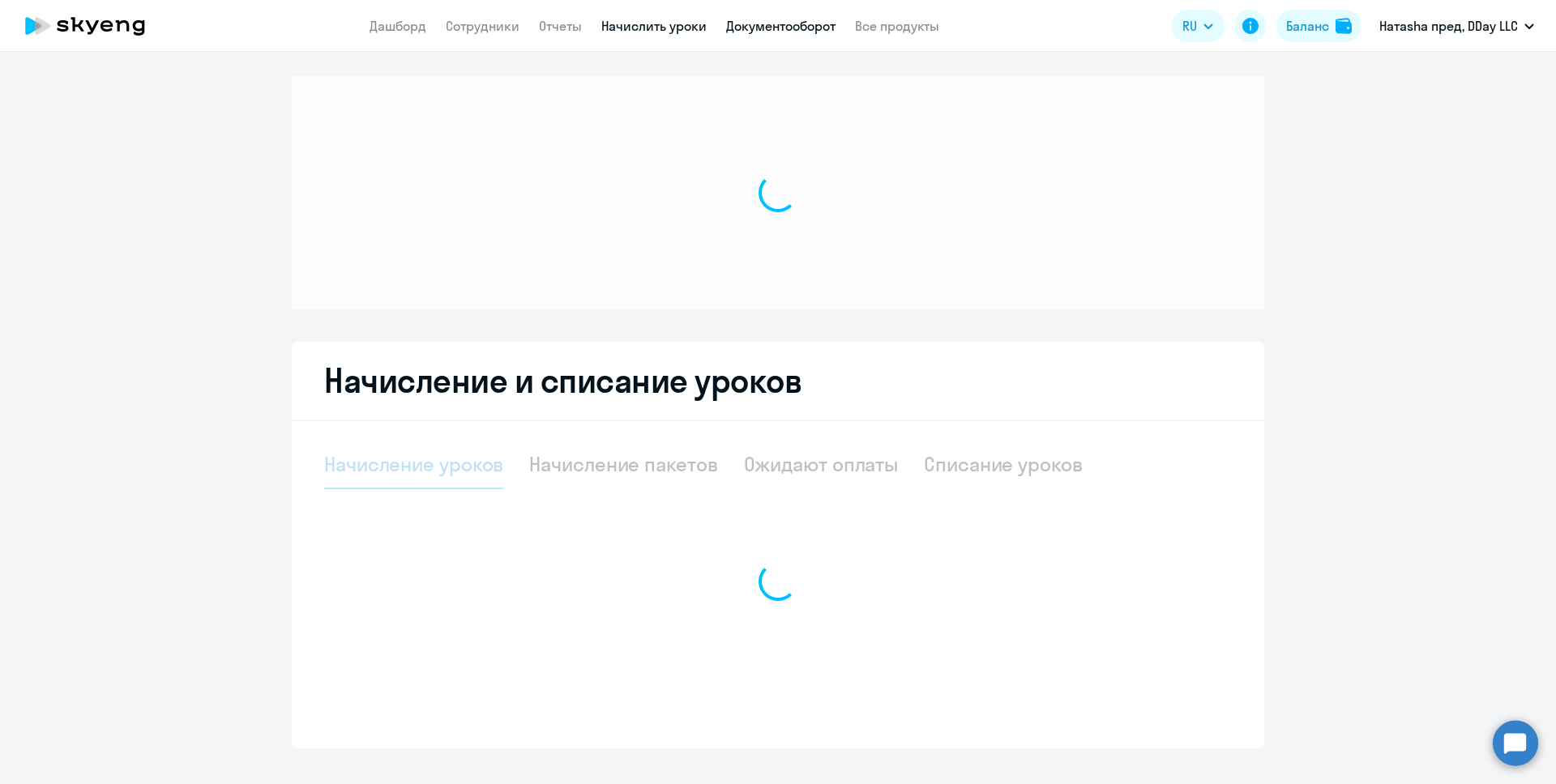
click at [760, 25] on link "Документооборот" at bounding box center [781, 26] width 110 height 17
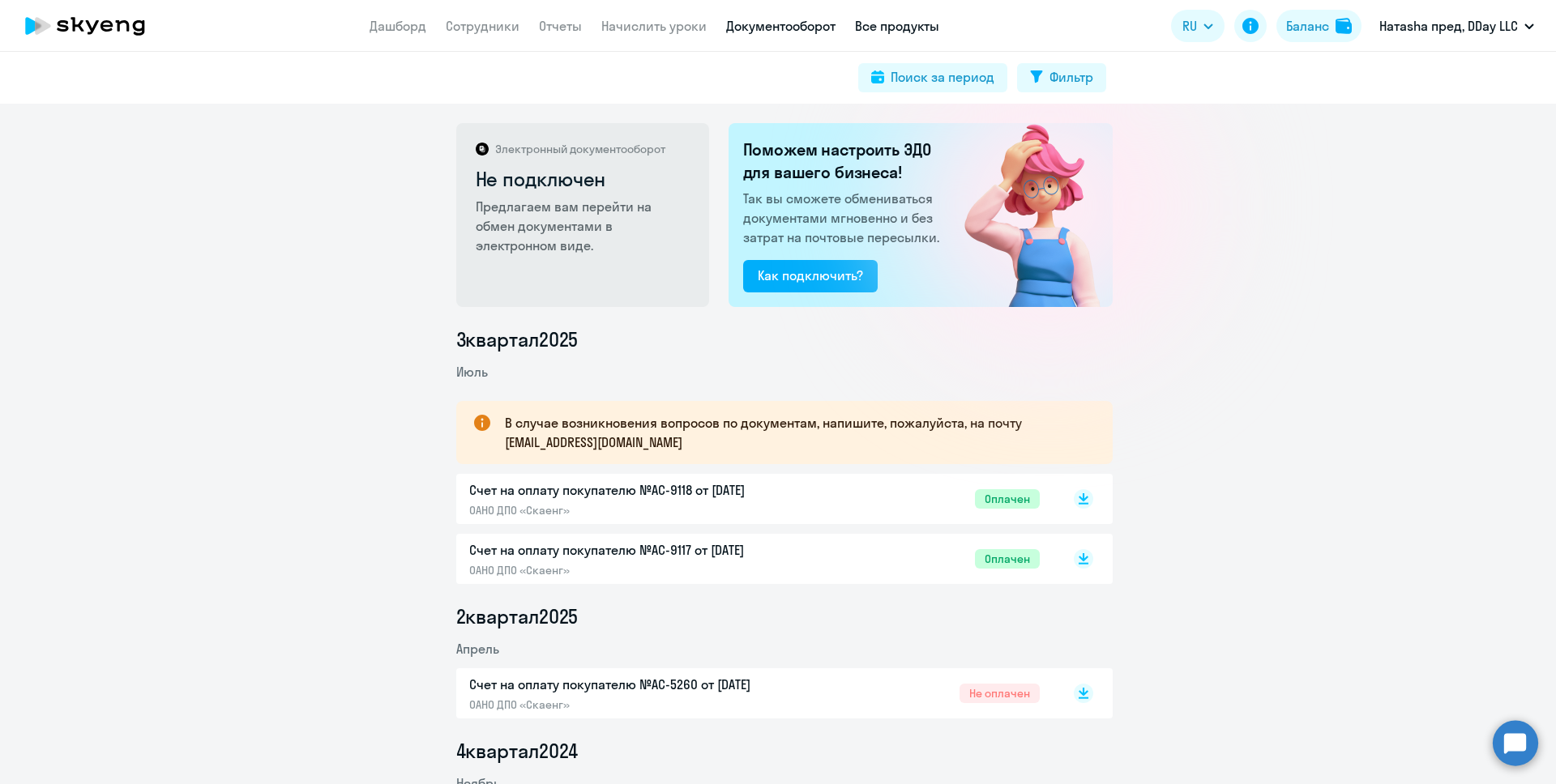
click at [876, 30] on link "Все продукты" at bounding box center [897, 26] width 85 height 17
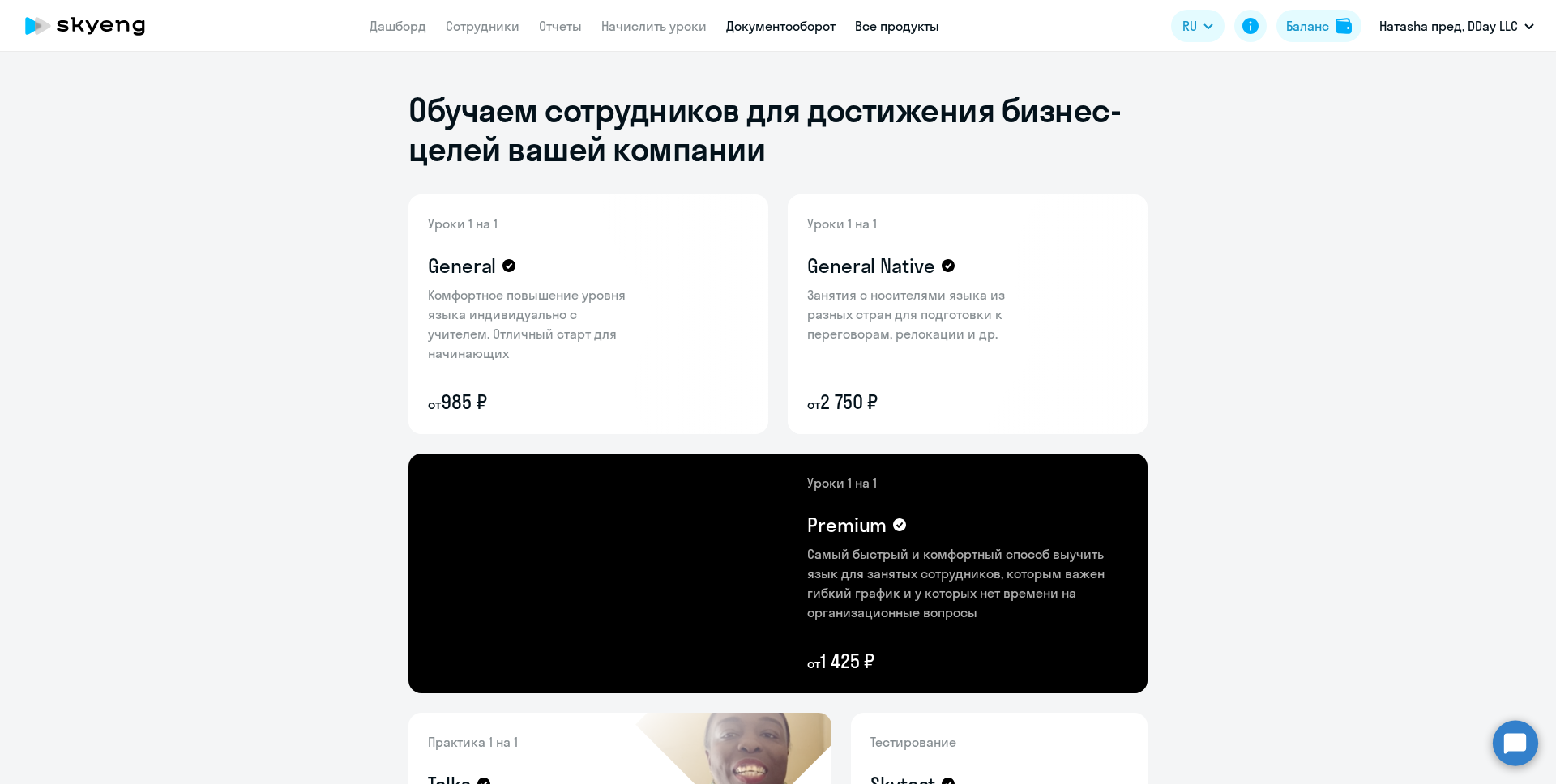
click at [813, 28] on link "Документооборот" at bounding box center [781, 26] width 110 height 17
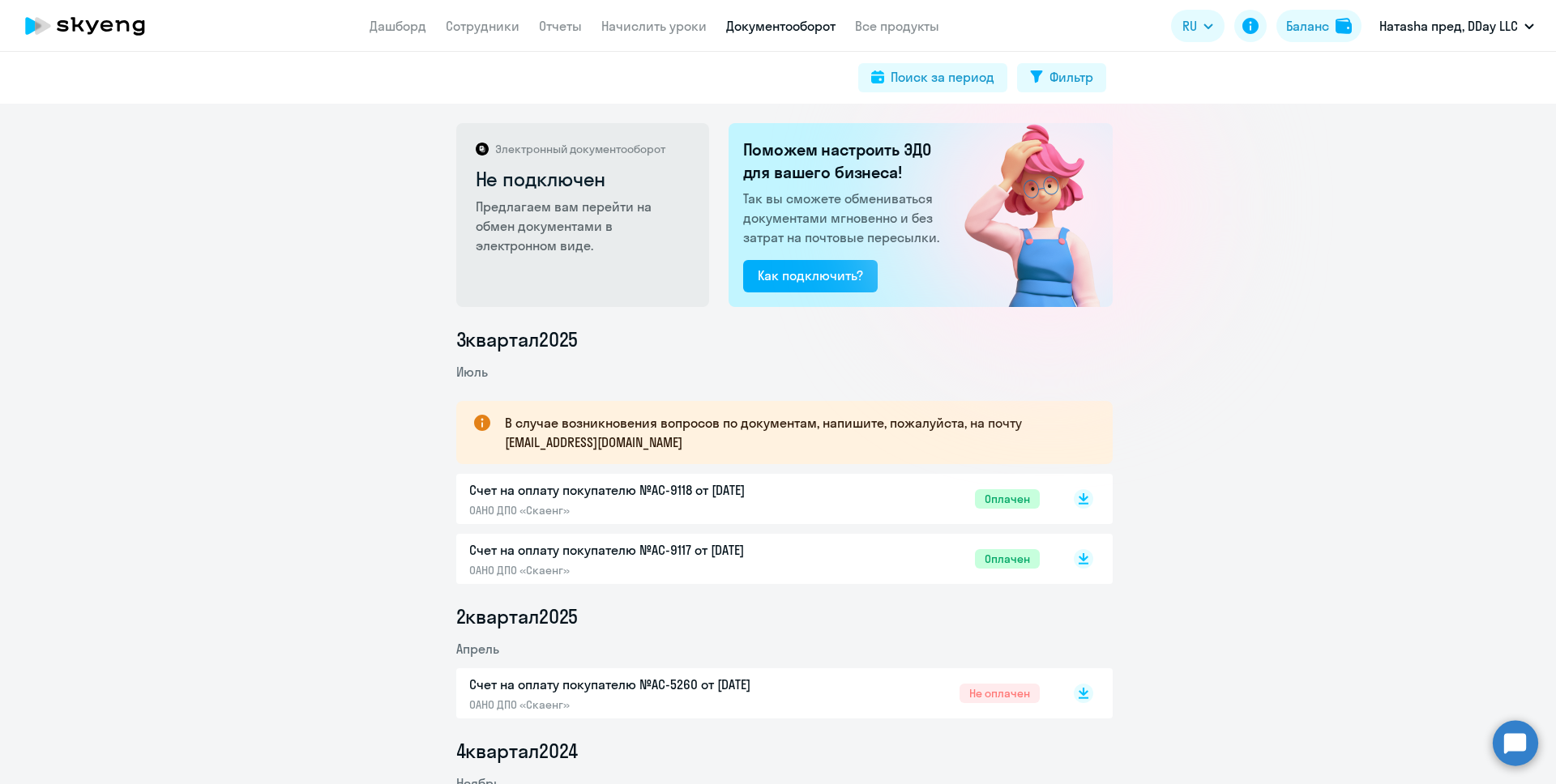
scroll to position [631, 0]
